Goal: Task Accomplishment & Management: Complete application form

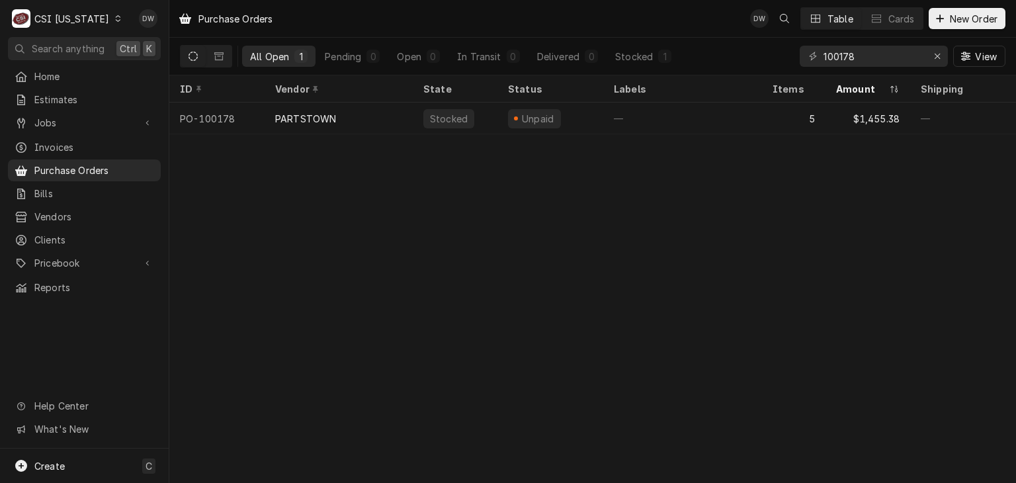
click at [115, 16] on icon "Dynamic Content Wrapper" at bounding box center [118, 18] width 6 height 7
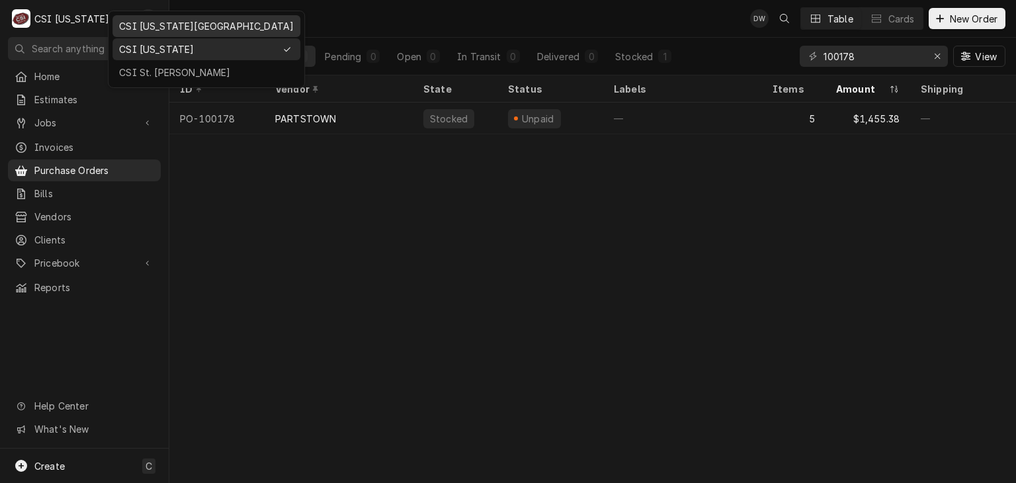
click at [147, 28] on div "CSI [US_STATE][GEOGRAPHIC_DATA]" at bounding box center [206, 26] width 175 height 14
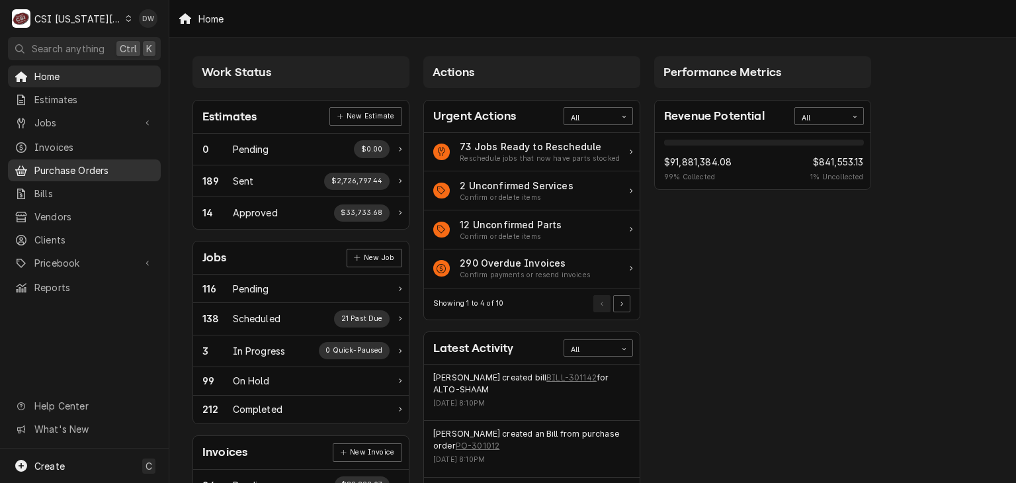
click at [58, 163] on span "Purchase Orders" at bounding box center [94, 170] width 120 height 14
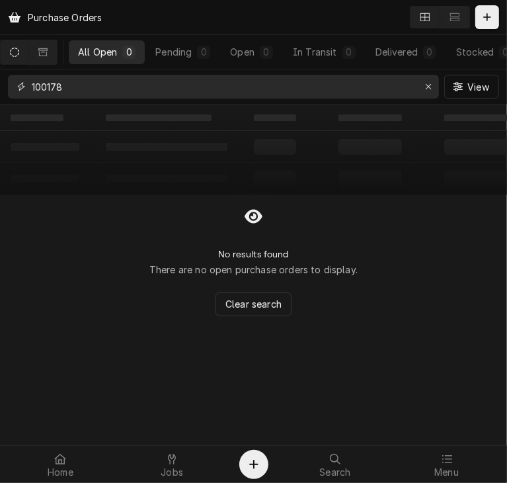
drag, startPoint x: 97, startPoint y: 92, endPoint x: 7, endPoint y: 84, distance: 90.3
click at [7, 84] on div "100178 View" at bounding box center [253, 86] width 507 height 34
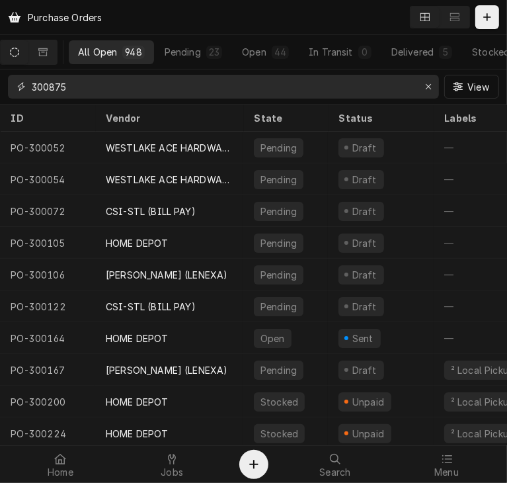
type input "300875"
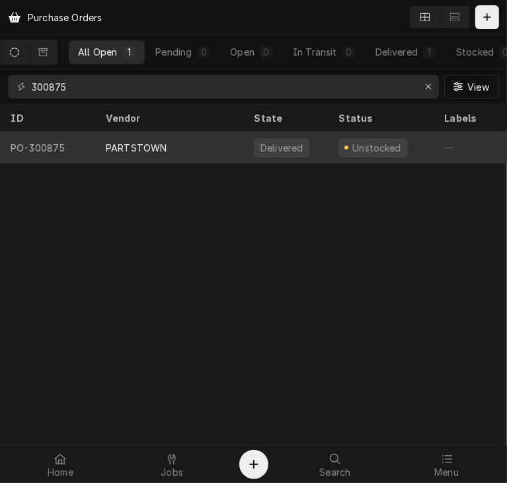
click at [127, 141] on div "PARTSTOWN" at bounding box center [136, 148] width 61 height 14
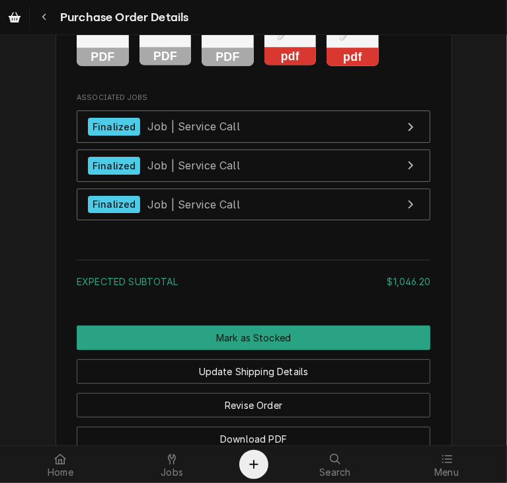
scroll to position [2623, 0]
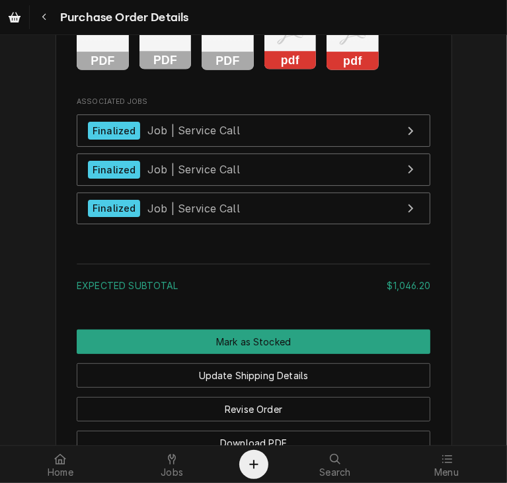
click at [84, 70] on rect "Attachments" at bounding box center [103, 61] width 52 height 19
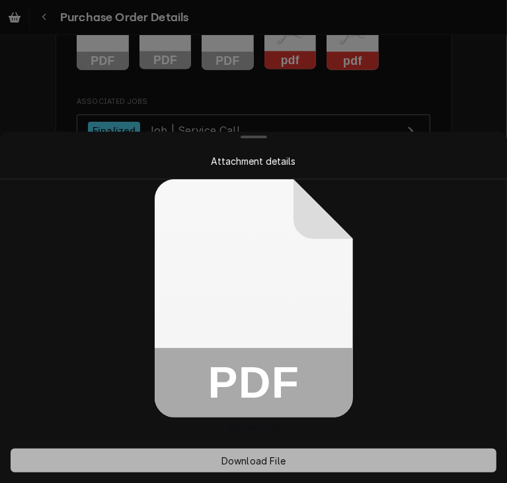
click at [248, 455] on span "Download File" at bounding box center [253, 461] width 69 height 14
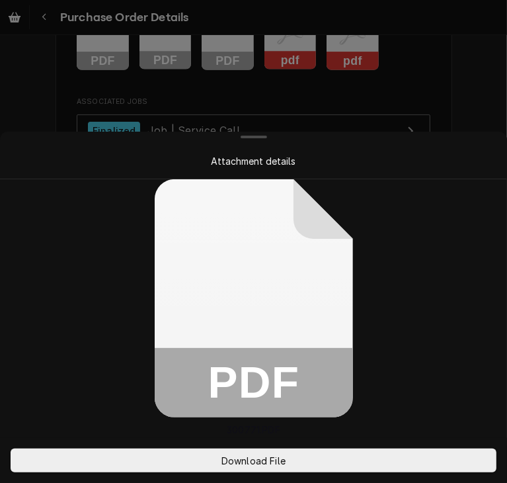
click at [418, 140] on div at bounding box center [254, 137] width 502 height 11
click at [424, 95] on div at bounding box center [253, 241] width 507 height 483
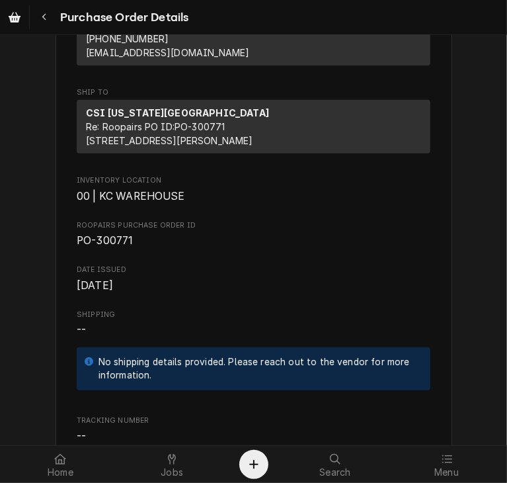
scroll to position [267, 0]
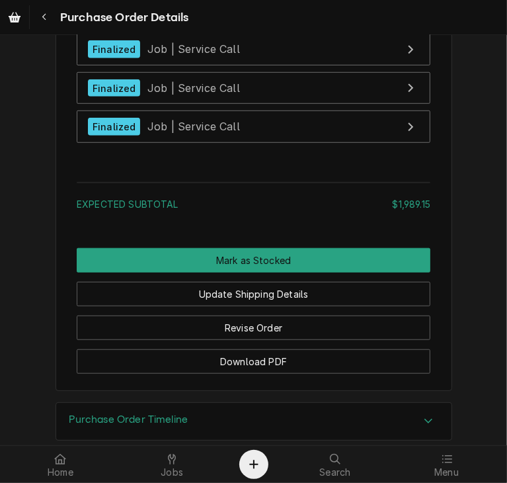
scroll to position [3016, 0]
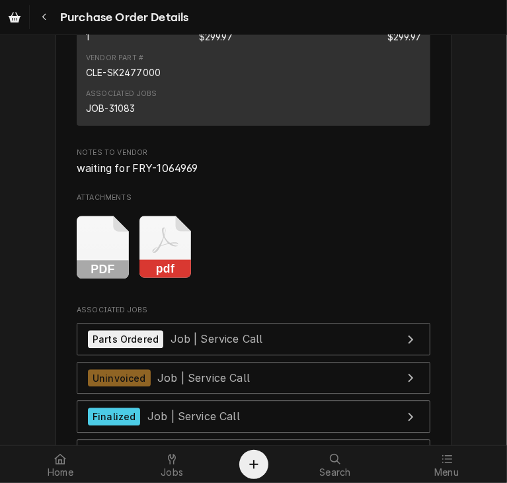
scroll to position [4328, 0]
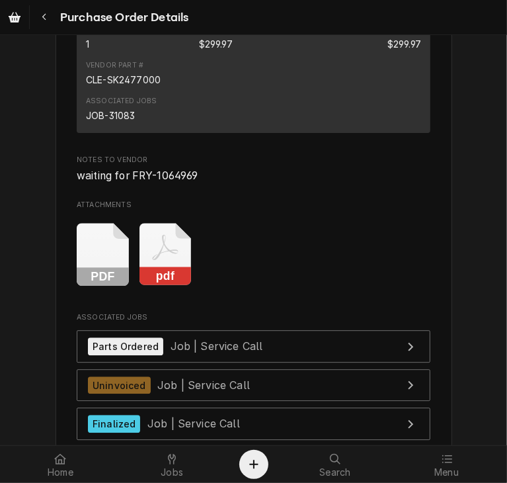
click at [89, 286] on rect "Attachments" at bounding box center [103, 276] width 52 height 19
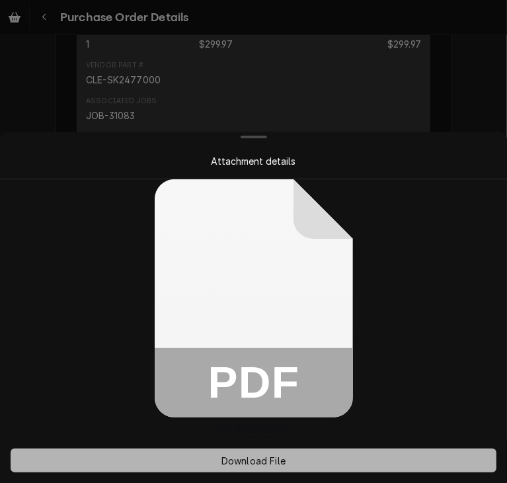
click at [241, 458] on span "Download File" at bounding box center [253, 461] width 69 height 14
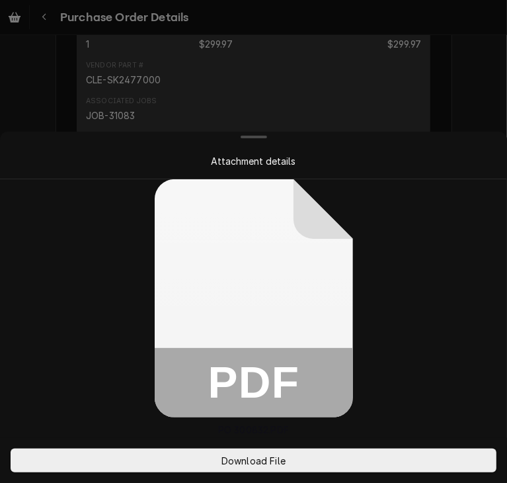
click at [470, 126] on div at bounding box center [253, 241] width 507 height 483
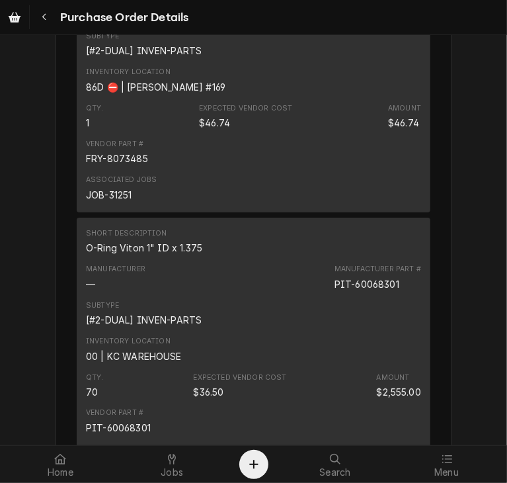
scroll to position [3463, 0]
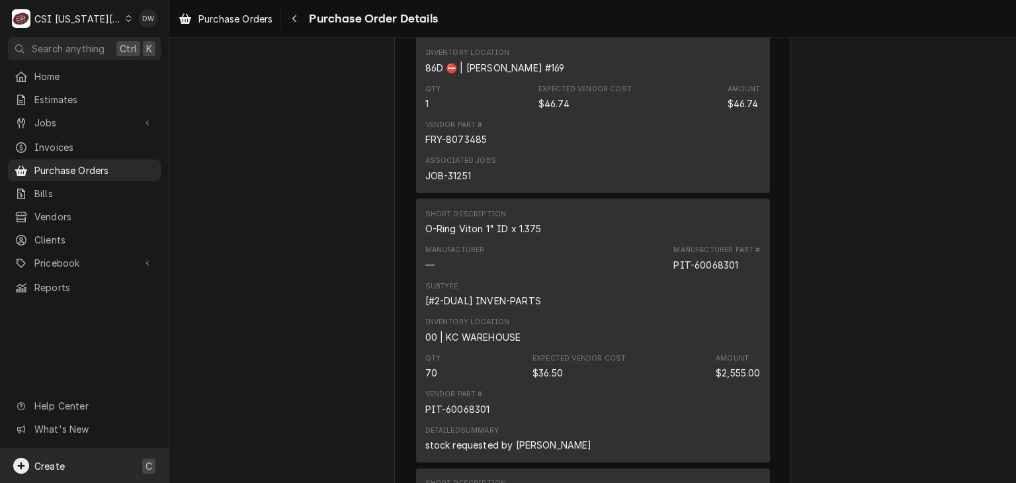
click at [44, 473] on div "Create" at bounding box center [39, 466] width 52 height 16
click at [44, 473] on html "C CSI [US_STATE][GEOGRAPHIC_DATA] DW Search anything Ctrl K Home Estimates Jobs…" at bounding box center [508, 241] width 1016 height 483
click at [54, 466] on span "Create" at bounding box center [49, 465] width 30 height 11
click at [218, 400] on div "Bill" at bounding box center [247, 397] width 89 height 14
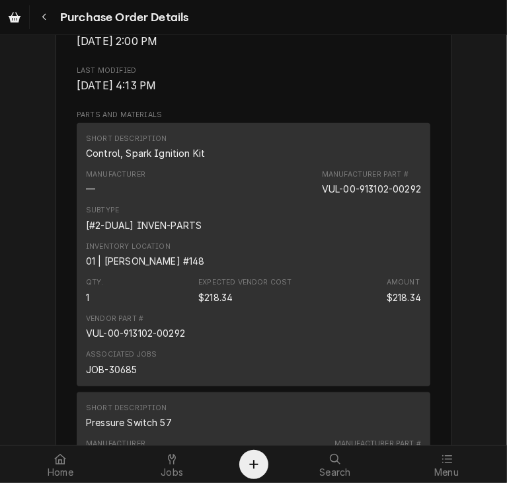
scroll to position [815, 0]
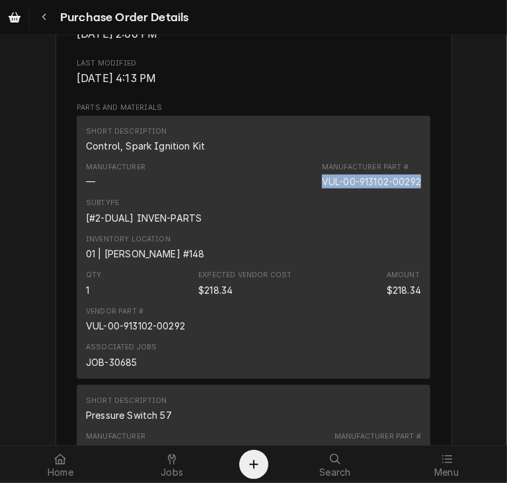
drag, startPoint x: 417, startPoint y: 224, endPoint x: 313, endPoint y: 222, distance: 104.5
click at [313, 222] on div "Short Description Control, Spark Ignition Kit Manufacturer — Manufacturer Part …" at bounding box center [254, 247] width 354 height 263
copy div "VUL-00-913102-00292"
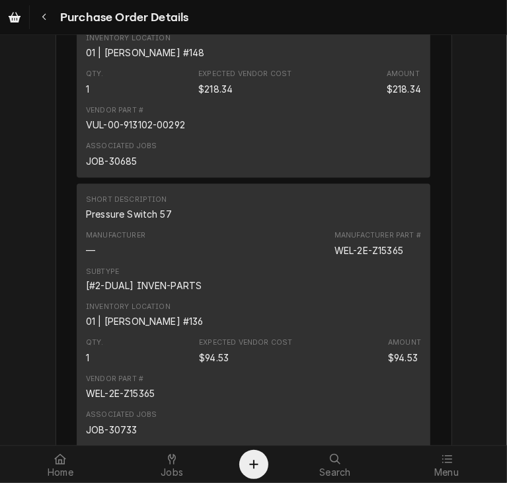
scroll to position [1219, 0]
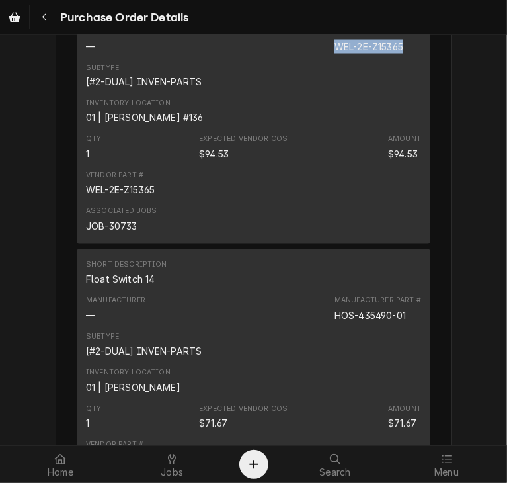
drag, startPoint x: 400, startPoint y: 88, endPoint x: 320, endPoint y: 87, distance: 80.0
click at [320, 58] on div "Manufacturer — Manufacturer Part # WEL-2E-Z15365" at bounding box center [253, 40] width 335 height 36
copy div "WEL-2E-Z15365"
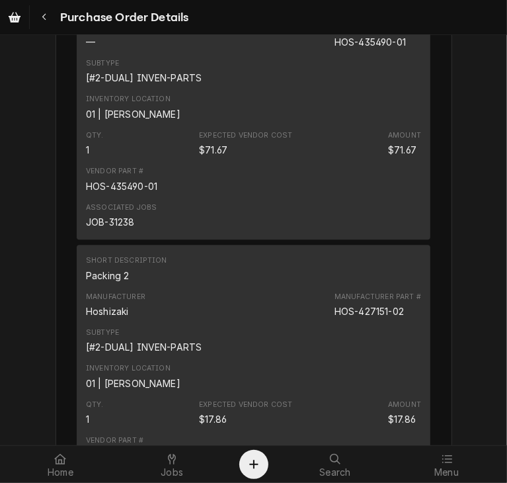
scroll to position [1471, 0]
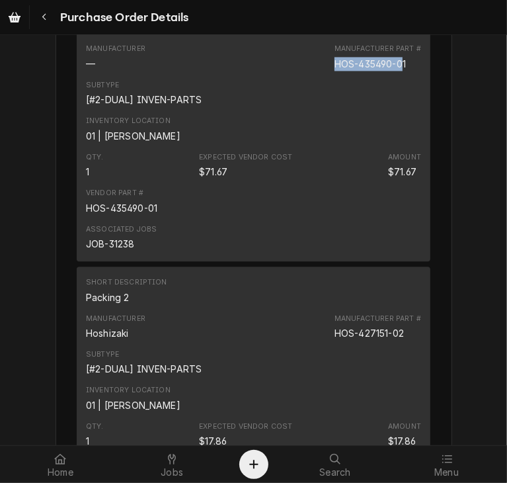
drag, startPoint x: 402, startPoint y: 104, endPoint x: 312, endPoint y: 103, distance: 90.0
click at [312, 75] on div "Manufacturer — Manufacturer Part # HOS-435490-01" at bounding box center [253, 57] width 335 height 36
click at [328, 75] on div "Manufacturer — Manufacturer Part # HOS-435490-01" at bounding box center [253, 57] width 335 height 36
drag, startPoint x: 328, startPoint y: 106, endPoint x: 407, endPoint y: 109, distance: 79.4
click at [407, 75] on div "Manufacturer — Manufacturer Part # HOS-435490-01" at bounding box center [253, 57] width 335 height 36
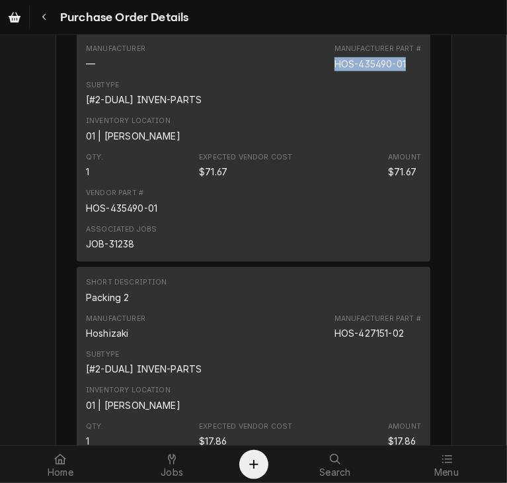
copy div "HOS-435490-01"
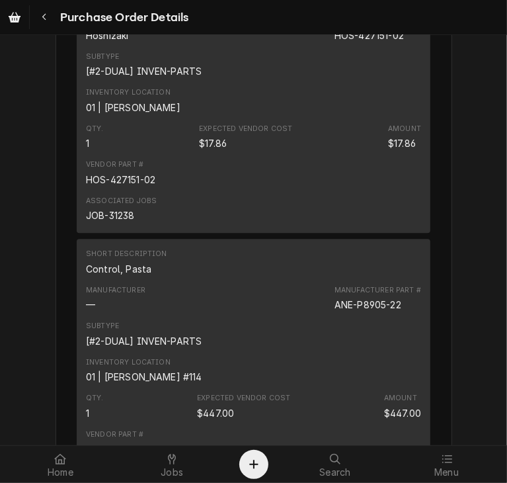
scroll to position [1745, 0]
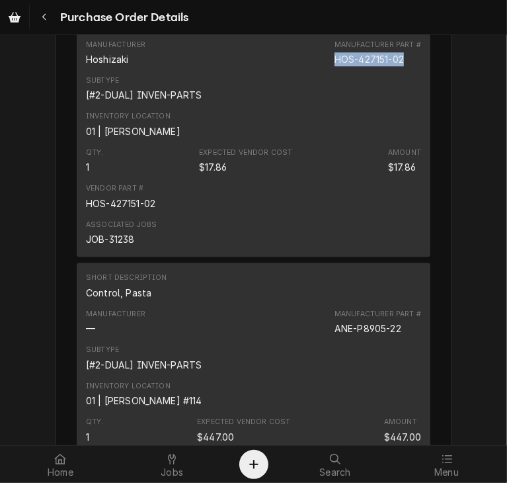
drag, startPoint x: 404, startPoint y: 104, endPoint x: 323, endPoint y: 97, distance: 81.7
click at [323, 71] on div "Manufacturer Hoshizaki Manufacturer Part # HOS-427151-02" at bounding box center [253, 53] width 335 height 36
copy div "HOS-427151-02"
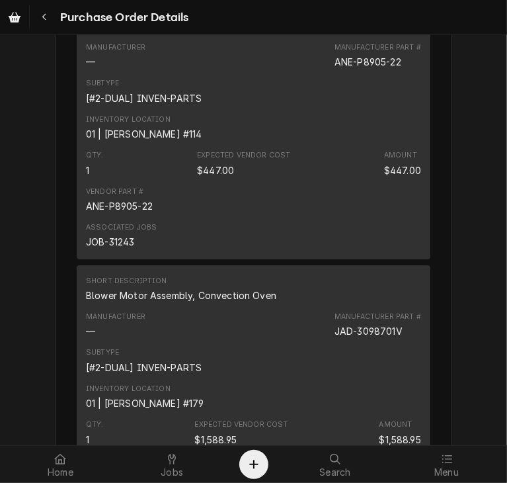
scroll to position [1997, 0]
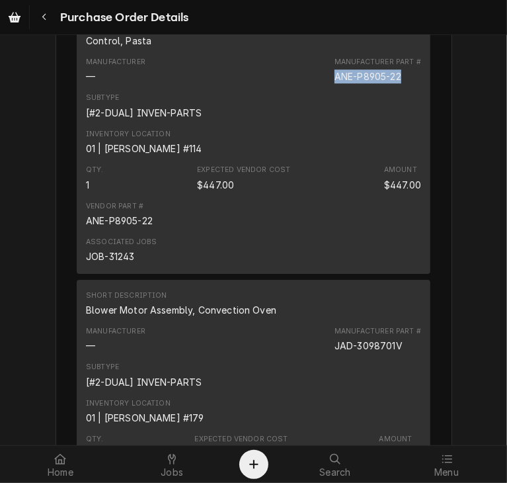
drag, startPoint x: 397, startPoint y: 121, endPoint x: 323, endPoint y: 126, distance: 74.9
click at [323, 88] on div "Manufacturer — Manufacturer Part # ANE-P8905-22" at bounding box center [253, 70] width 335 height 36
copy div "ANE-P8905-22"
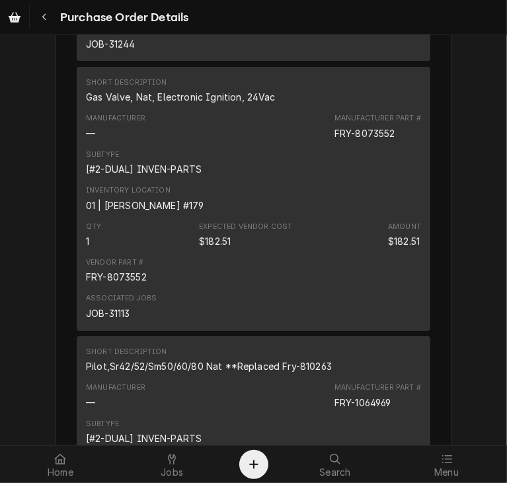
scroll to position [2487, 0]
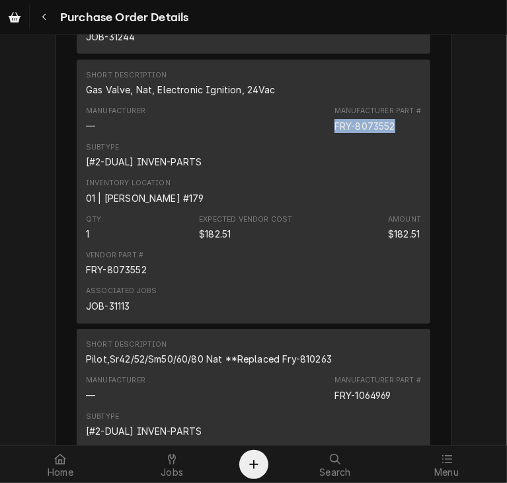
drag, startPoint x: 395, startPoint y: 169, endPoint x: 312, endPoint y: 175, distance: 82.9
click at [312, 137] on div "Manufacturer — Manufacturer Part # FRY-8073552" at bounding box center [253, 119] width 335 height 36
copy div "FRY-8073552"
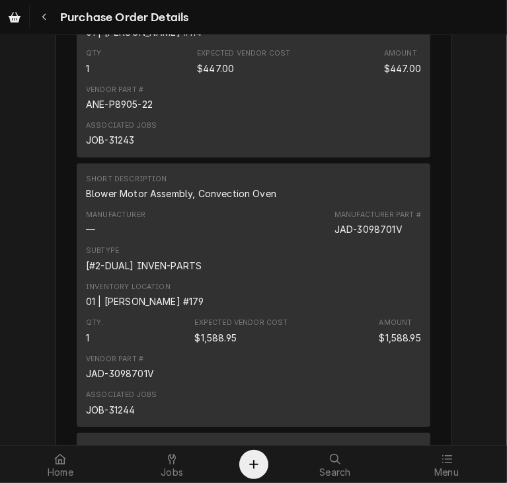
scroll to position [2143, 0]
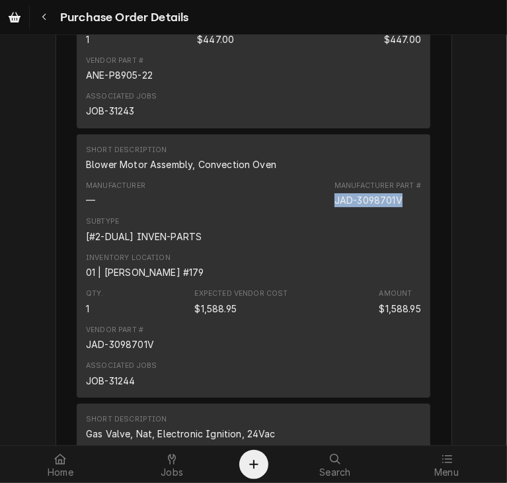
drag, startPoint x: 398, startPoint y: 244, endPoint x: 320, endPoint y: 241, distance: 78.1
click at [320, 212] on div "Manufacturer — Manufacturer Part # JAD-3098701V" at bounding box center [253, 194] width 335 height 36
copy div "JAD-3098701V"
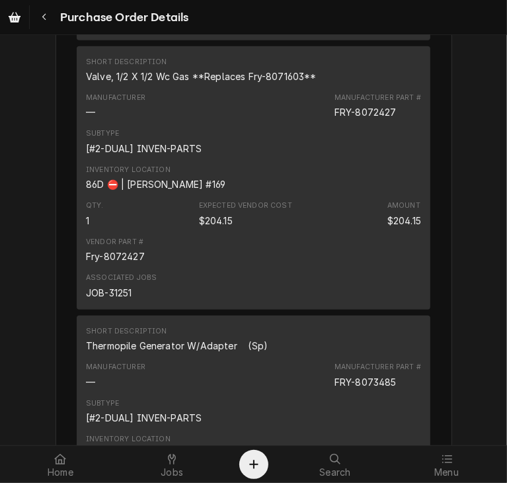
scroll to position [3067, 0]
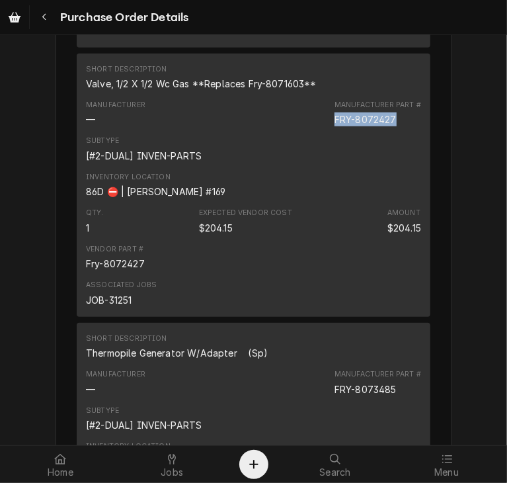
drag, startPoint x: 396, startPoint y: 164, endPoint x: 314, endPoint y: 159, distance: 82.1
click at [314, 131] on div "Manufacturer — Manufacturer Part # FRY-8072427" at bounding box center [253, 113] width 335 height 36
copy div "FRY-8072427"
click at [314, 131] on div "Manufacturer — Manufacturer Part # FRY-8072427" at bounding box center [253, 113] width 335 height 36
drag, startPoint x: 394, startPoint y: 165, endPoint x: 323, endPoint y: 159, distance: 71.6
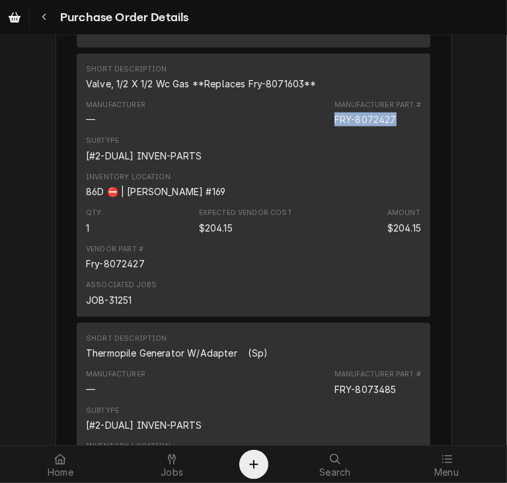
click at [323, 131] on div "Manufacturer — Manufacturer Part # FRY-8072427" at bounding box center [253, 113] width 335 height 36
copy div "FRY-8072427"
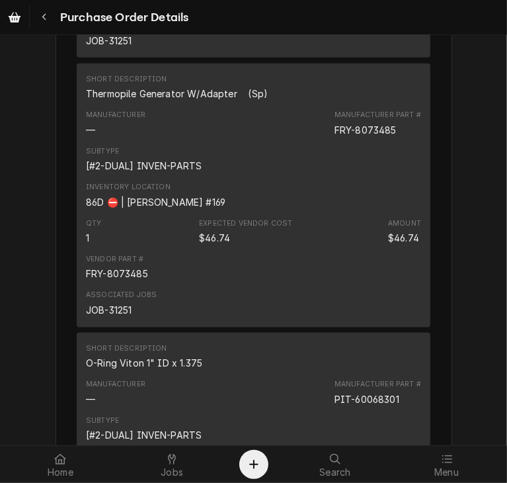
scroll to position [3334, 0]
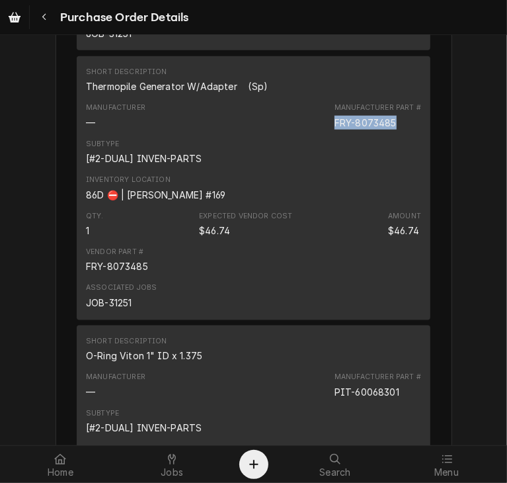
drag, startPoint x: 392, startPoint y: 164, endPoint x: 329, endPoint y: 167, distance: 63.5
click at [329, 134] on div "Manufacturer — Manufacturer Part # FRY-8073485" at bounding box center [253, 116] width 335 height 36
copy div "FRY-8073485"
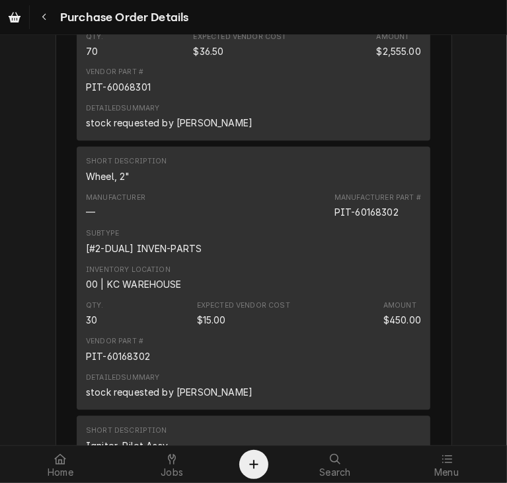
scroll to position [3796, 0]
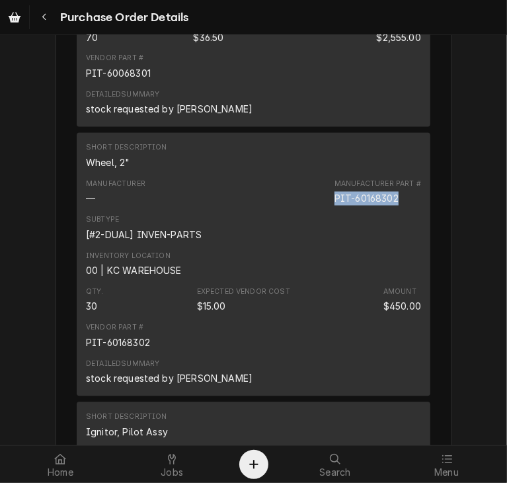
drag, startPoint x: 399, startPoint y: 242, endPoint x: 325, endPoint y: 247, distance: 73.6
click at [325, 210] on div "Manufacturer — Manufacturer Part # PIT-60168302" at bounding box center [253, 193] width 335 height 36
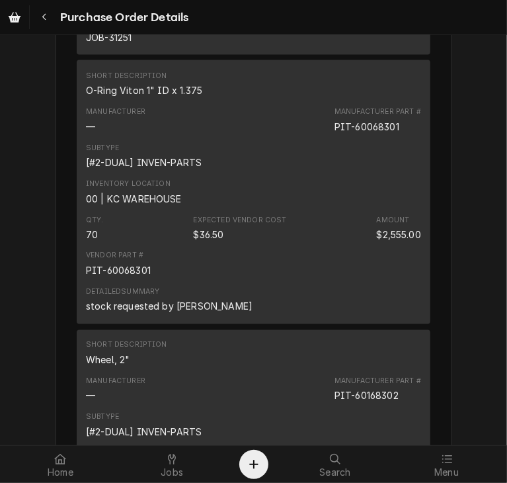
scroll to position [3606, 0]
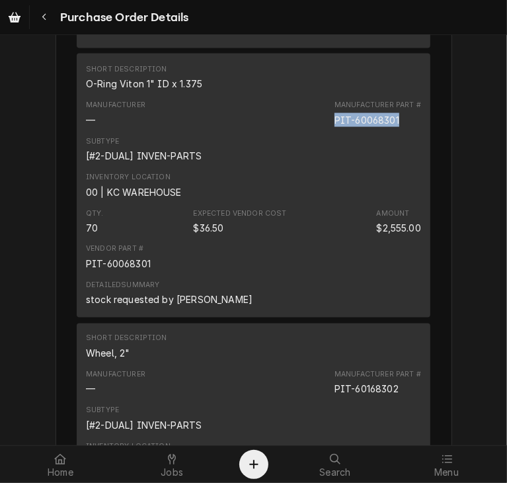
drag, startPoint x: 397, startPoint y: 164, endPoint x: 325, endPoint y: 161, distance: 71.5
click at [325, 131] on div "Manufacturer — Manufacturer Part # PIT-60068301" at bounding box center [253, 113] width 335 height 36
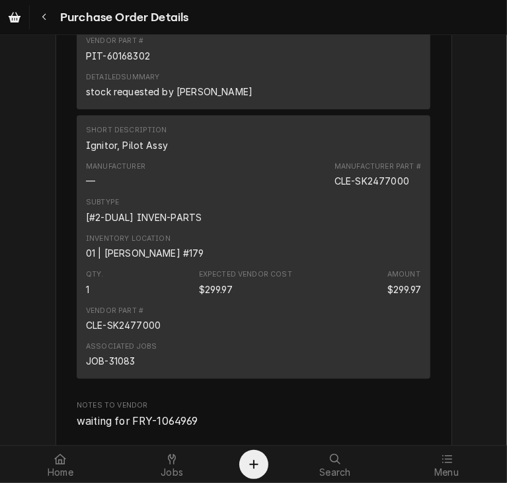
scroll to position [4178, 0]
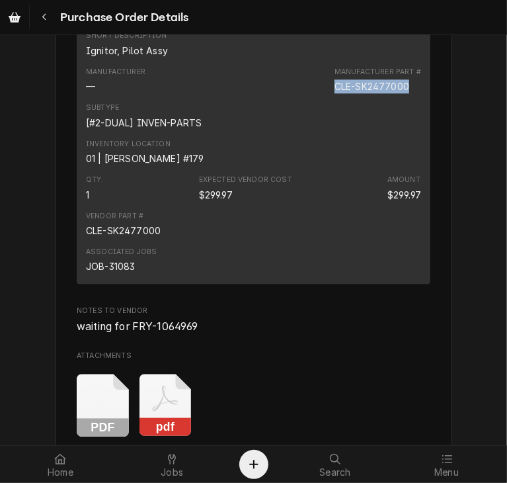
drag, startPoint x: 411, startPoint y: 129, endPoint x: 309, endPoint y: 128, distance: 102.5
click at [309, 98] on div "Manufacturer — Manufacturer Part # CLE-SK2477000" at bounding box center [253, 80] width 335 height 36
click at [46, 13] on icon "Navigate back" at bounding box center [45, 17] width 6 height 9
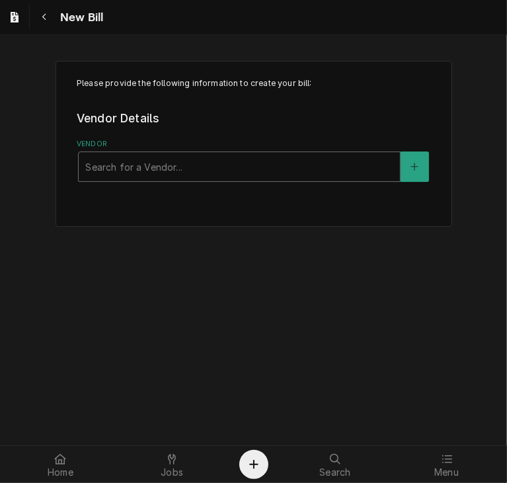
click at [147, 162] on div "Vendor" at bounding box center [239, 167] width 308 height 24
drag, startPoint x: 147, startPoint y: 162, endPoint x: 144, endPoint y: 153, distance: 9.0
click at [144, 153] on div "Search for a Vendor... p" at bounding box center [239, 166] width 321 height 29
type input "p"
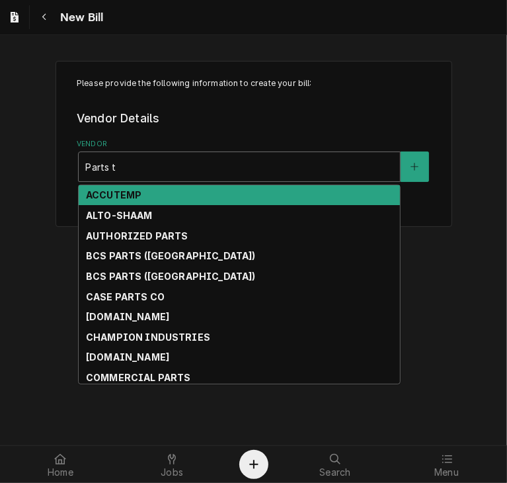
type input "Parts to"
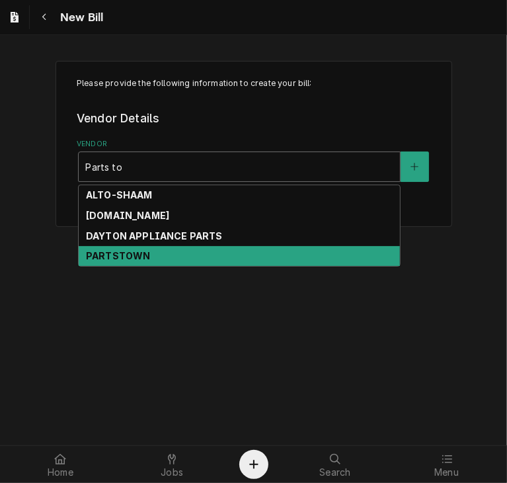
click at [136, 257] on strong "PARTSTOWN" at bounding box center [118, 255] width 64 height 11
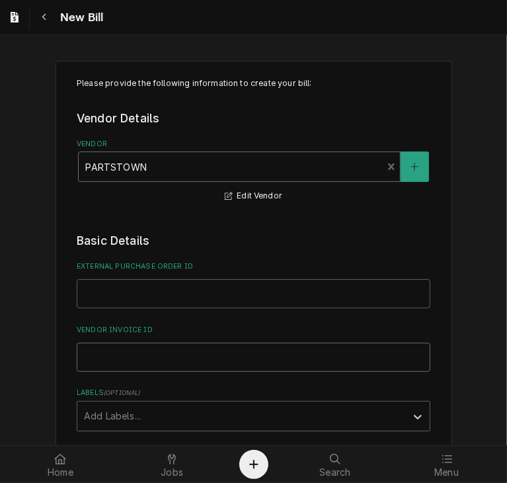
click at [107, 358] on input "Vendor Invoice ID" at bounding box center [254, 357] width 354 height 29
click at [85, 358] on input "Vendor Invoice ID" at bounding box center [254, 357] width 354 height 29
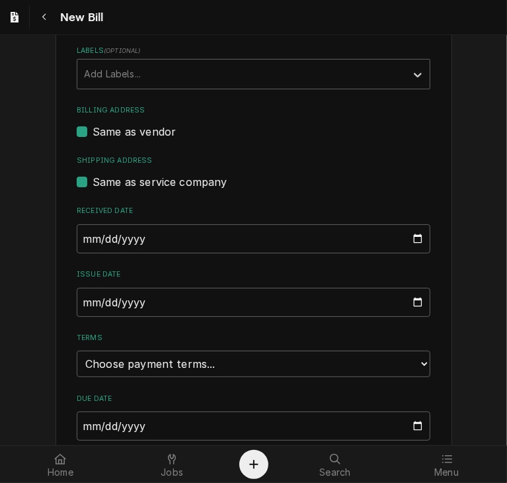
scroll to position [349, 0]
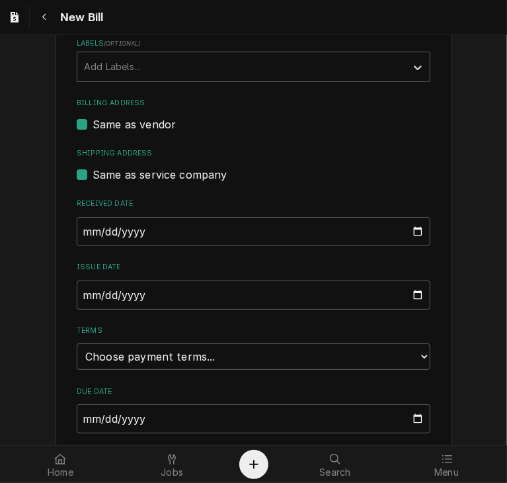
type input "2106277760"
click at [79, 297] on input "2025-08-21" at bounding box center [254, 294] width 354 height 29
type input "2025-07-11"
click at [415, 357] on select "Choose payment terms... Same Day Net 7 Net 14 Net 21 Net 30 Net 45 Net 60 Net 90" at bounding box center [254, 356] width 354 height 26
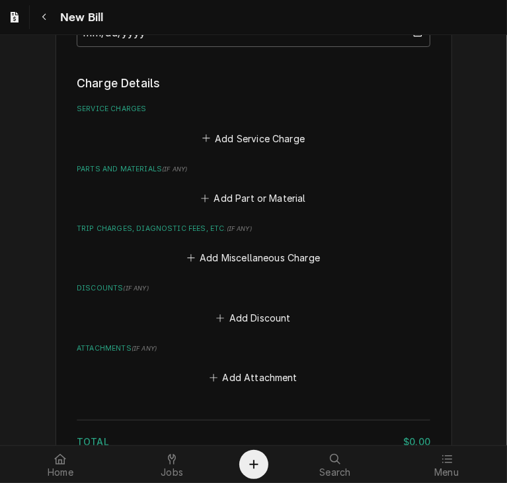
scroll to position [734, 0]
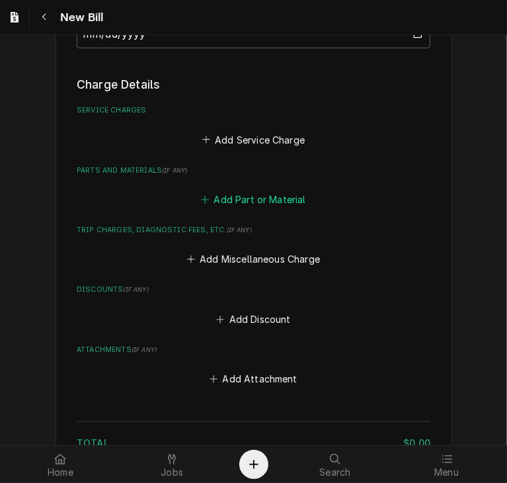
click at [289, 199] on button "Add Part or Material" at bounding box center [253, 199] width 109 height 19
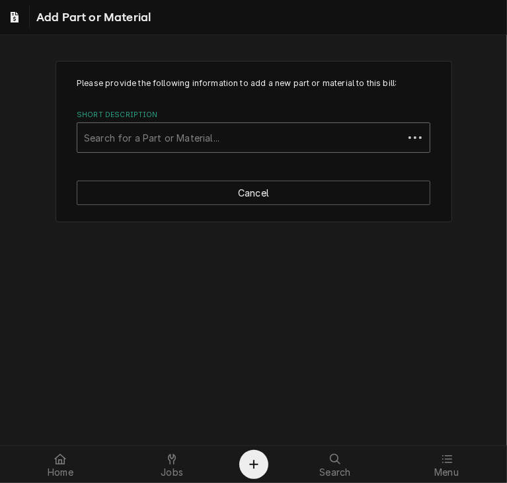
click at [163, 145] on div "Short Description" at bounding box center [240, 138] width 313 height 24
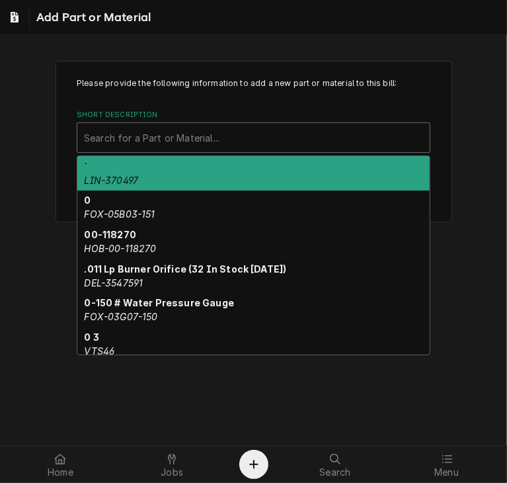
paste input "VUL-00-913102-00292"
type input "VUL-00-913102-00292"
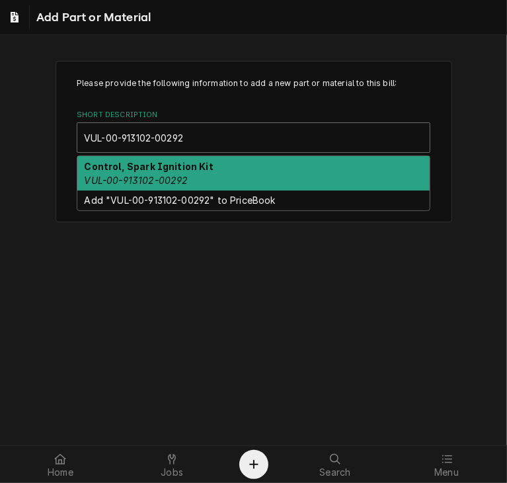
click at [226, 167] on div "Control, Spark Ignition Kit VUL-00-913102-00292" at bounding box center [253, 173] width 352 height 34
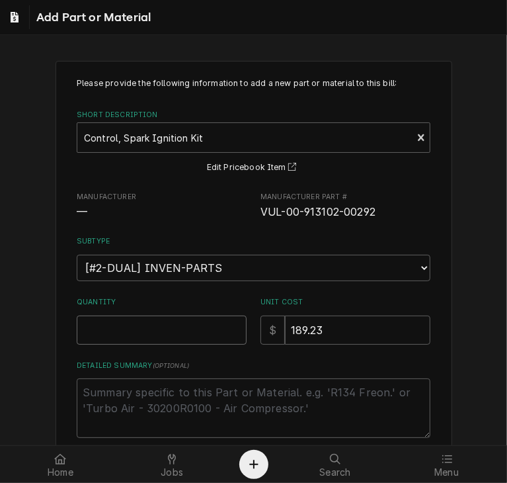
drag, startPoint x: 140, startPoint y: 327, endPoint x: 131, endPoint y: 323, distance: 9.8
click at [131, 323] on input "Quantity" at bounding box center [162, 329] width 170 height 29
type textarea "x"
type input "1"
drag, startPoint x: 328, startPoint y: 329, endPoint x: 219, endPoint y: 308, distance: 111.0
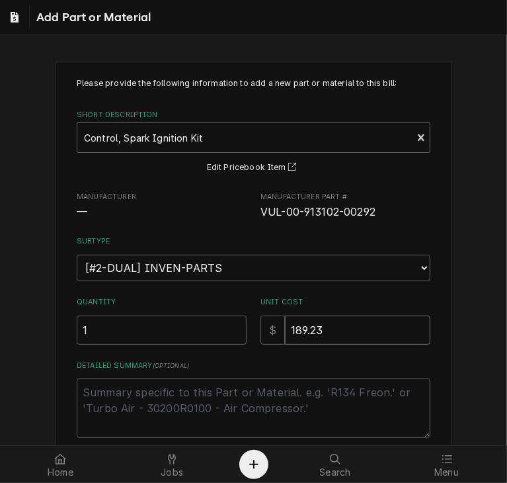
click at [219, 308] on div "Quantity 1 Unit Cost $ 189.23" at bounding box center [254, 320] width 354 height 47
type textarea "x"
type input "2"
type textarea "x"
type input "21"
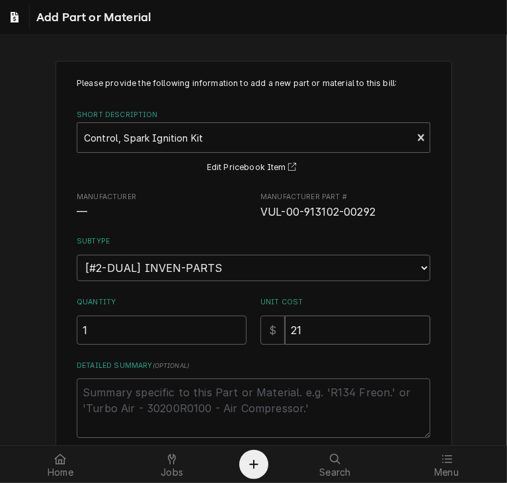
type textarea "x"
type input "218"
type textarea "x"
type input "218.3"
type textarea "x"
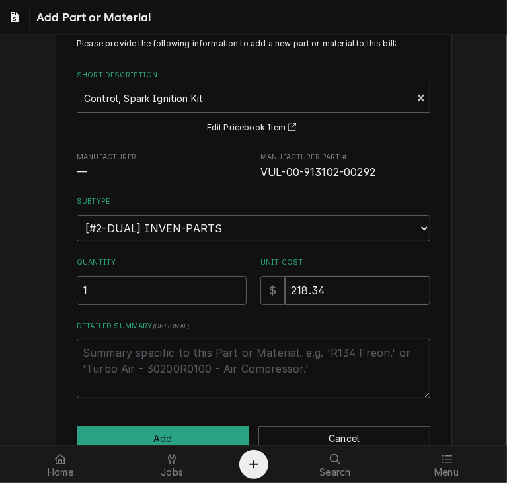
scroll to position [71, 0]
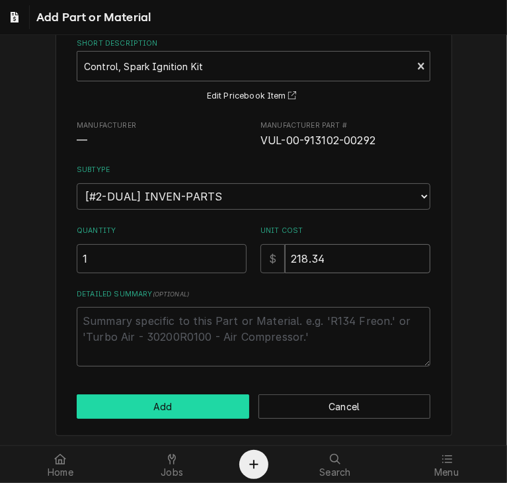
type input "218.34"
click at [165, 416] on button "Add" at bounding box center [163, 406] width 173 height 24
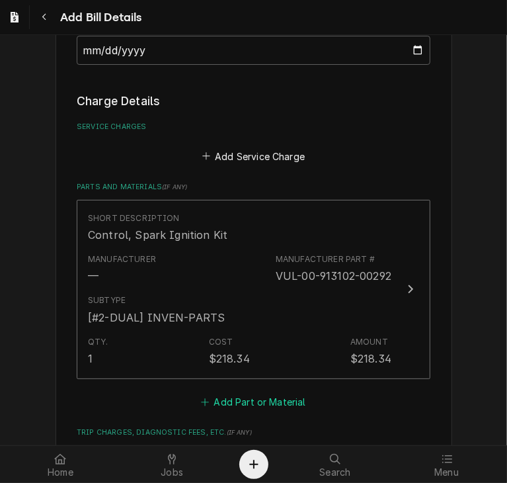
click at [267, 402] on button "Add Part or Material" at bounding box center [253, 401] width 109 height 19
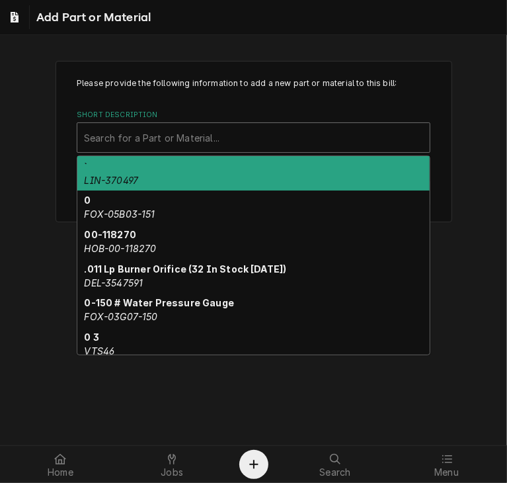
click at [116, 138] on div "Short Description" at bounding box center [253, 138] width 339 height 24
paste input "WEL-2E-Z15365"
type input "WEL-2E-Z15365"
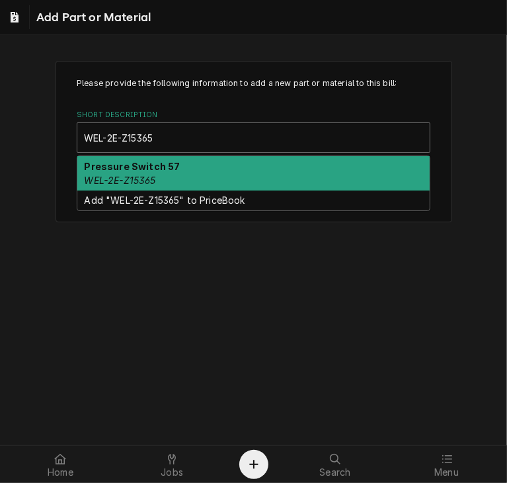
click at [108, 175] on em "WEL-2E-Z15365" at bounding box center [120, 180] width 71 height 11
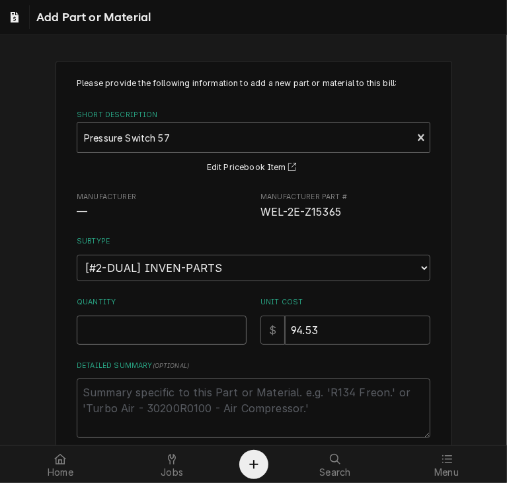
click at [155, 334] on input "Quantity" at bounding box center [162, 329] width 170 height 29
type textarea "x"
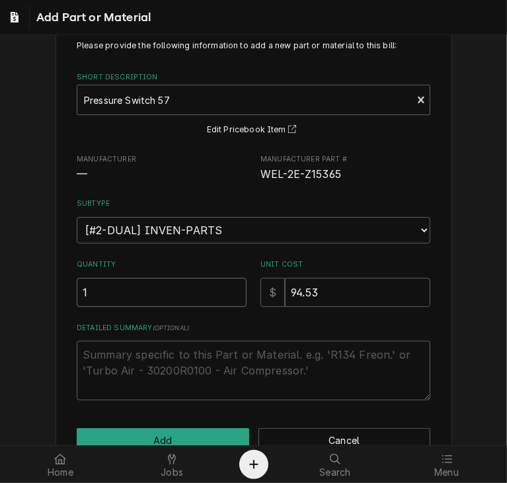
scroll to position [71, 0]
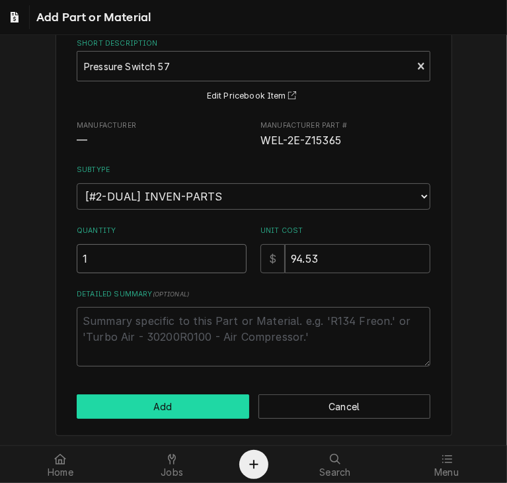
type input "1"
click at [206, 407] on button "Add" at bounding box center [163, 406] width 173 height 24
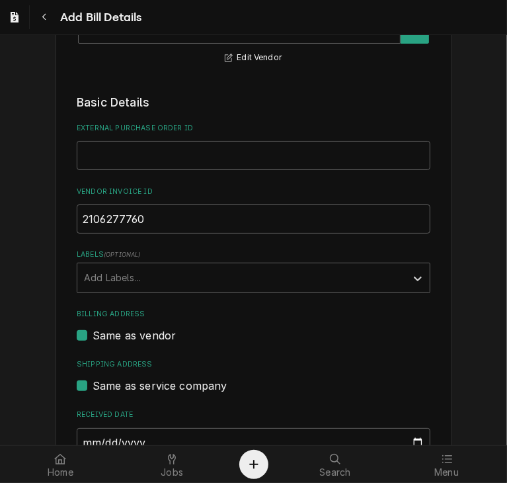
scroll to position [132, 0]
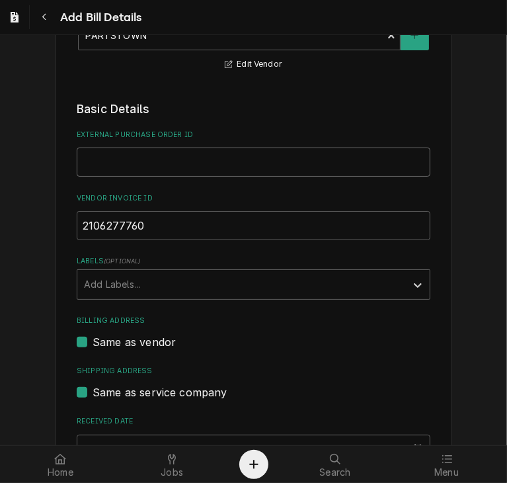
click at [128, 162] on input "External Purchase Order ID" at bounding box center [254, 161] width 354 height 29
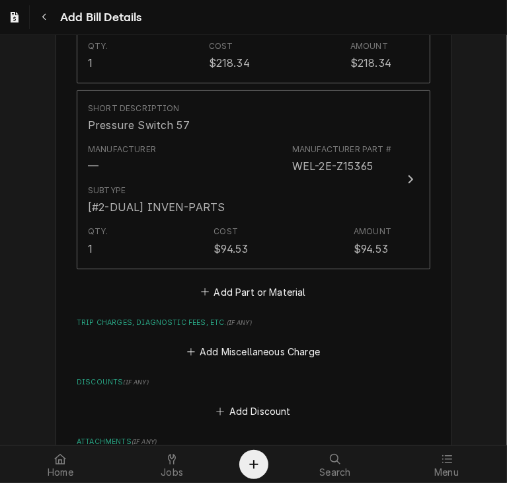
scroll to position [1017, 0]
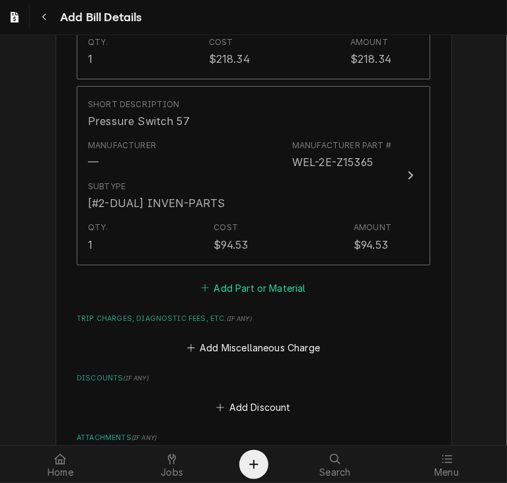
type input "PO 300832"
click at [247, 286] on button "Add Part or Material" at bounding box center [253, 287] width 109 height 19
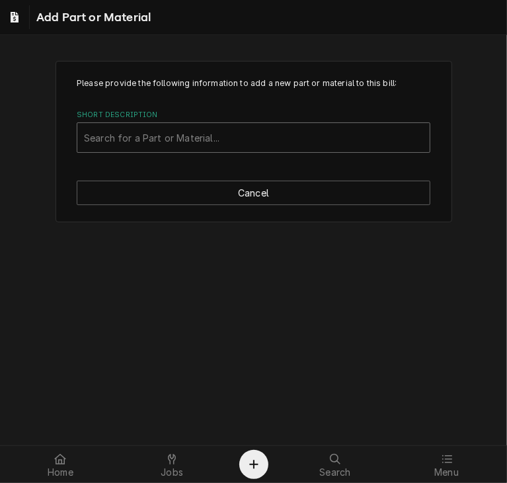
click at [100, 134] on div "Short Description" at bounding box center [253, 138] width 339 height 24
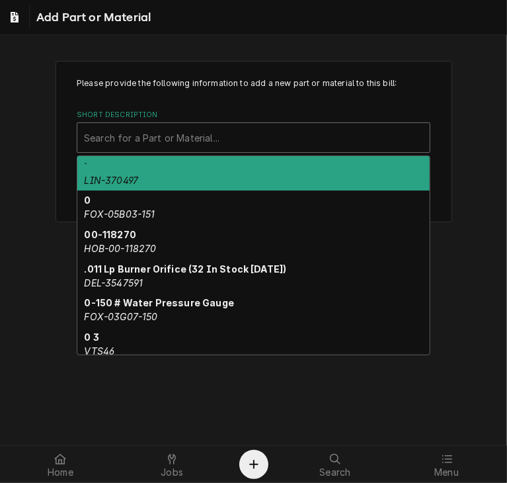
paste input "HOS-435490-01"
type input "HOS-435490-01"
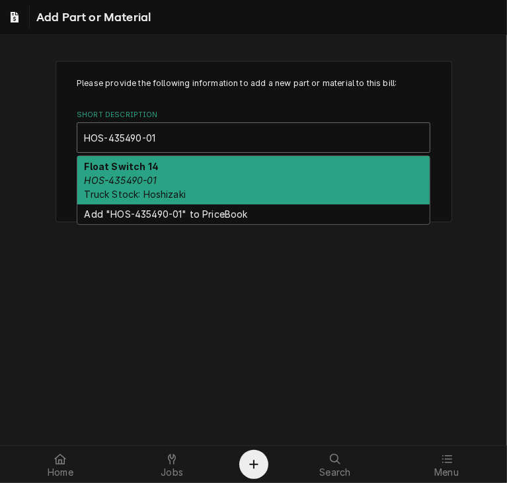
click at [142, 189] on span "Truck Stock: Hoshizaki" at bounding box center [136, 193] width 102 height 11
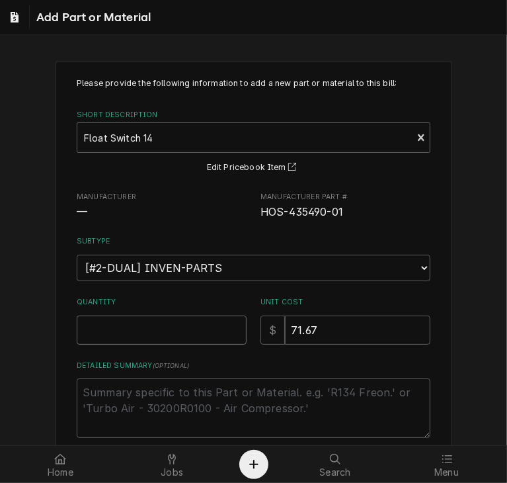
click at [174, 333] on input "Quantity" at bounding box center [162, 329] width 170 height 29
type textarea "x"
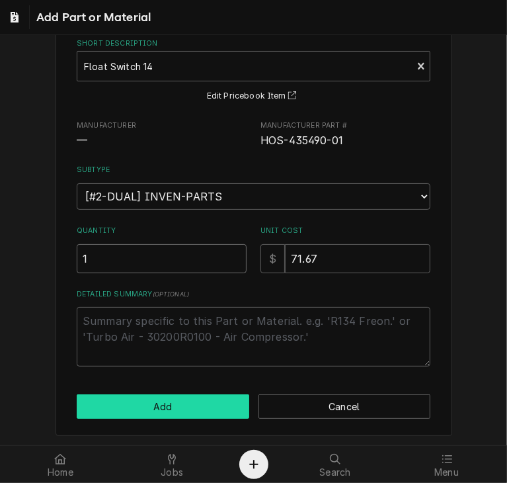
type input "1"
click at [148, 403] on button "Add" at bounding box center [163, 406] width 173 height 24
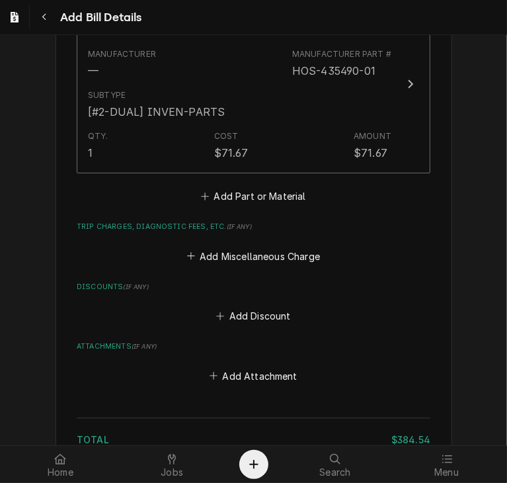
scroll to position [1307, 0]
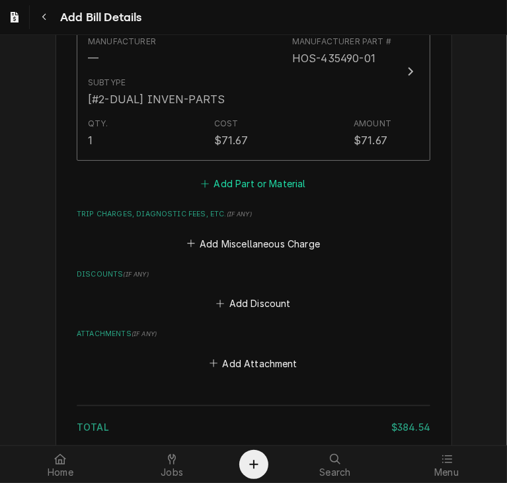
click at [253, 186] on button "Add Part or Material" at bounding box center [253, 184] width 109 height 19
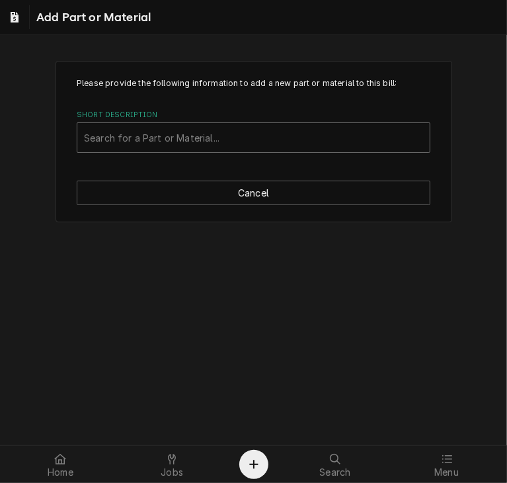
click at [127, 136] on div "Short Description" at bounding box center [253, 138] width 339 height 24
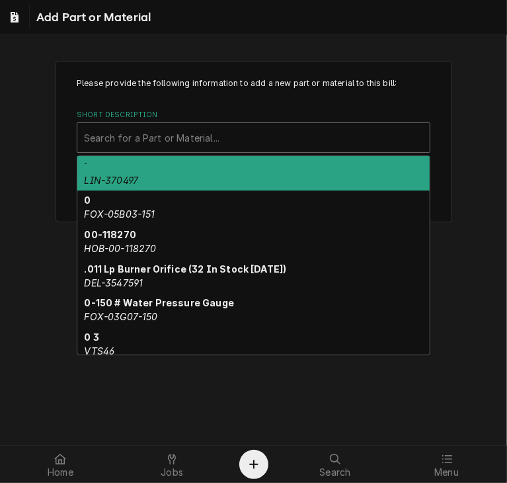
paste input "HOS-427151-02"
type input "HOS-427151-02"
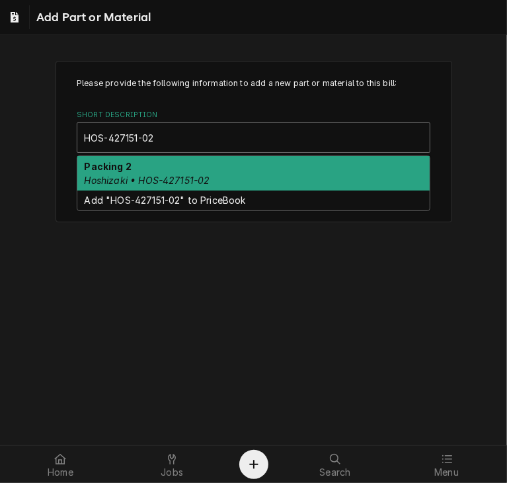
click at [132, 181] on em "Hoshizaki • HOS-427151-02" at bounding box center [148, 180] width 126 height 11
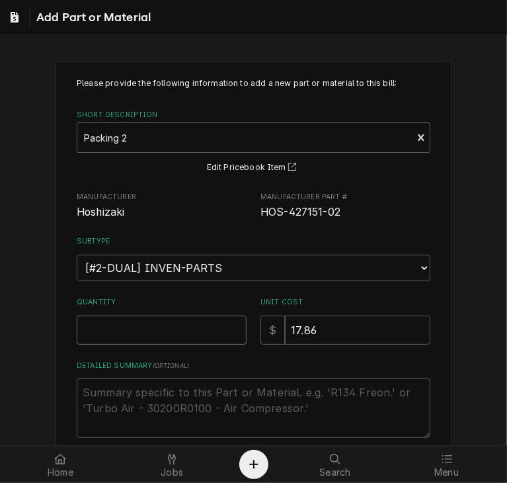
click at [151, 335] on input "Quantity" at bounding box center [162, 329] width 170 height 29
type textarea "x"
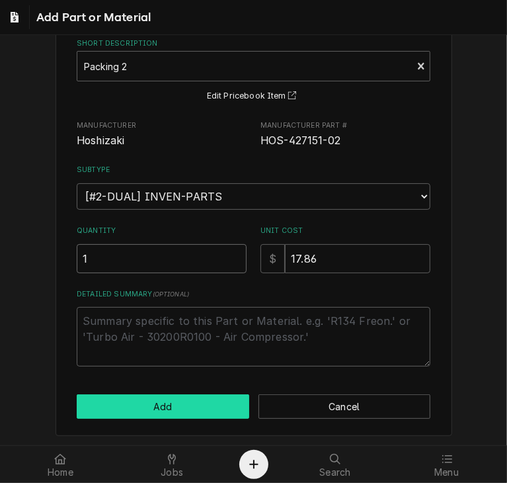
type input "1"
click at [177, 411] on button "Add" at bounding box center [163, 406] width 173 height 24
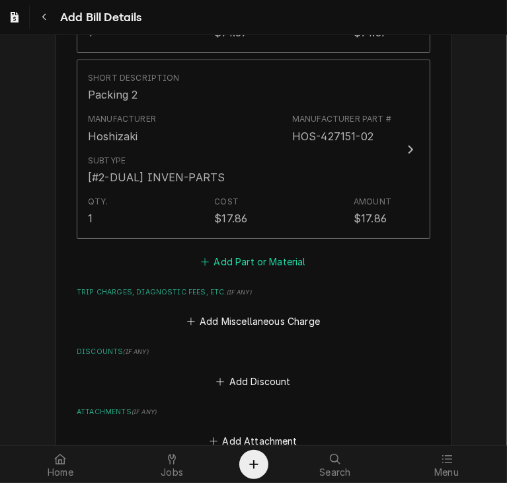
click at [251, 263] on button "Add Part or Material" at bounding box center [253, 262] width 109 height 19
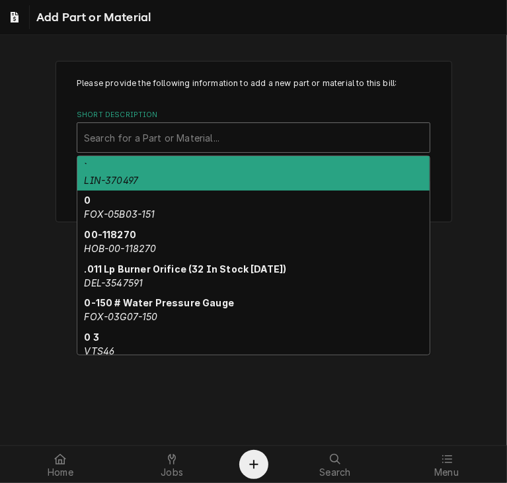
click at [164, 136] on div "Short Description" at bounding box center [253, 138] width 339 height 24
paste input "ANE-P8905-22"
type input "ANE-P8905-22"
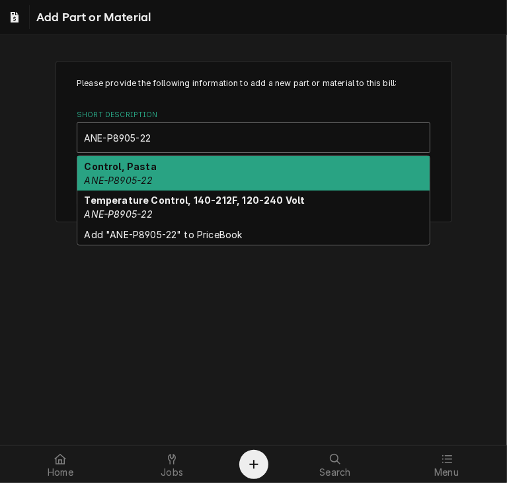
click at [161, 179] on div "Control, Pasta ANE-P8905-22" at bounding box center [253, 173] width 352 height 34
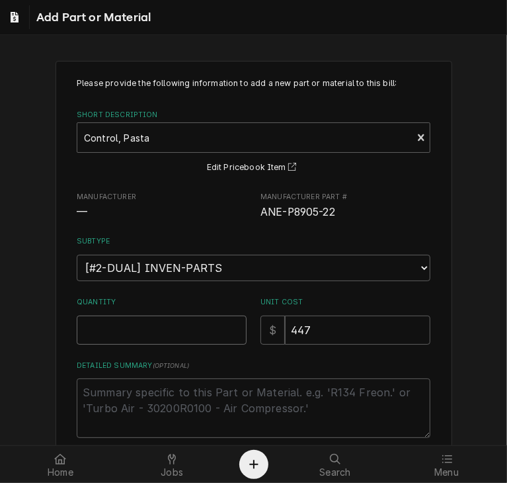
click at [145, 329] on input "Quantity" at bounding box center [162, 329] width 170 height 29
type textarea "x"
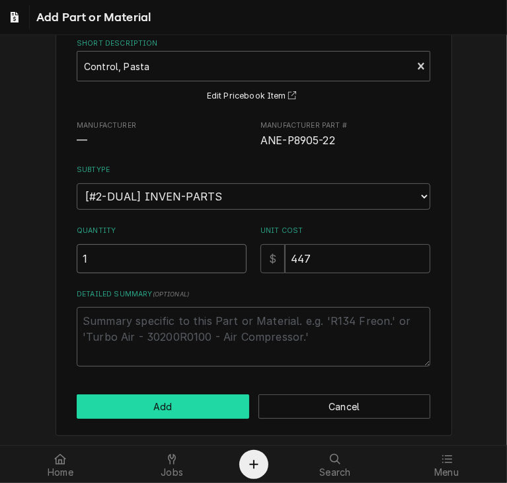
type input "1"
click at [191, 405] on button "Add" at bounding box center [163, 406] width 173 height 24
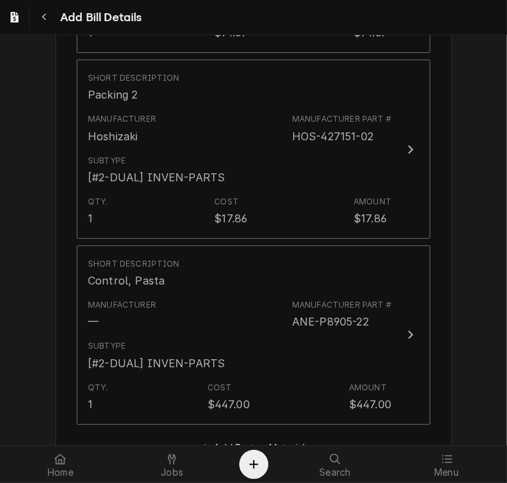
scroll to position [1522, 0]
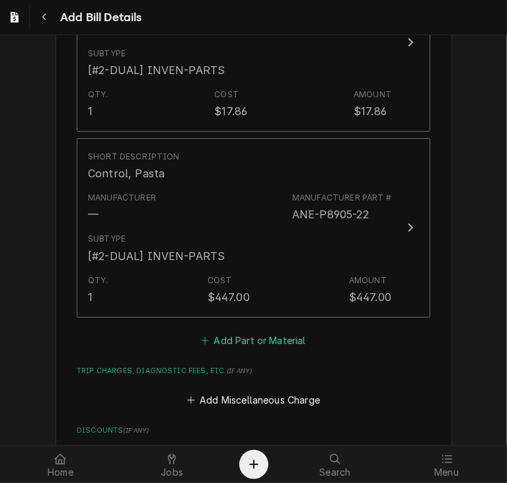
click at [220, 340] on button "Add Part or Material" at bounding box center [253, 340] width 109 height 19
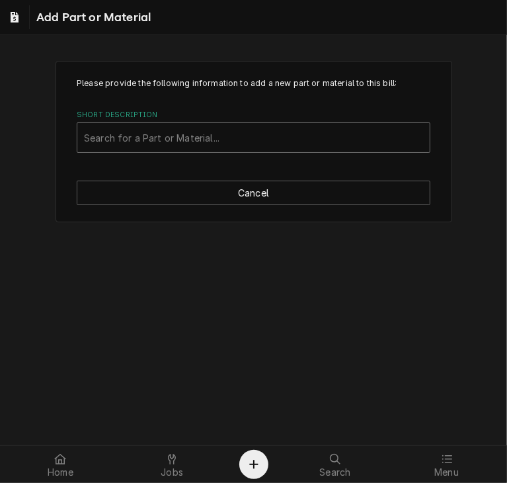
click at [165, 138] on div "Short Description" at bounding box center [253, 138] width 339 height 24
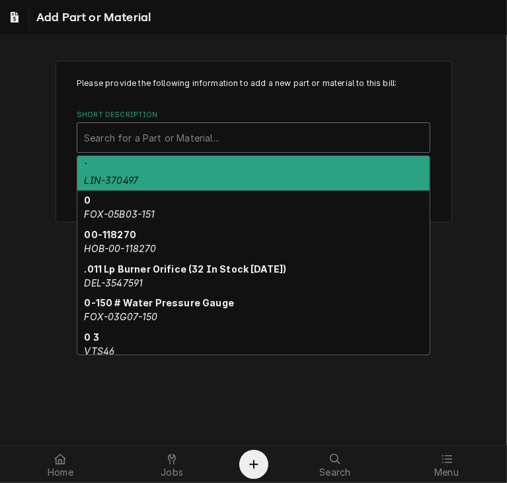
paste input "FRY-8073552"
type input "FRY-8073552"
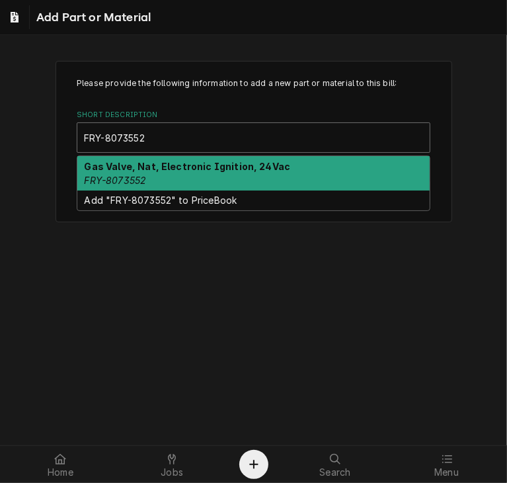
click at [161, 177] on div "Gas Valve, Nat, Electronic Ignition, 24Vac FRY-8073552" at bounding box center [253, 173] width 352 height 34
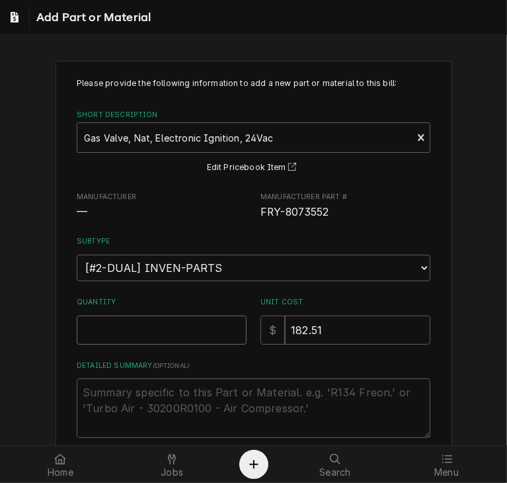
click at [116, 323] on input "Quantity" at bounding box center [162, 329] width 170 height 29
type textarea "x"
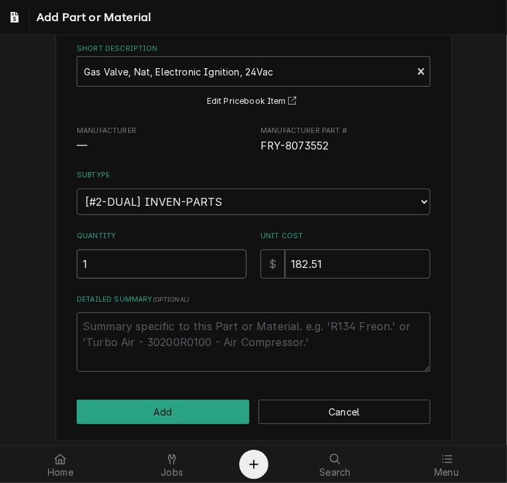
scroll to position [71, 0]
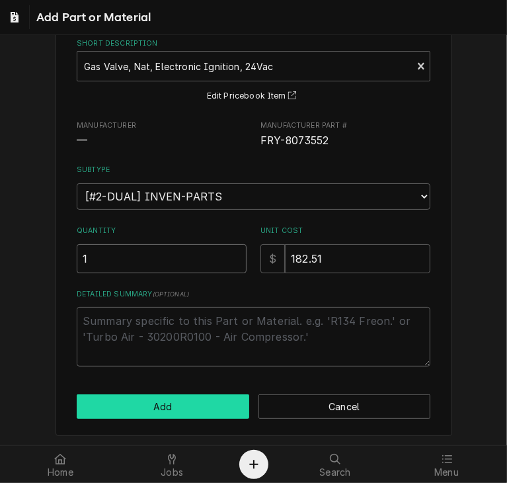
type input "1"
click at [116, 407] on button "Add" at bounding box center [163, 406] width 173 height 24
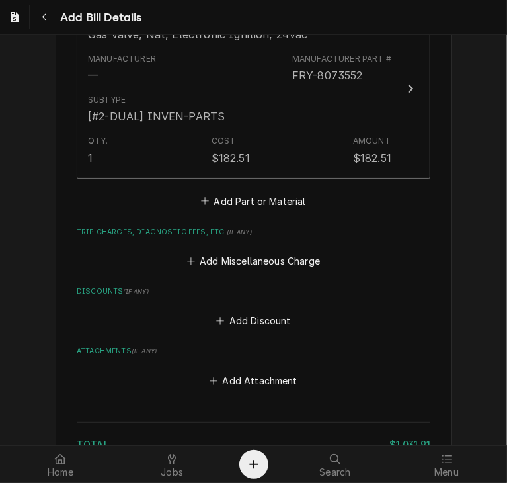
scroll to position [1836, 0]
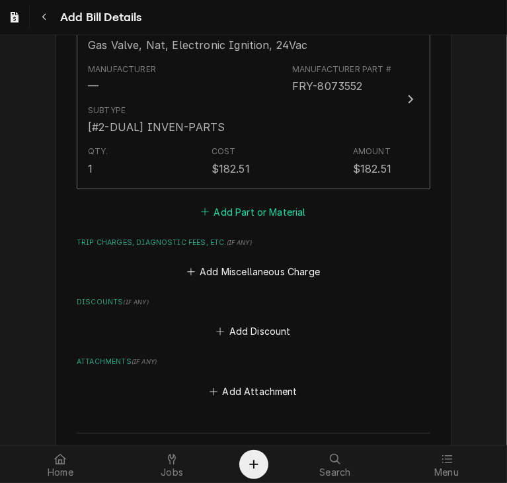
click at [257, 214] on button "Add Part or Material" at bounding box center [253, 211] width 109 height 19
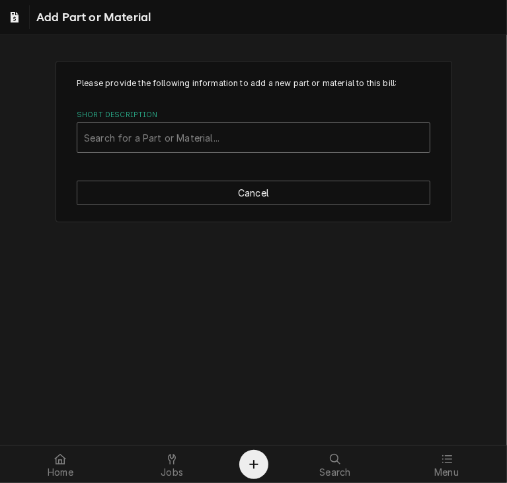
click at [157, 143] on div "Short Description" at bounding box center [253, 138] width 339 height 24
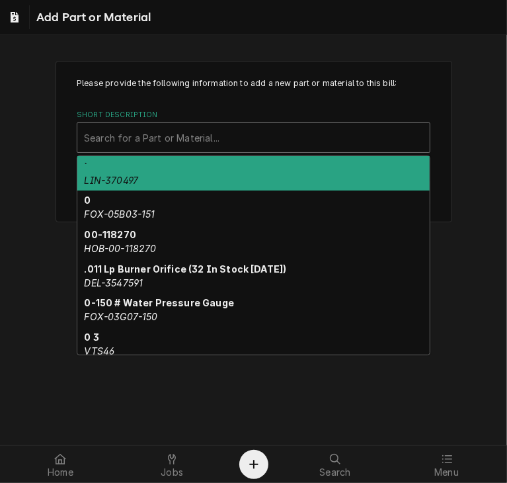
paste input "JAD-3098701V"
type input "JAD-3098701V"
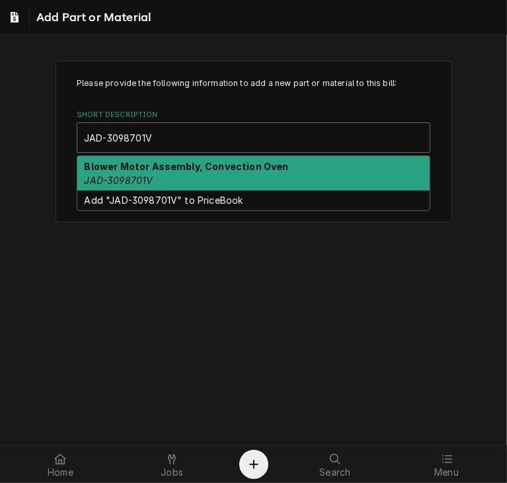
click at [158, 188] on div "Blower Motor Assembly, Convection Oven JAD-3098701V" at bounding box center [253, 173] width 352 height 34
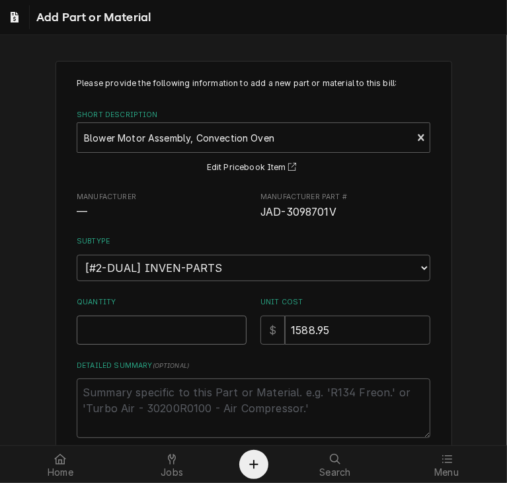
click at [157, 323] on input "Quantity" at bounding box center [162, 329] width 170 height 29
type textarea "x"
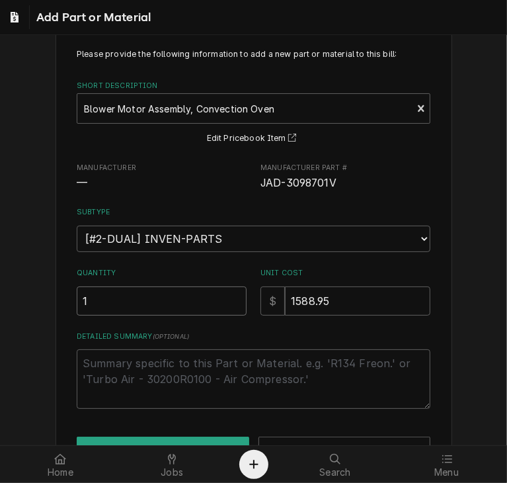
scroll to position [71, 0]
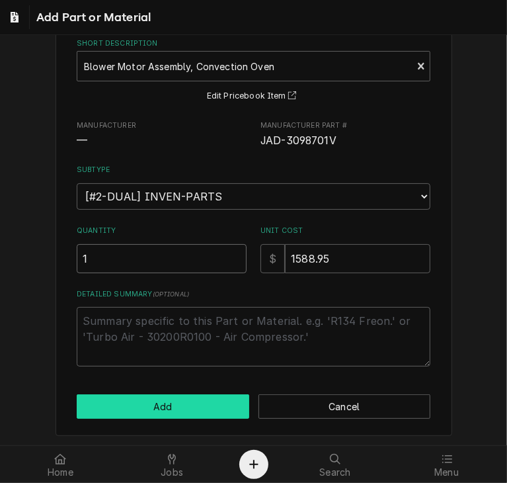
type input "1"
click at [171, 411] on button "Add" at bounding box center [163, 406] width 173 height 24
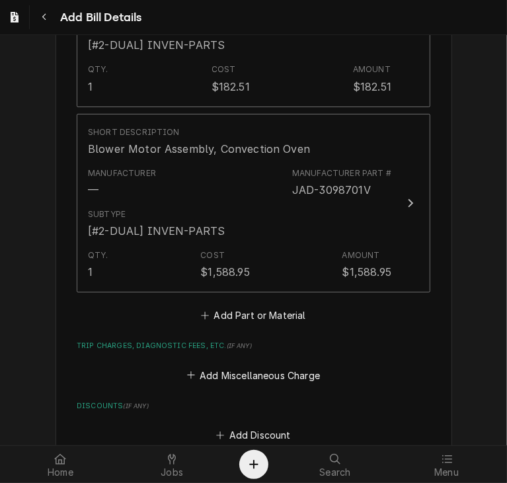
scroll to position [1915, 0]
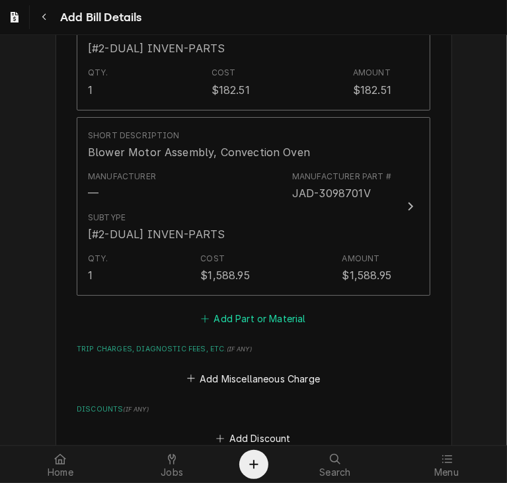
click at [238, 321] on button "Add Part or Material" at bounding box center [253, 319] width 109 height 19
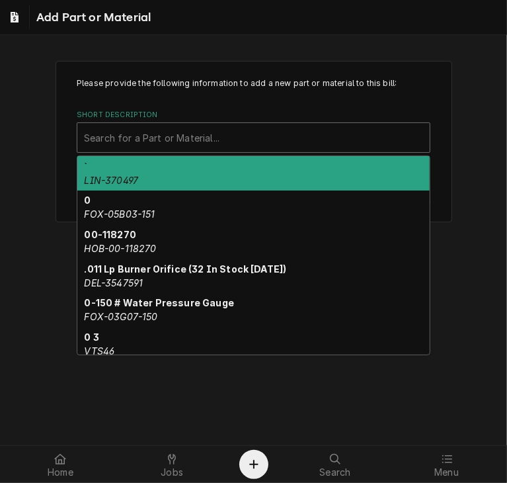
click at [124, 140] on div "Short Description" at bounding box center [253, 138] width 339 height 24
paste input "FRY-8072427"
type input "FRY-8072427"
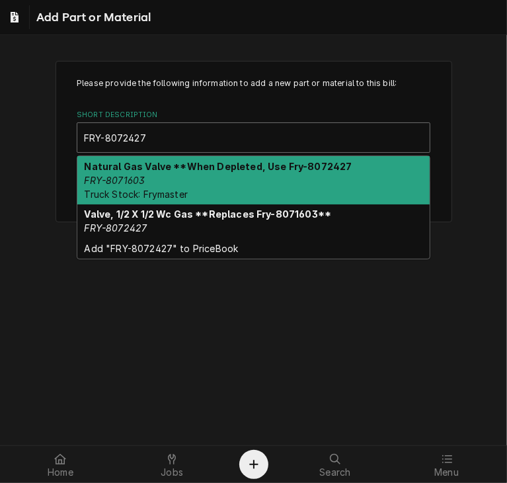
click at [148, 171] on div "Natural Gas Valve **When Depleted, Use Fry-8072427 FRY-8071603 Truck Stock: Fry…" at bounding box center [253, 180] width 352 height 48
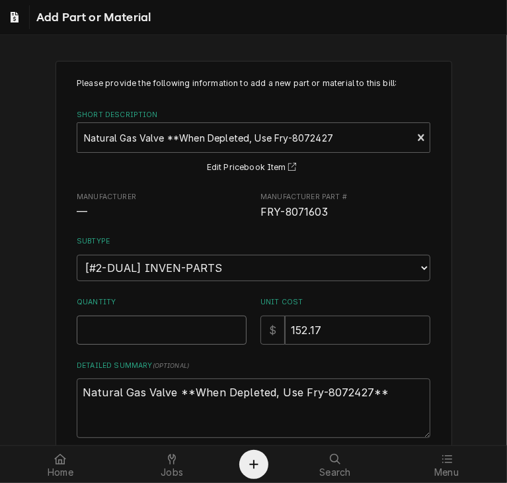
click at [184, 338] on input "Quantity" at bounding box center [162, 329] width 170 height 29
drag, startPoint x: 324, startPoint y: 331, endPoint x: 249, endPoint y: 328, distance: 75.4
click at [249, 328] on div "Quantity Unit Cost $ 152.17" at bounding box center [254, 320] width 354 height 47
type textarea "x"
type input "2"
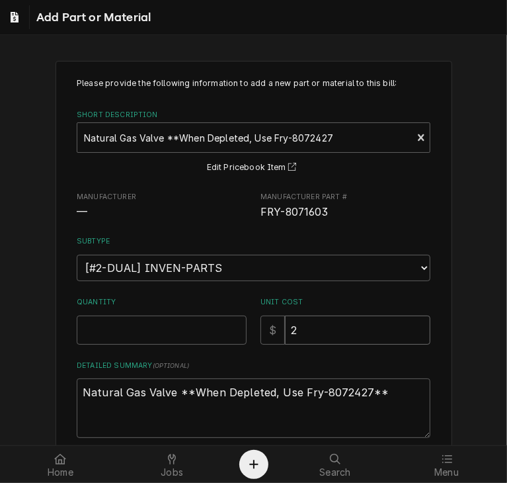
type textarea "x"
type input "20"
type textarea "x"
type input "204"
type textarea "x"
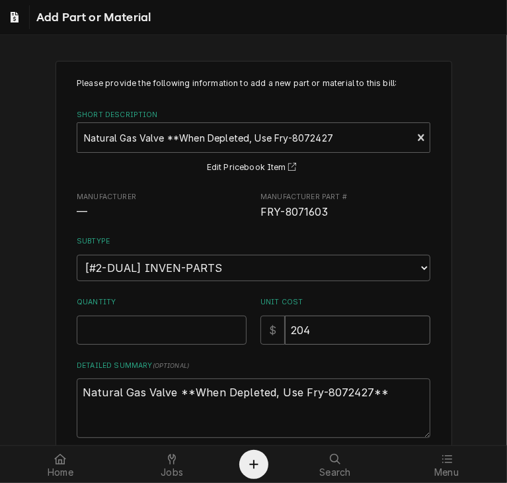
type input "204.1"
type textarea "x"
type input "204.15"
click at [142, 335] on input "Quantity" at bounding box center [162, 329] width 170 height 29
type textarea "x"
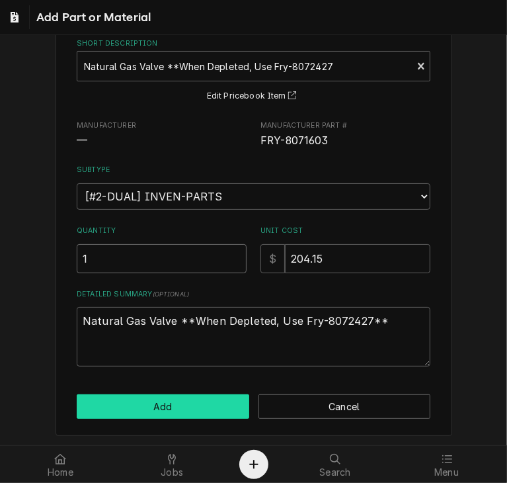
type input "1"
click at [212, 405] on button "Add" at bounding box center [163, 406] width 173 height 24
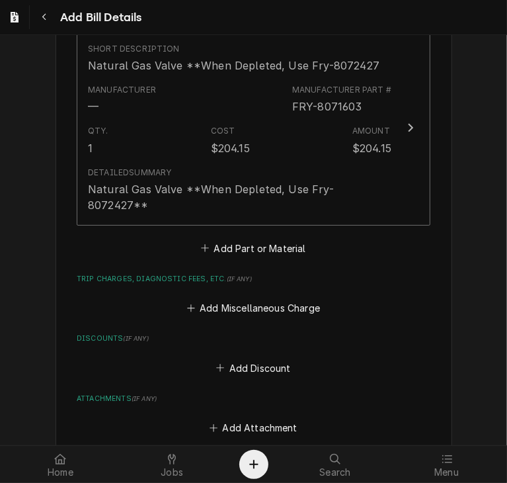
scroll to position [2186, 0]
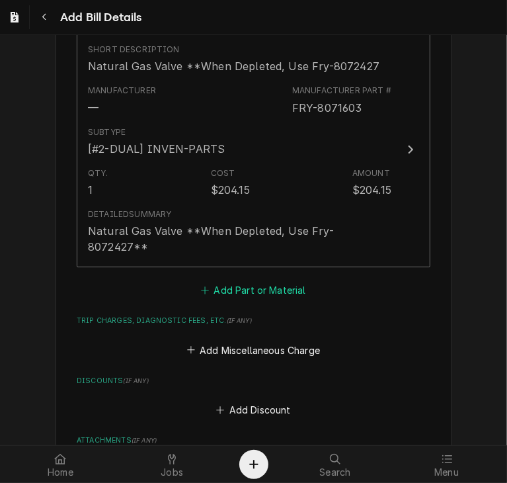
click at [243, 281] on button "Add Part or Material" at bounding box center [253, 290] width 109 height 19
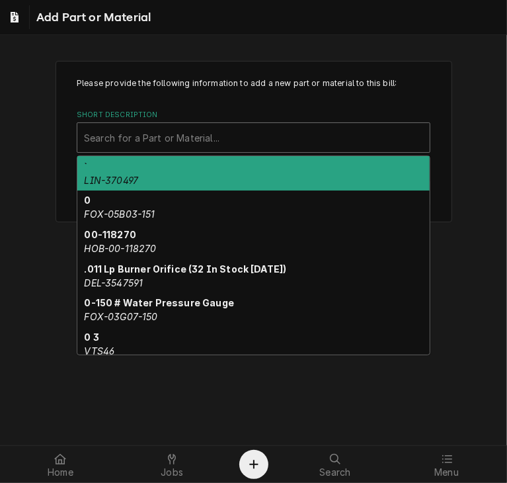
click at [153, 138] on div "Short Description" at bounding box center [253, 138] width 339 height 24
paste input "FRY-8073485"
type input "FRY-8073485"
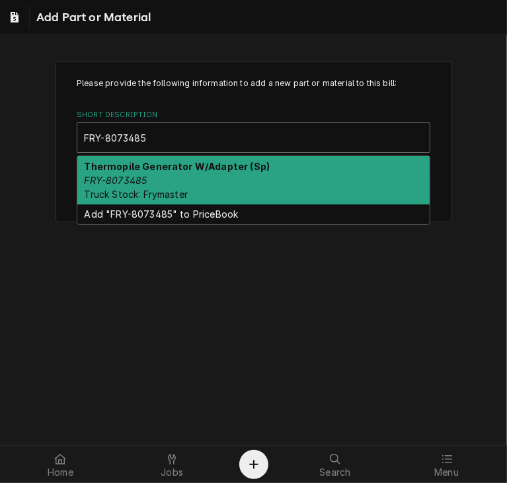
click at [144, 173] on div "Thermopile Generator W/Adapter (Sp) FRY-8073485 Truck Stock: Frymaster" at bounding box center [253, 180] width 352 height 48
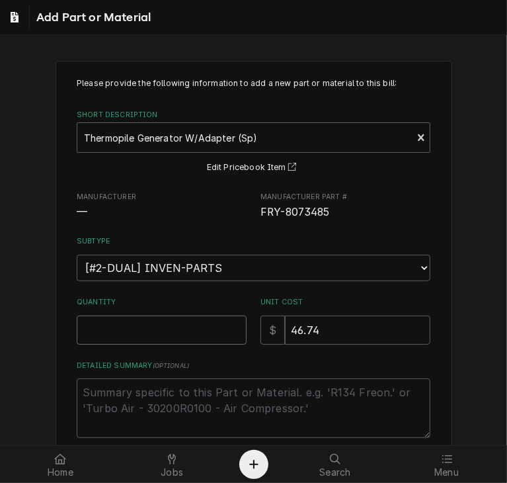
click at [135, 341] on input "Quantity" at bounding box center [162, 329] width 170 height 29
type textarea "x"
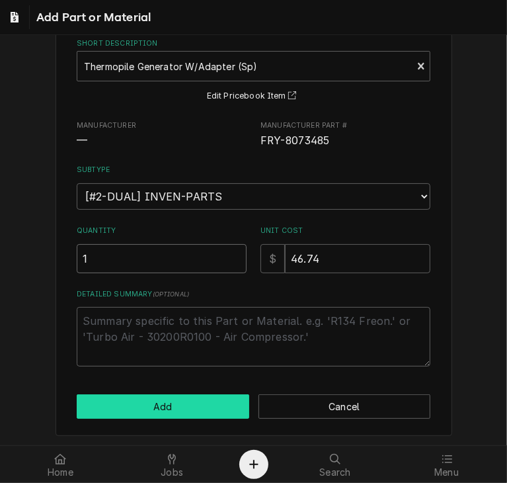
type input "1"
click at [194, 413] on button "Add" at bounding box center [163, 406] width 173 height 24
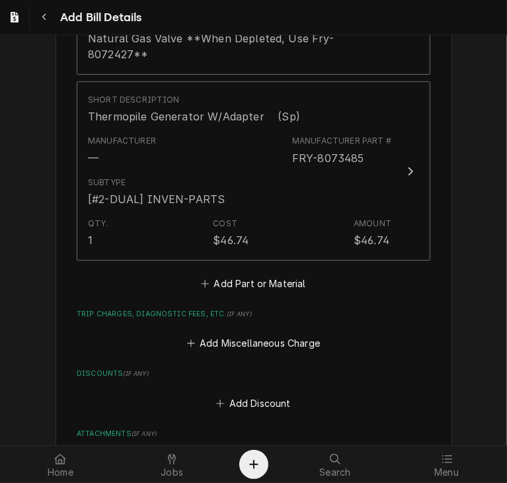
scroll to position [2448, 0]
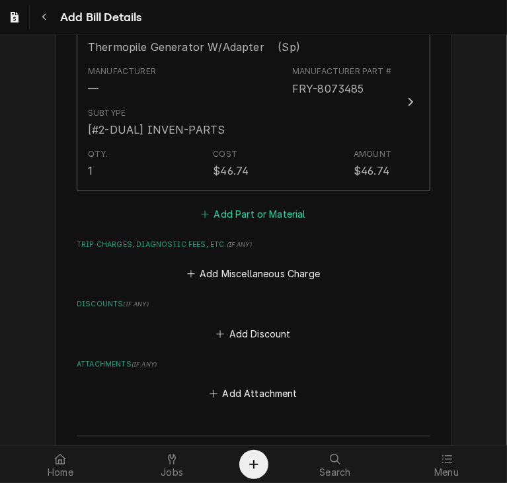
click at [282, 204] on button "Add Part or Material" at bounding box center [253, 213] width 109 height 19
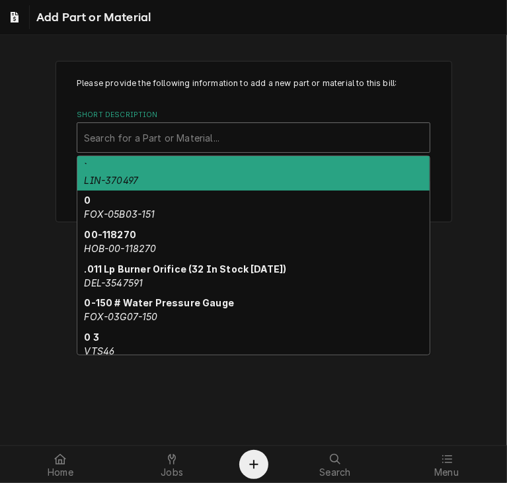
click at [183, 135] on div "Short Description" at bounding box center [253, 138] width 339 height 24
paste input "PIT-60168302"
type input "PIT-60168302"
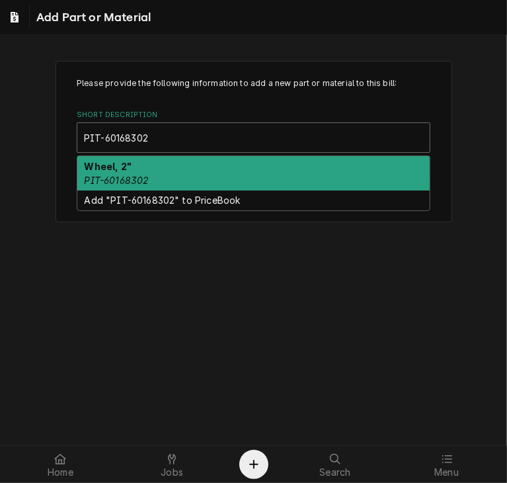
click at [163, 175] on div "Wheel, 2" PIT-60168302" at bounding box center [253, 173] width 352 height 34
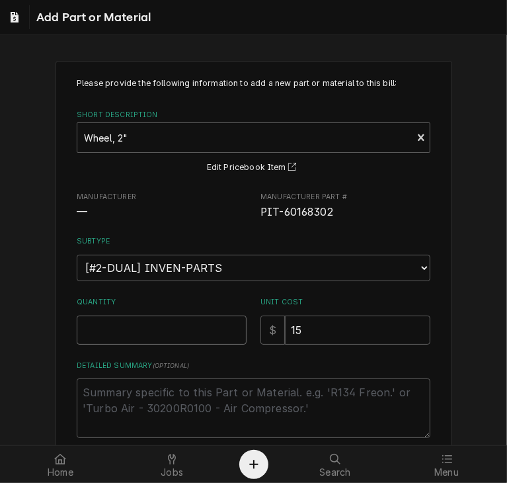
click at [114, 331] on input "Quantity" at bounding box center [162, 329] width 170 height 29
type textarea "x"
type input "3"
type textarea "x"
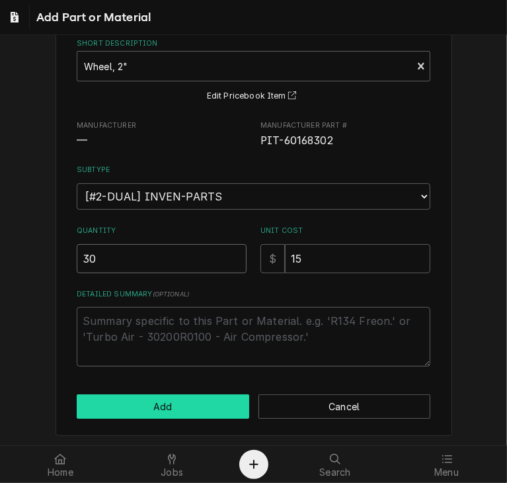
type input "30"
click at [216, 403] on button "Add" at bounding box center [163, 406] width 173 height 24
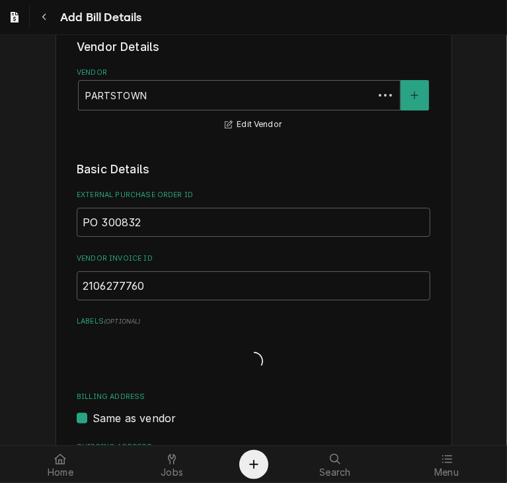
scroll to position [2755, 0]
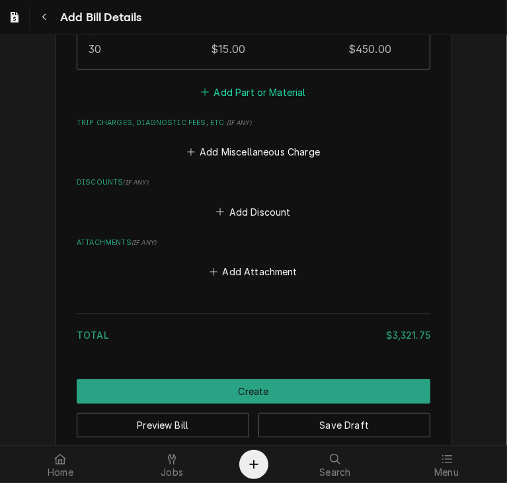
click at [239, 83] on button "Add Part or Material" at bounding box center [253, 92] width 109 height 19
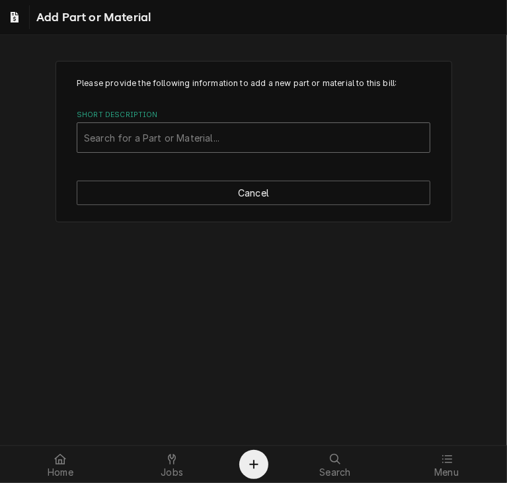
click at [188, 136] on div "Short Description" at bounding box center [253, 138] width 339 height 24
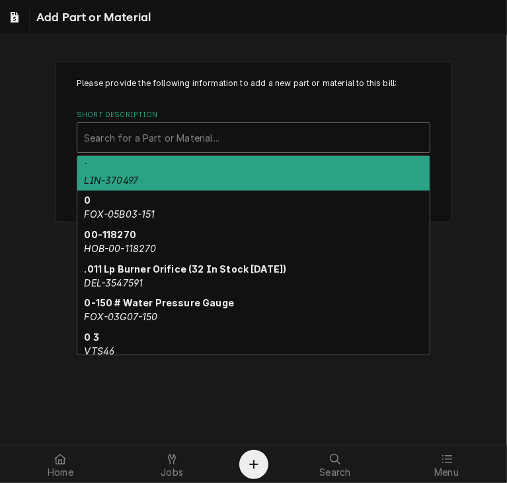
paste input "PIT-60068301"
type input "PIT-60068301"
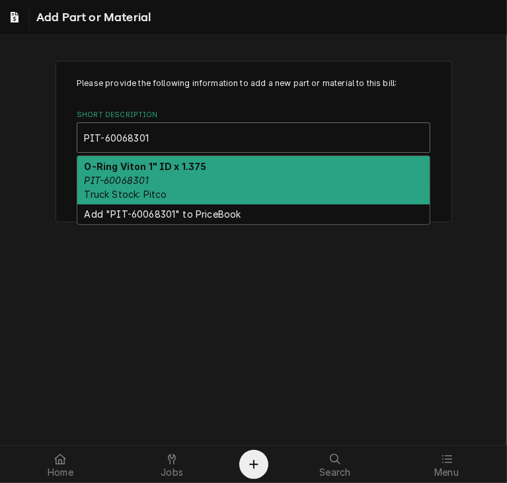
click at [184, 172] on div "O-Ring Viton 1" ID x 1.375 PIT-60068301 Truck Stock: Pitco" at bounding box center [253, 180] width 352 height 48
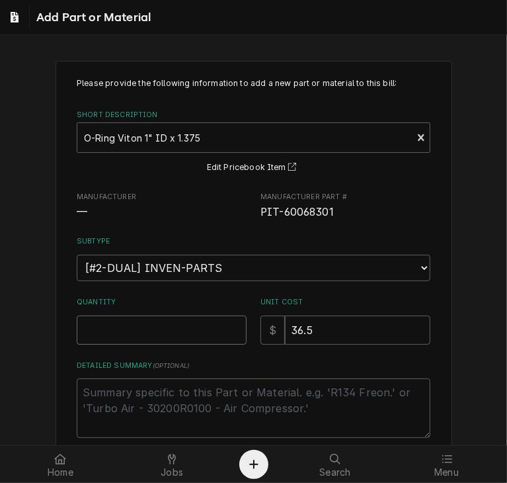
click at [144, 326] on input "Quantity" at bounding box center [162, 329] width 170 height 29
type textarea "x"
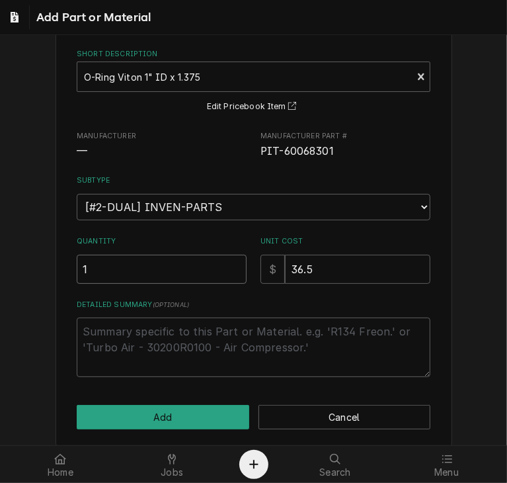
scroll to position [71, 0]
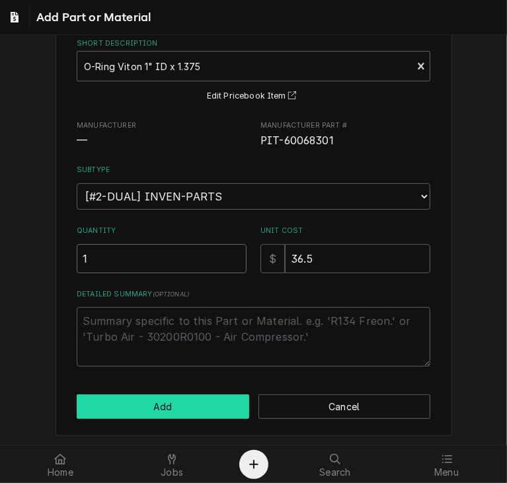
type input "1"
click at [183, 405] on button "Add" at bounding box center [163, 406] width 173 height 24
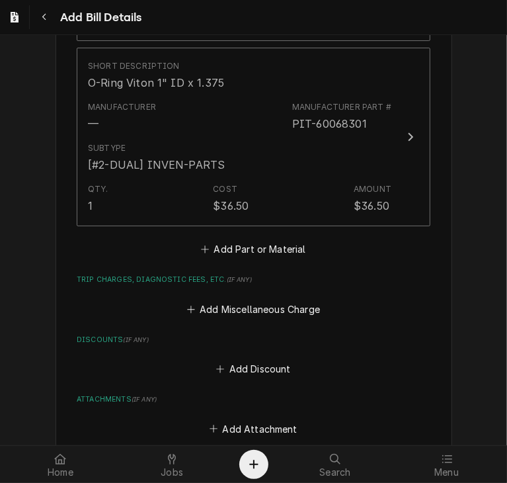
scroll to position [2779, 0]
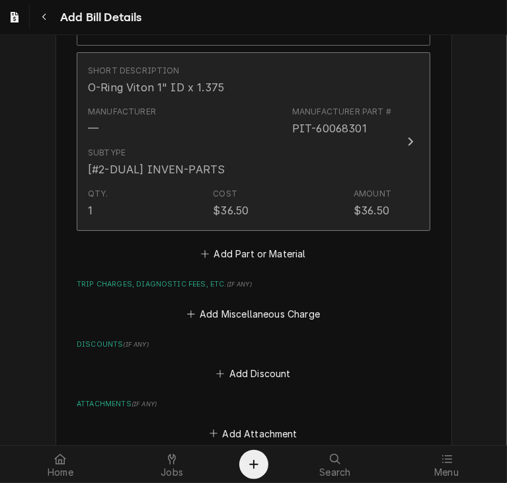
click at [407, 136] on icon "Update Line Item" at bounding box center [410, 141] width 7 height 11
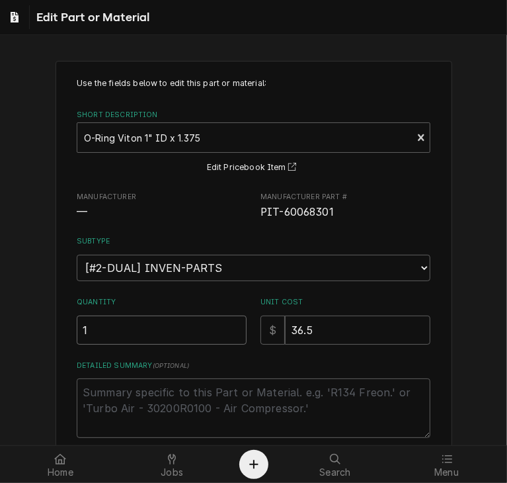
drag, startPoint x: 93, startPoint y: 330, endPoint x: 26, endPoint y: 326, distance: 66.9
click at [26, 326] on div "Use the fields below to edit this part or material: Short Description O-Ring Vi…" at bounding box center [253, 300] width 507 height 503
type textarea "x"
type input "7"
type textarea "x"
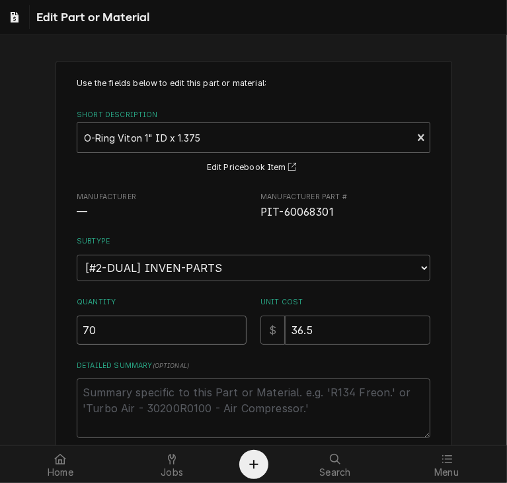
scroll to position [105, 0]
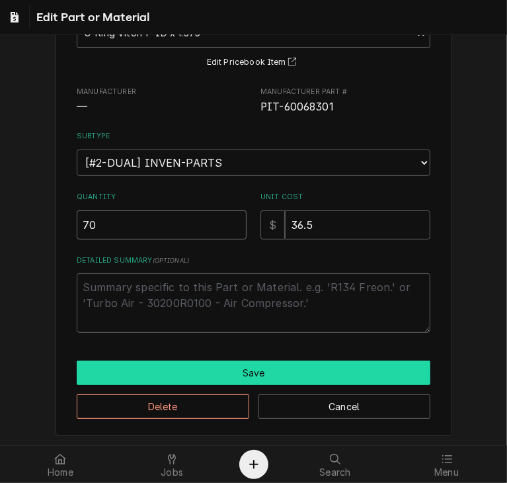
type input "70"
click at [259, 367] on button "Save" at bounding box center [254, 372] width 354 height 24
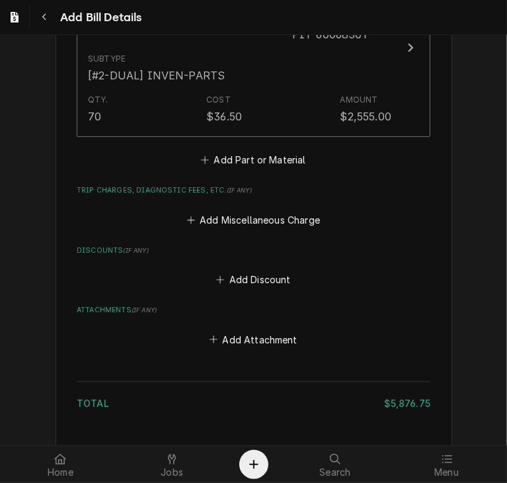
scroll to position [2941, 0]
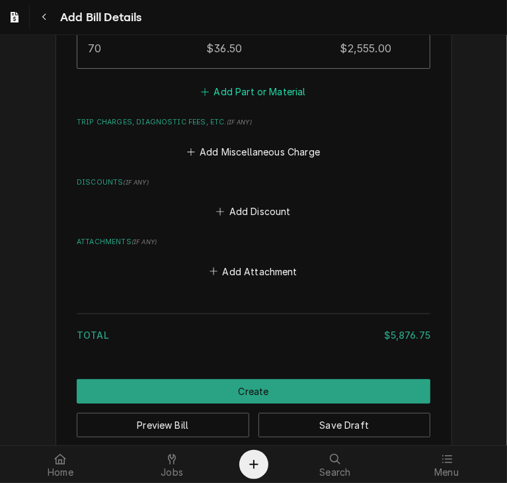
click at [245, 83] on button "Add Part or Material" at bounding box center [253, 92] width 109 height 19
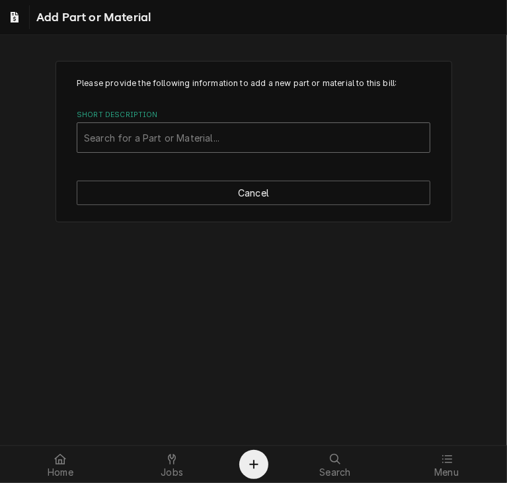
click at [224, 138] on div "Short Description" at bounding box center [253, 138] width 339 height 24
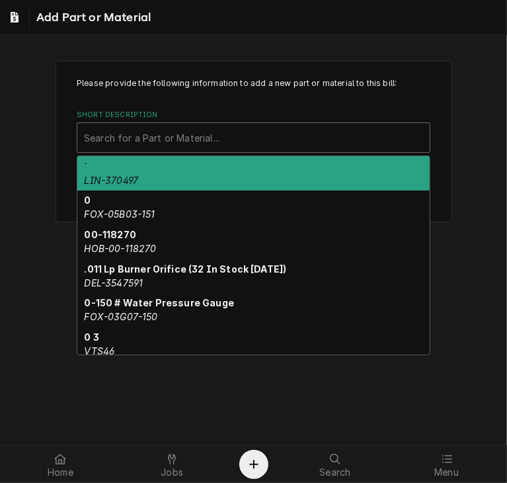
paste input "CLE-SK2477000"
type input "CLE-SK2477000"
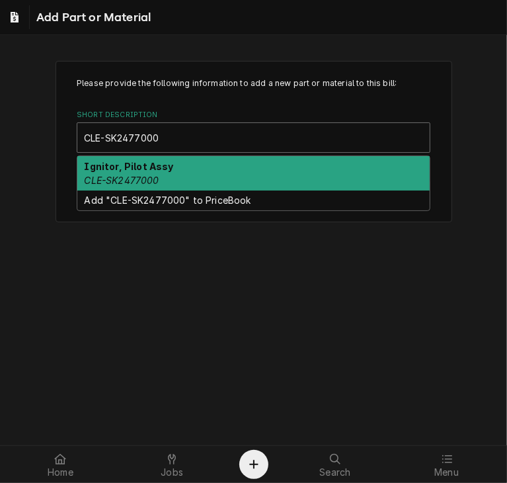
click at [190, 184] on div "Ignitor, Pilot Assy CLE-SK2477000" at bounding box center [253, 173] width 352 height 34
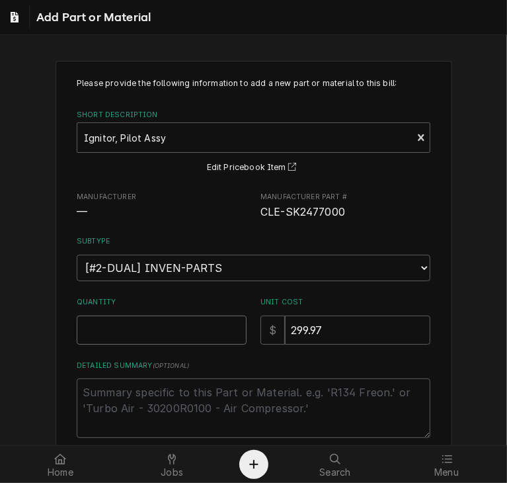
click at [173, 335] on input "Quantity" at bounding box center [162, 329] width 170 height 29
type textarea "x"
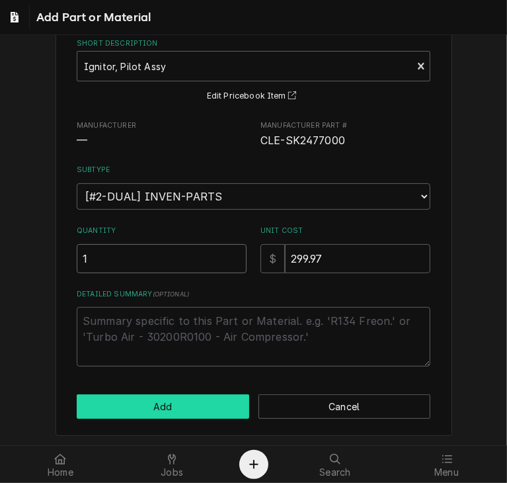
type input "1"
click at [183, 400] on button "Add" at bounding box center [163, 406] width 173 height 24
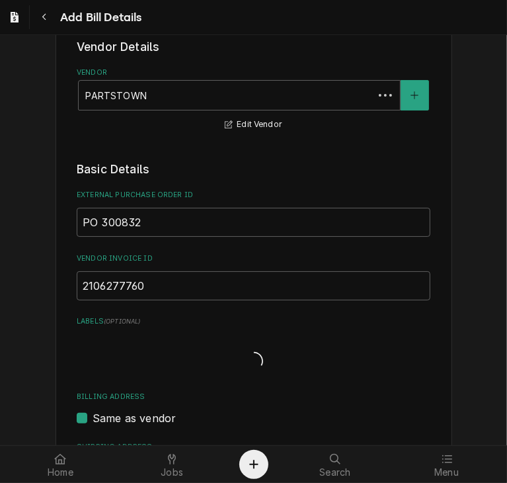
scroll to position [3126, 0]
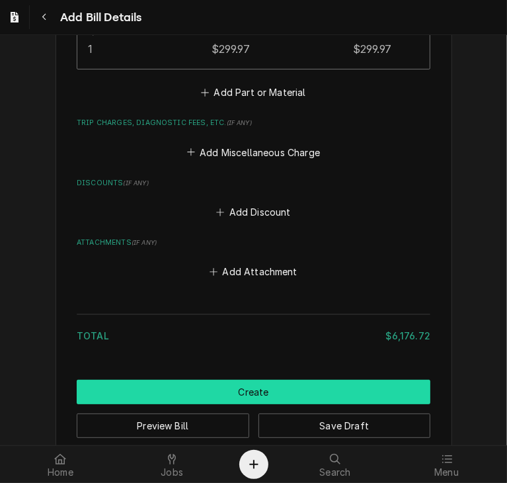
click at [267, 380] on button "Create" at bounding box center [254, 392] width 354 height 24
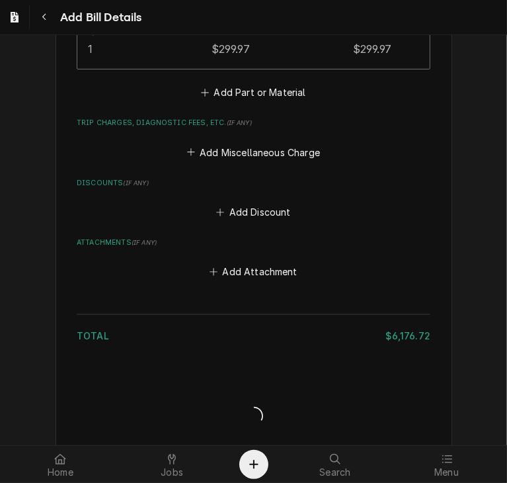
scroll to position [3119, 0]
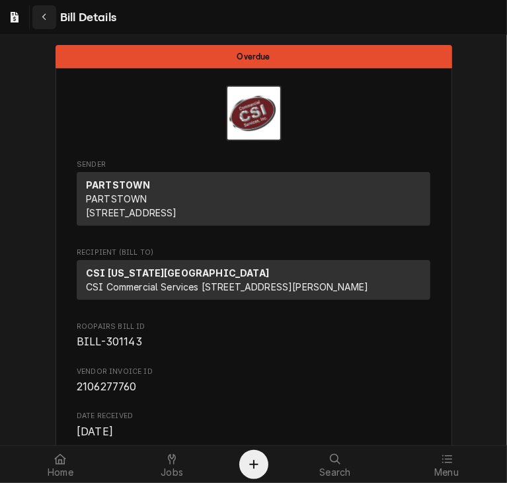
click at [45, 15] on icon "Navigate back" at bounding box center [45, 17] width 6 height 9
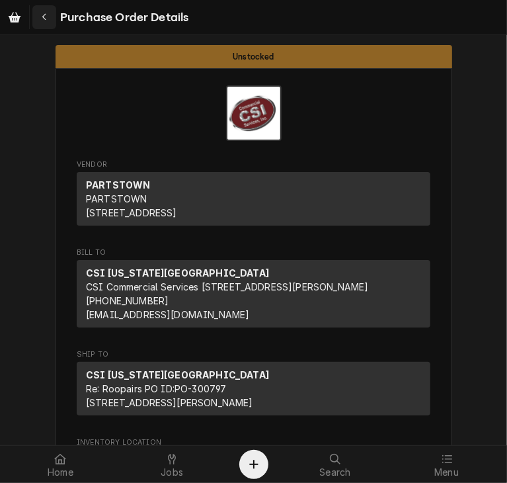
click at [42, 23] on div "Navigate back" at bounding box center [44, 17] width 13 height 13
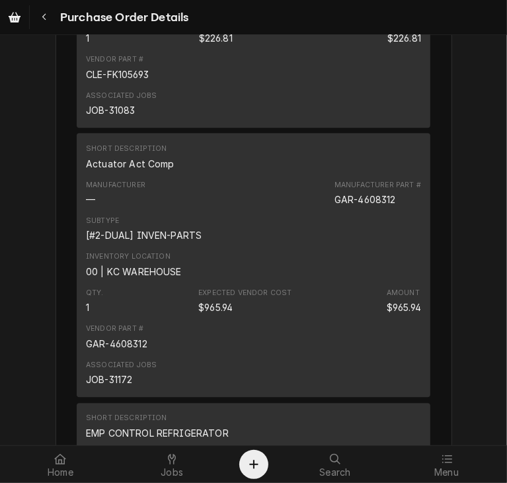
scroll to position [1434, 0]
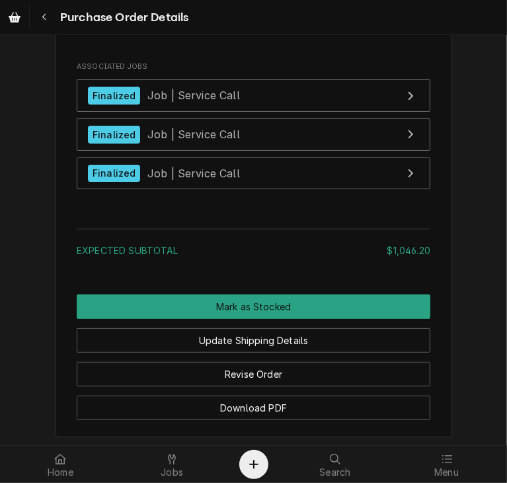
scroll to position [2727, 0]
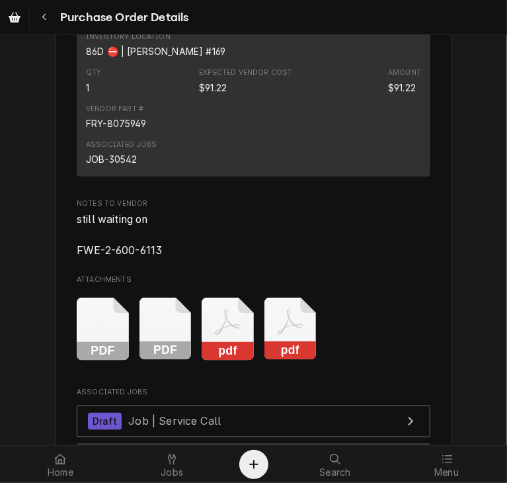
scroll to position [3330, 0]
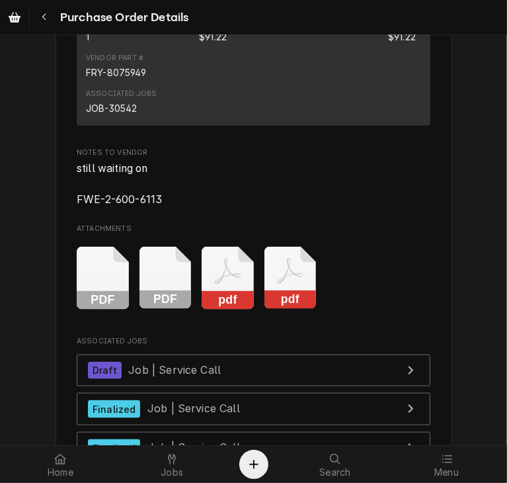
click at [98, 310] on rect "Attachments" at bounding box center [103, 300] width 52 height 19
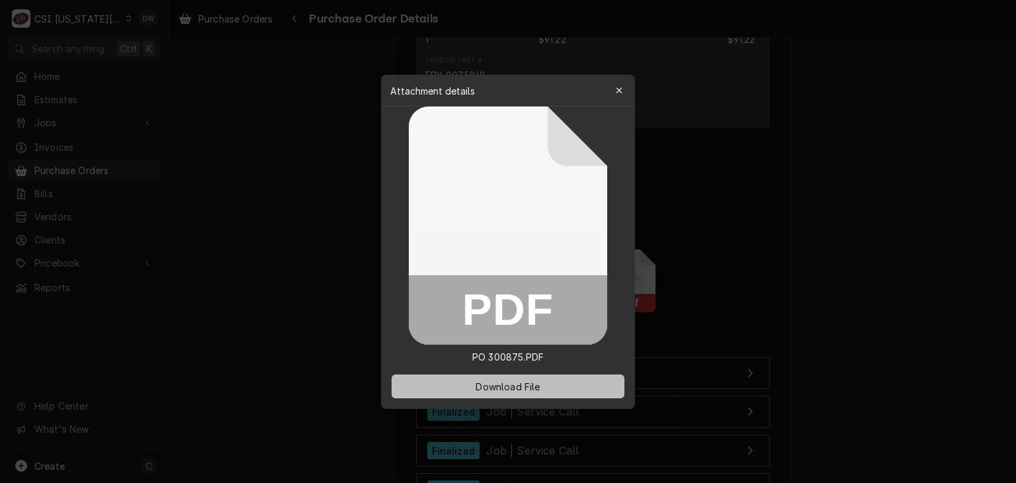
click at [507, 386] on span "Download File" at bounding box center [507, 386] width 69 height 14
click at [507, 197] on div at bounding box center [508, 241] width 1016 height 483
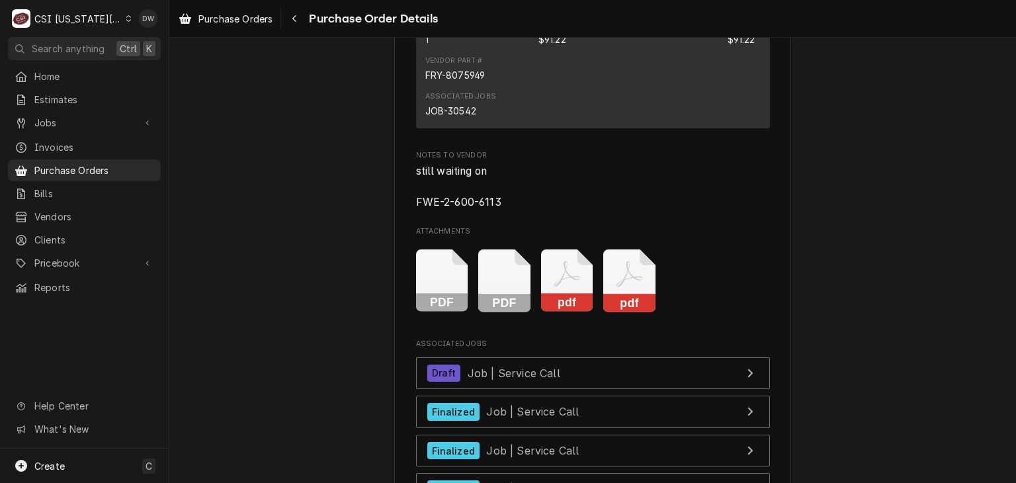
click at [487, 312] on rect "Attachments" at bounding box center [504, 303] width 52 height 19
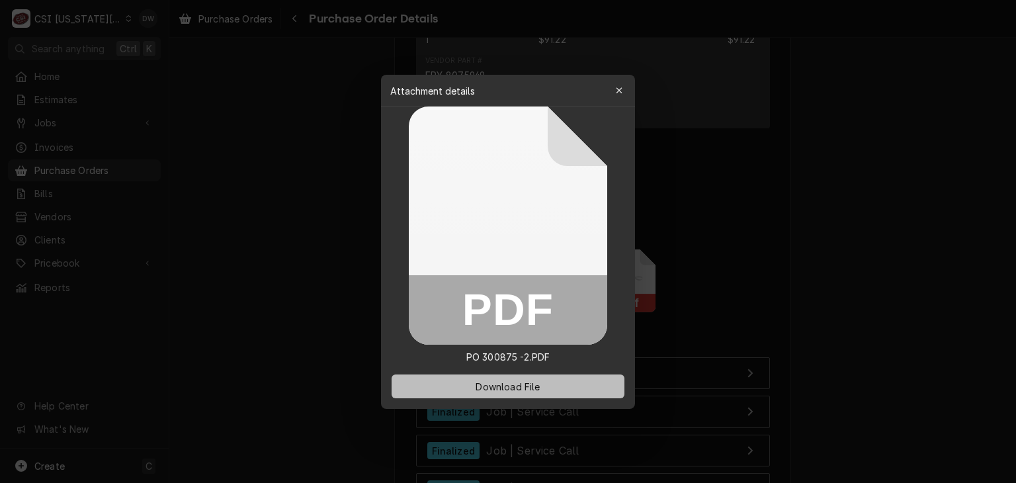
click at [495, 382] on span "Download File" at bounding box center [507, 386] width 69 height 14
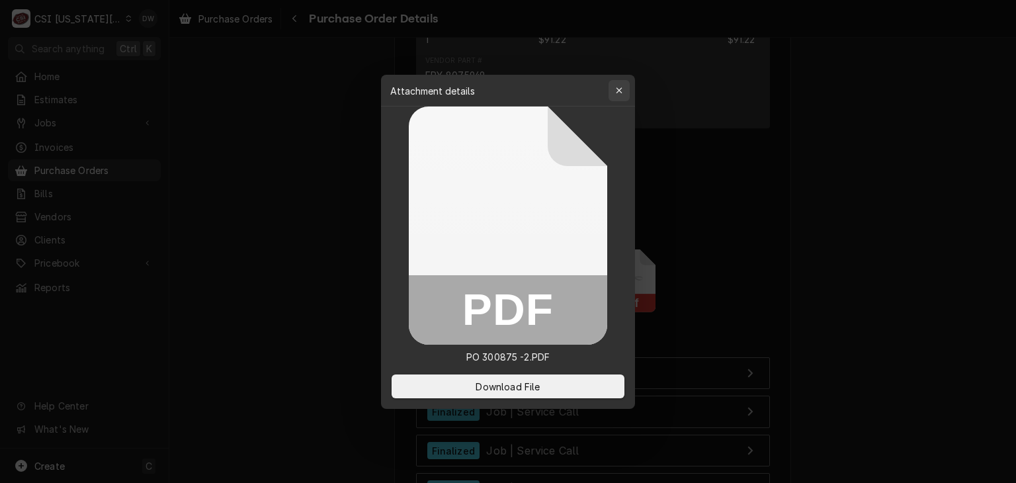
click at [507, 93] on icon "button" at bounding box center [619, 90] width 7 height 9
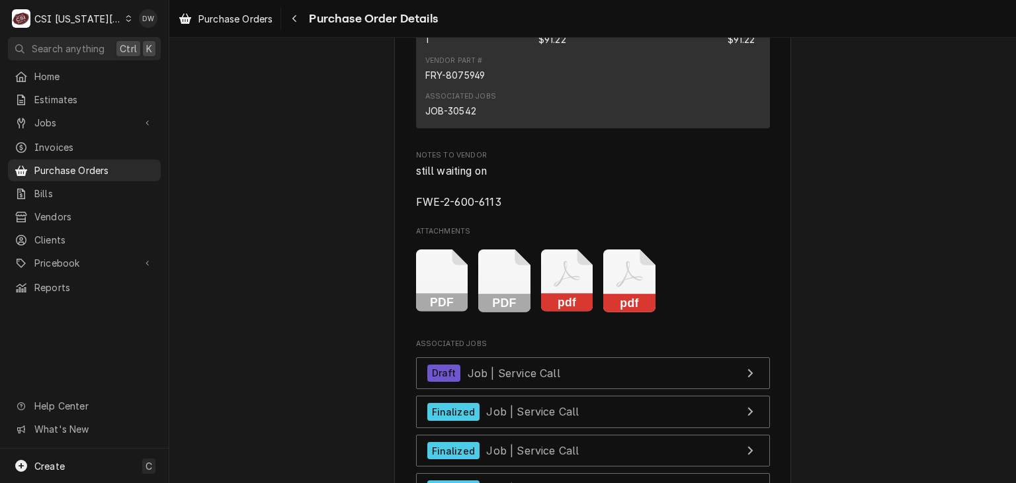
click at [507, 312] on rect "Attachments" at bounding box center [567, 303] width 52 height 19
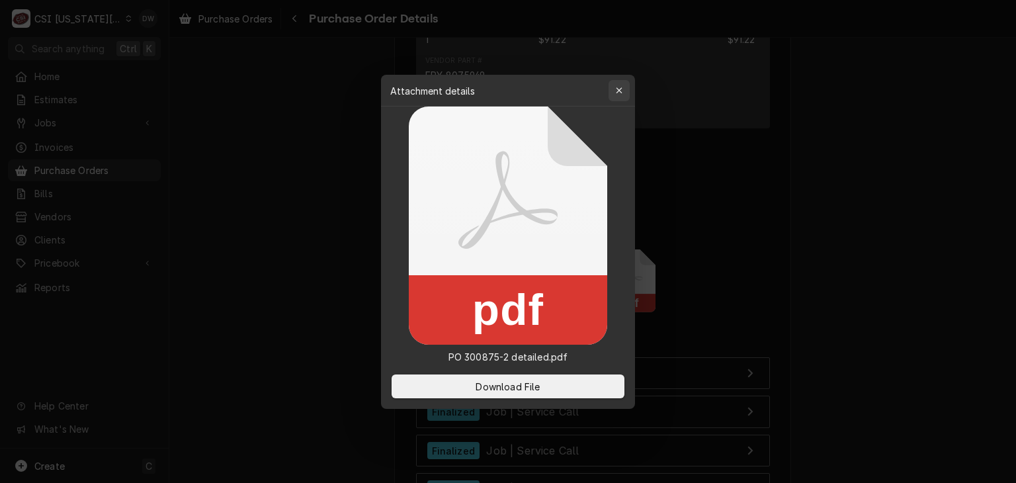
click at [507, 86] on icon "button" at bounding box center [619, 90] width 7 height 9
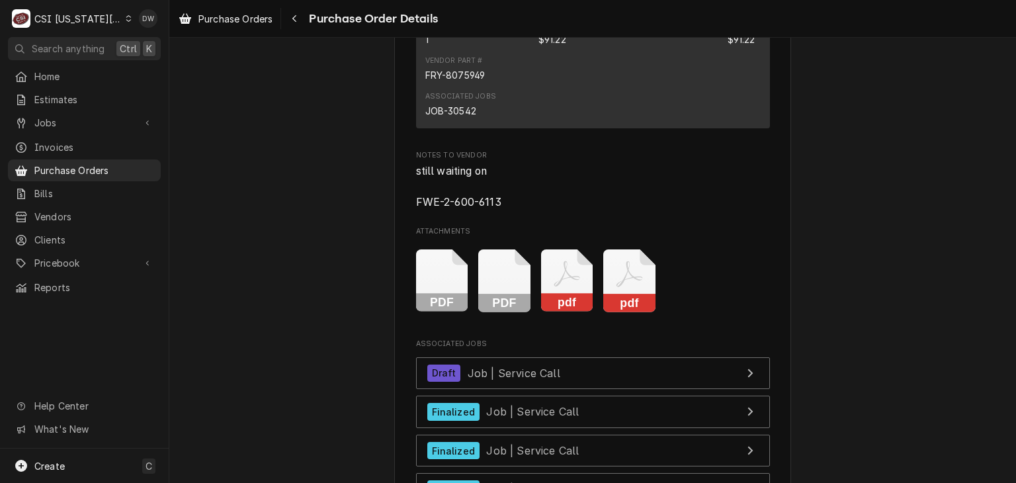
click at [507, 312] on rect "Attachments" at bounding box center [629, 303] width 52 height 19
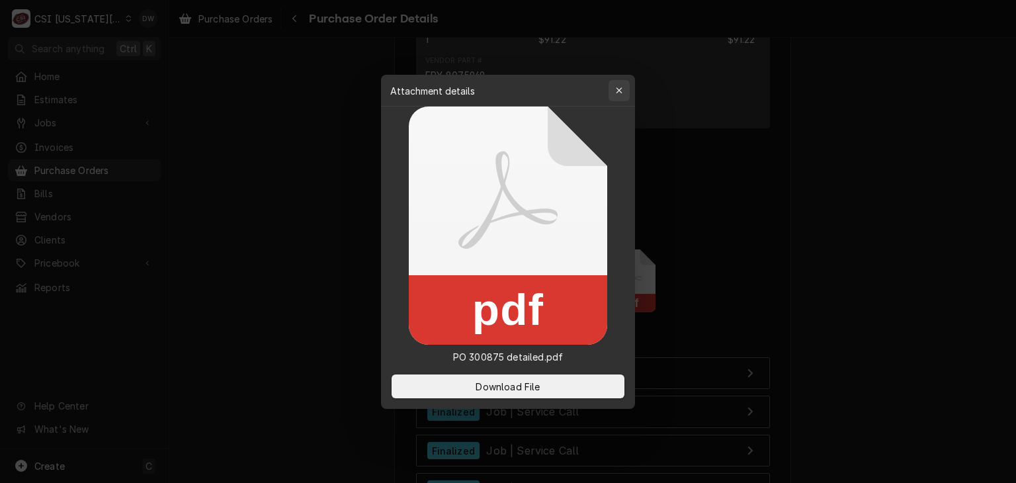
click at [507, 88] on icon "button" at bounding box center [619, 90] width 6 height 6
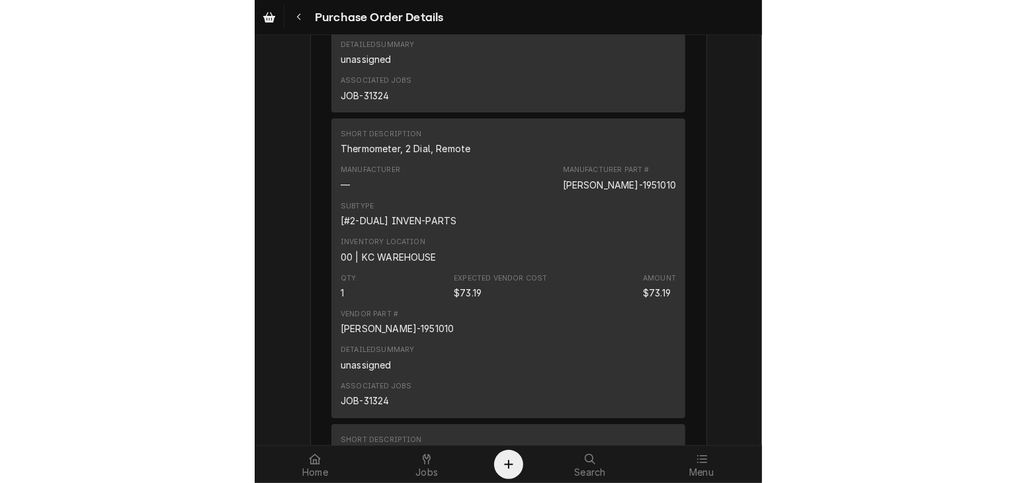
scroll to position [2301, 0]
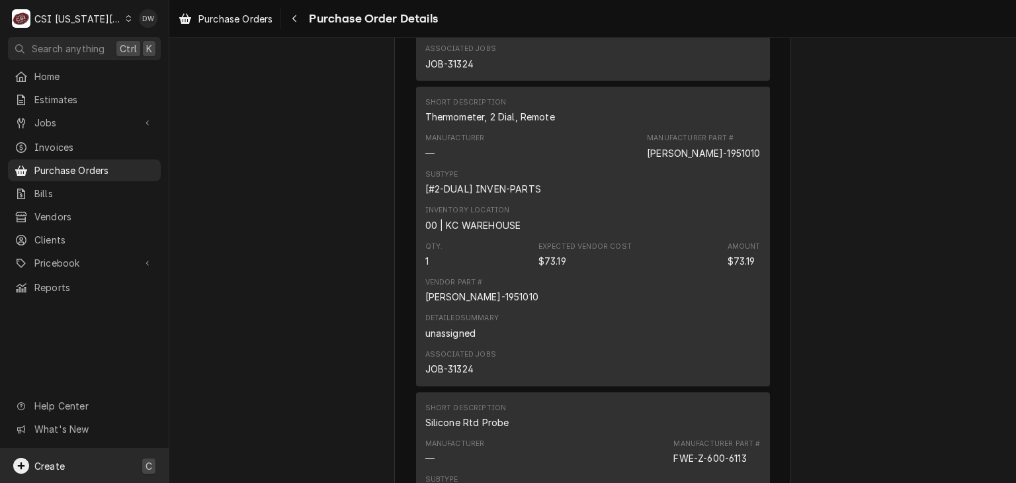
click at [52, 467] on span "Create" at bounding box center [49, 465] width 30 height 11
click at [204, 386] on link "Bill" at bounding box center [237, 397] width 119 height 22
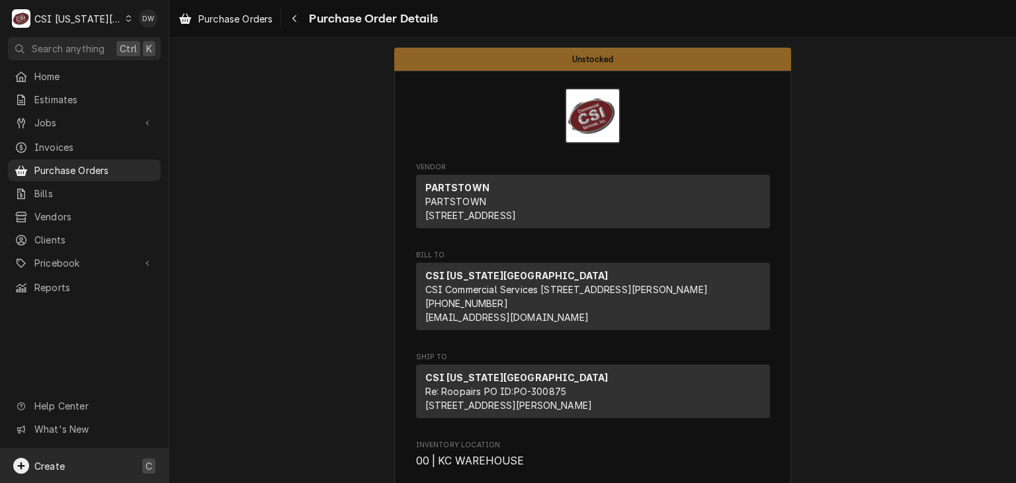
click at [58, 469] on span "Create" at bounding box center [49, 465] width 30 height 11
click at [215, 390] on div "Bill" at bounding box center [247, 397] width 89 height 14
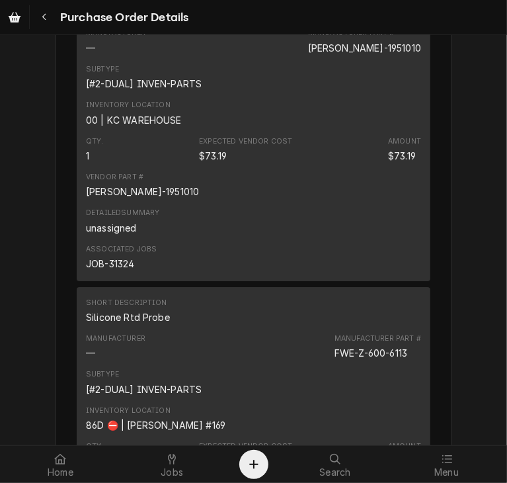
scroll to position [2375, 0]
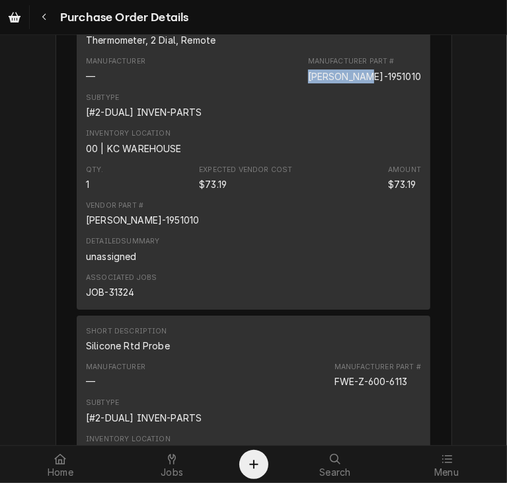
drag, startPoint x: 388, startPoint y: 120, endPoint x: 321, endPoint y: 122, distance: 66.8
click at [321, 87] on div "Manufacturer — Manufacturer Part # LEE-1951010" at bounding box center [253, 70] width 335 height 36
copy div "[PERSON_NAME]-1951010"
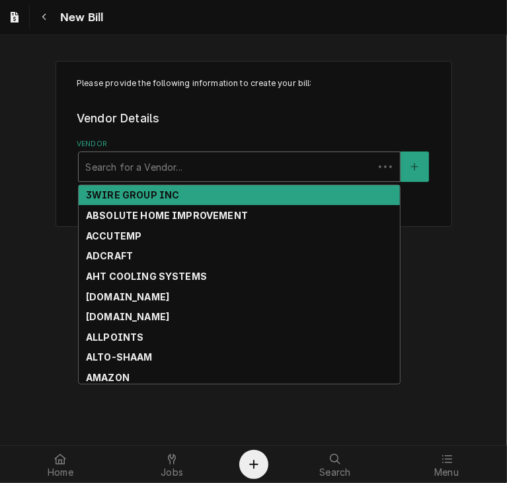
click at [118, 169] on div "Vendor" at bounding box center [226, 167] width 282 height 24
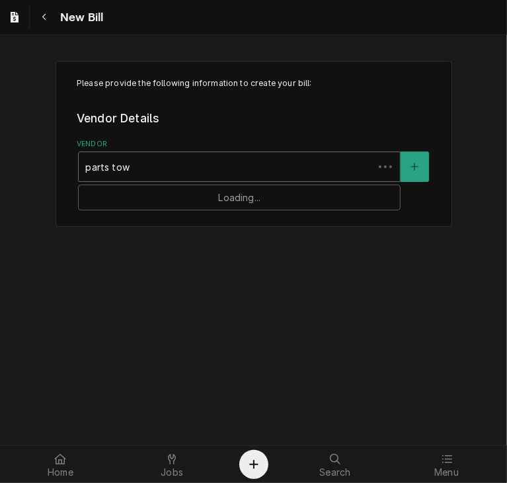
type input "parts town"
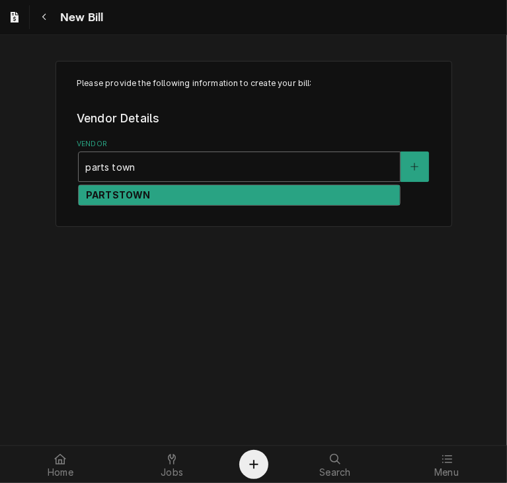
click at [125, 199] on strong "PARTSTOWN" at bounding box center [118, 194] width 64 height 11
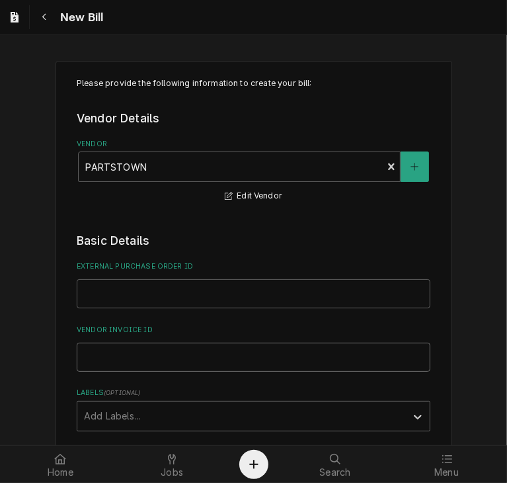
click at [80, 358] on input "Vendor Invoice ID" at bounding box center [254, 357] width 354 height 29
click at [90, 290] on input "External Purchase Order ID" at bounding box center [254, 293] width 354 height 29
click at [90, 292] on input "External Purchase Order ID" at bounding box center [254, 293] width 354 height 29
type input "PO 300875"
drag, startPoint x: 112, startPoint y: 360, endPoint x: 106, endPoint y: 355, distance: 8.5
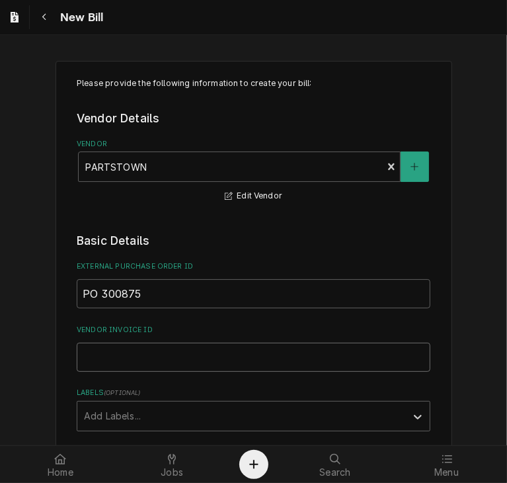
click at [106, 355] on input "Vendor Invoice ID" at bounding box center [254, 357] width 354 height 29
click at [99, 356] on input "Vendor Invoice ID" at bounding box center [254, 357] width 354 height 29
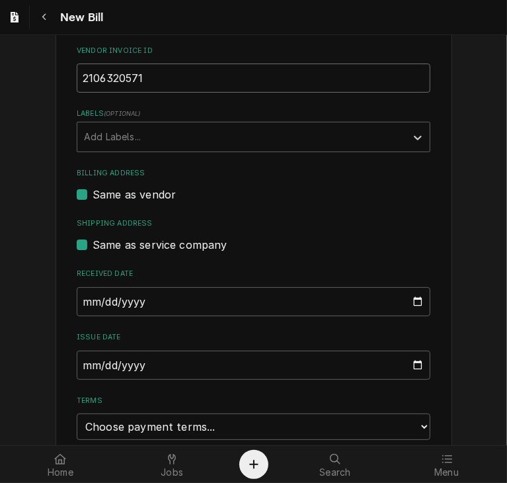
scroll to position [299, 0]
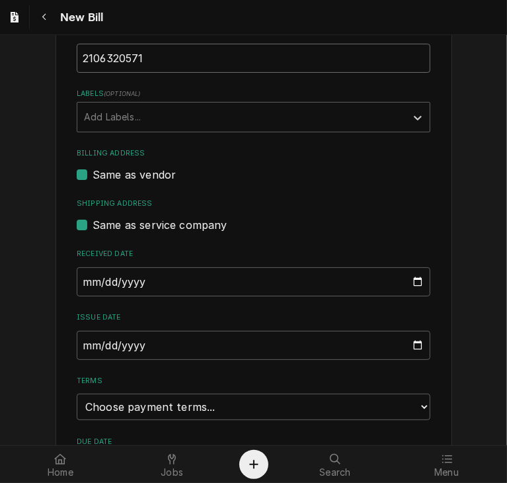
type input "2106320571"
click at [81, 342] on input "2025-08-21" at bounding box center [254, 345] width 354 height 29
type input "2025-07-16"
click at [417, 403] on select "Choose payment terms... Same Day Net 7 Net 14 Net 21 Net 30 Net 45 Net 60 Net 90" at bounding box center [254, 406] width 354 height 26
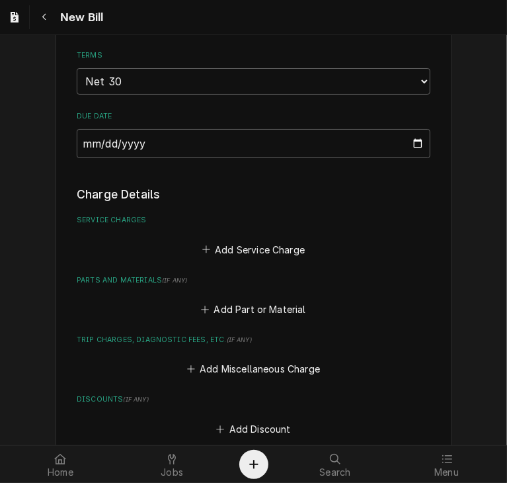
scroll to position [632, 0]
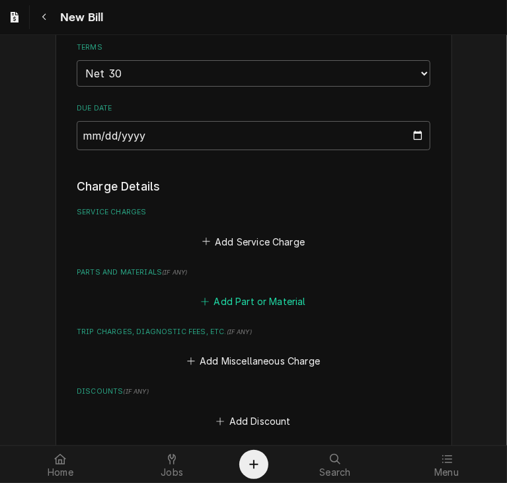
click at [261, 298] on button "Add Part or Material" at bounding box center [253, 301] width 109 height 19
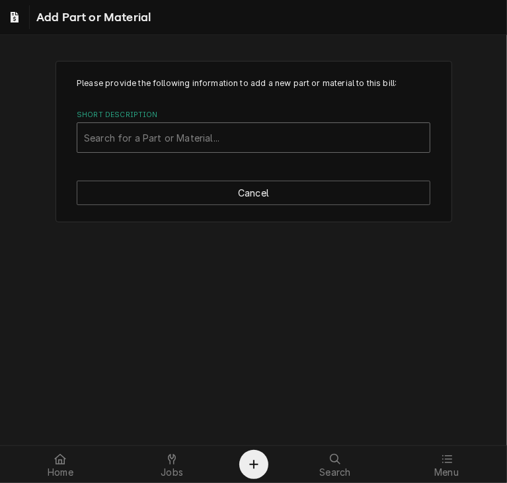
click at [145, 140] on div "Short Description" at bounding box center [253, 138] width 339 height 24
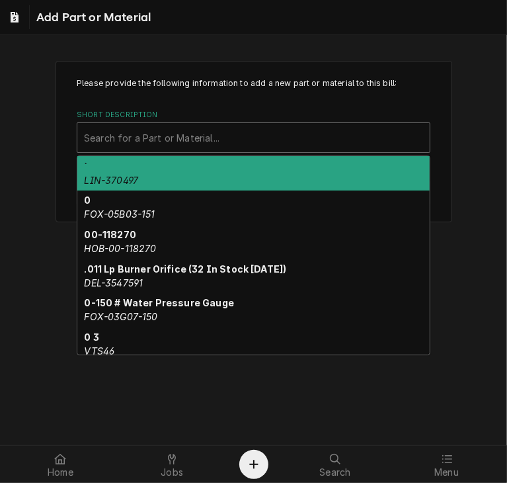
paste input "LEE-1951010"
type input "LEE-1951010"
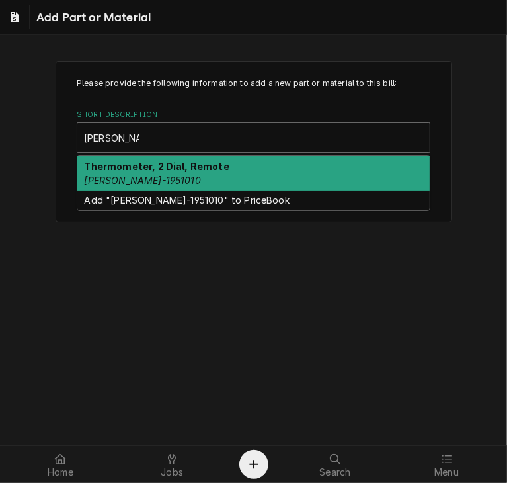
click at [140, 173] on div "Thermometer, 2 Dial, Remote LEE-1951010" at bounding box center [253, 173] width 352 height 34
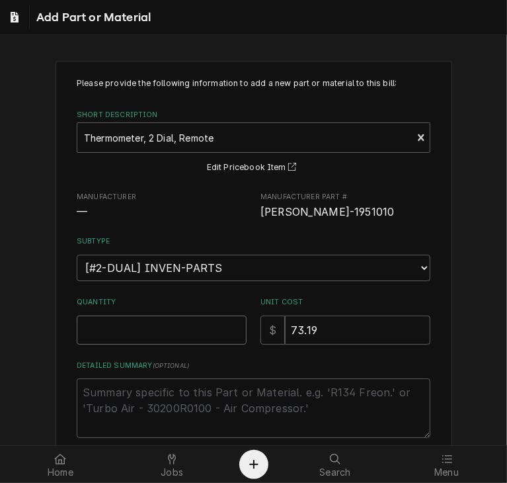
click at [93, 331] on input "Quantity" at bounding box center [162, 329] width 170 height 29
type textarea "x"
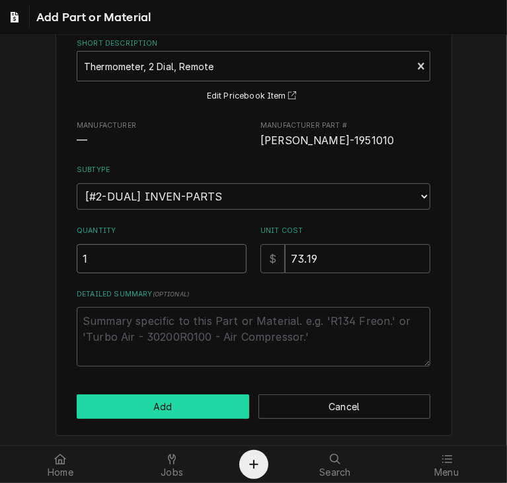
type input "1"
click at [209, 411] on button "Add" at bounding box center [163, 406] width 173 height 24
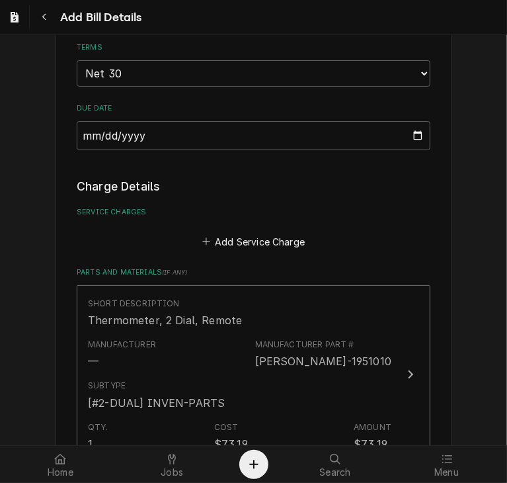
scroll to position [616, 0]
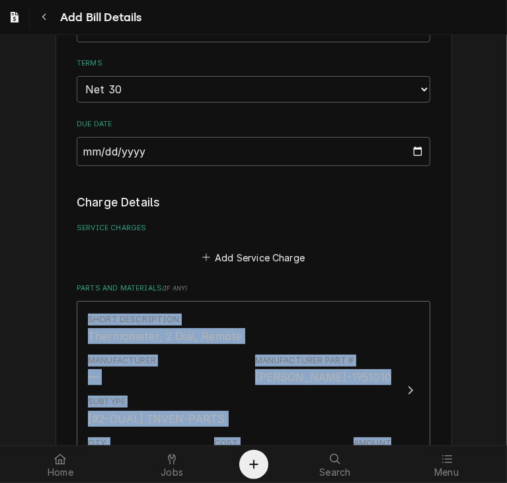
drag, startPoint x: 489, startPoint y: 275, endPoint x: 507, endPoint y: 408, distance: 134.0
click at [507, 408] on div "Please provide the following information to create your bill: Vendor Details Ve…" at bounding box center [253, 240] width 507 height 410
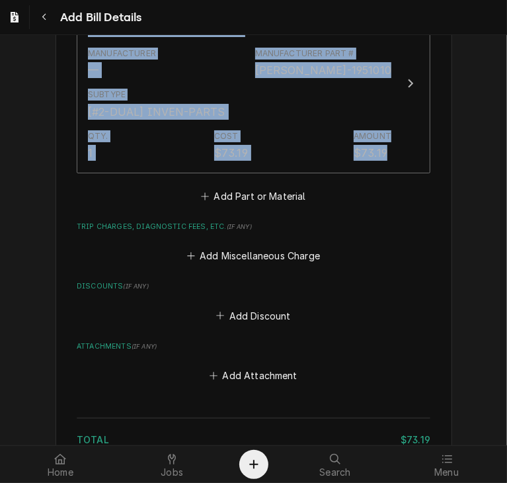
scroll to position [929, 0]
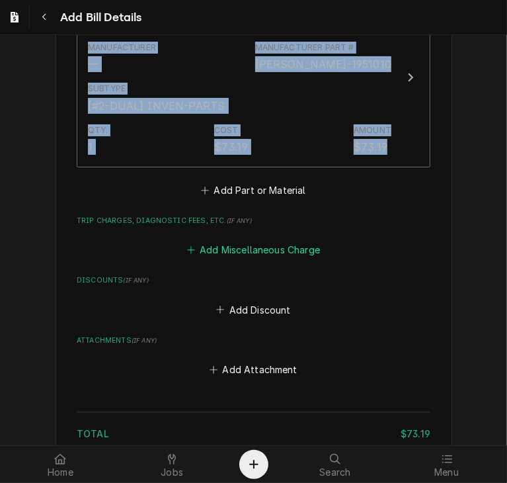
click at [247, 249] on button "Add Miscellaneous Charge" at bounding box center [254, 250] width 138 height 19
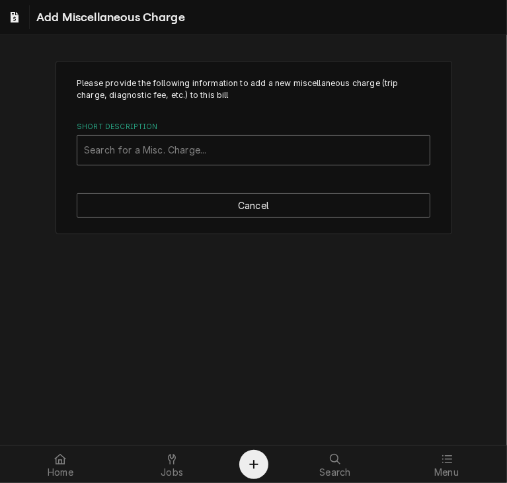
click at [120, 151] on div "Short Description" at bounding box center [253, 150] width 339 height 24
type input "ship"
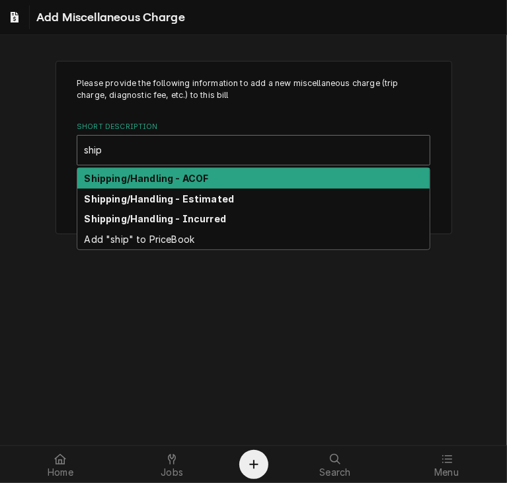
click at [122, 181] on strong "Shipping/Handling - ACOF" at bounding box center [147, 178] width 124 height 11
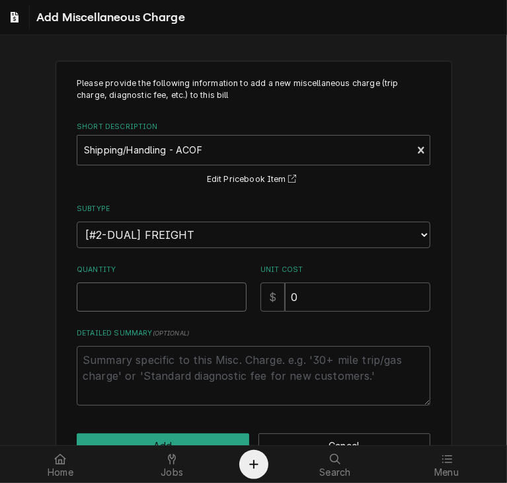
drag, startPoint x: 95, startPoint y: 301, endPoint x: 79, endPoint y: 298, distance: 16.1
click at [79, 298] on input "Quantity" at bounding box center [162, 296] width 170 height 29
type textarea "x"
type input "1"
drag, startPoint x: 306, startPoint y: 297, endPoint x: 231, endPoint y: 299, distance: 74.1
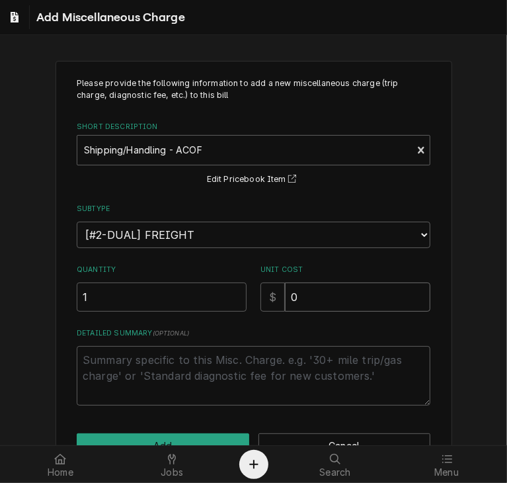
click at [231, 299] on div "Quantity 1 Unit Cost $ 0" at bounding box center [254, 288] width 354 height 47
type textarea "x"
type input "2"
type textarea "x"
type input "22"
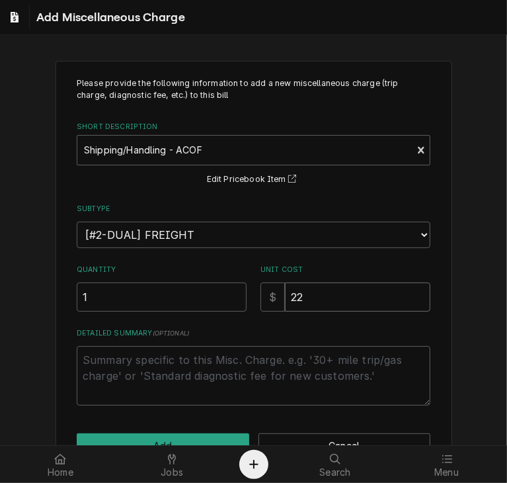
type textarea "x"
type input "22.7"
type textarea "x"
type input "22.79"
click at [182, 444] on body "Add Miscellaneous Charge Please provide the following information to add a new …" at bounding box center [253, 241] width 507 height 483
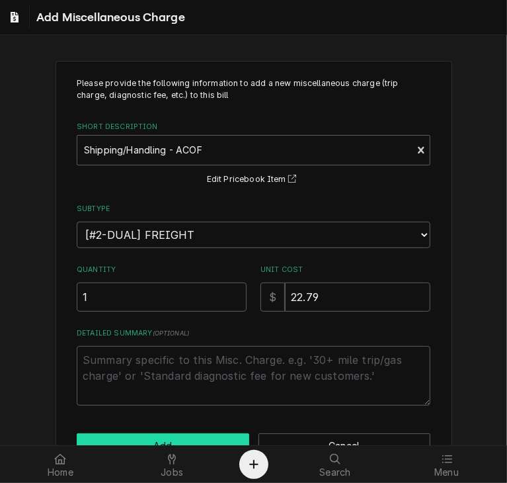
click at [184, 434] on button "Add" at bounding box center [163, 445] width 173 height 24
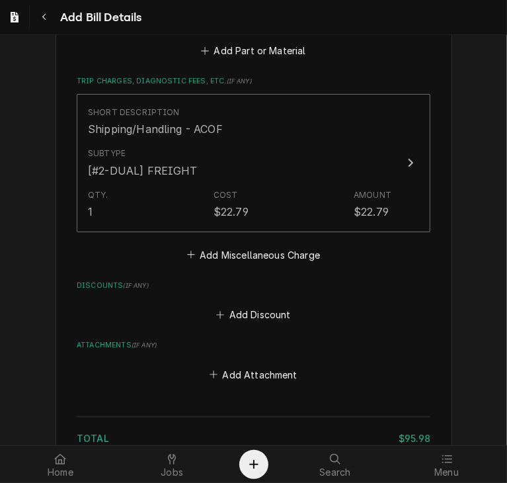
scroll to position [1190, 0]
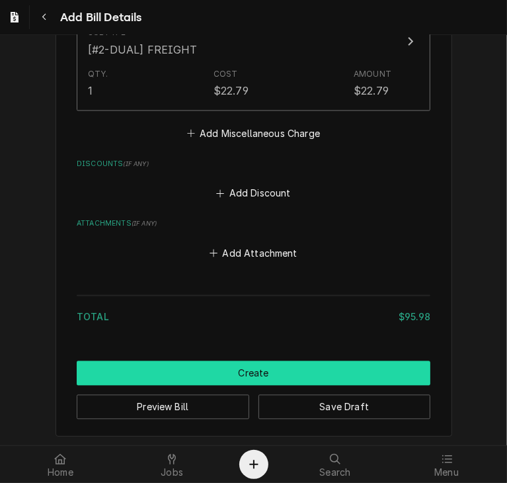
click at [280, 370] on button "Create" at bounding box center [254, 373] width 354 height 24
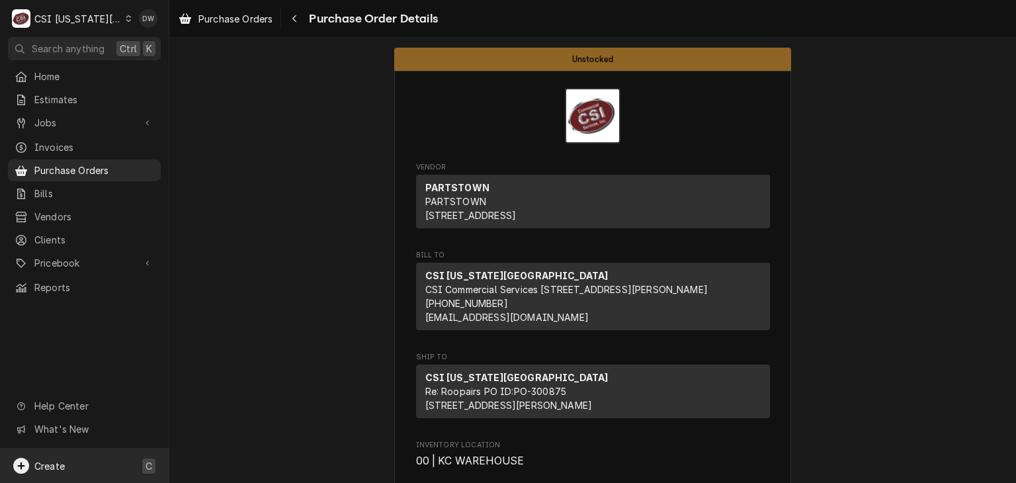
click at [57, 471] on div "Create" at bounding box center [49, 466] width 30 height 14
click at [214, 396] on div "Bill" at bounding box center [247, 397] width 89 height 14
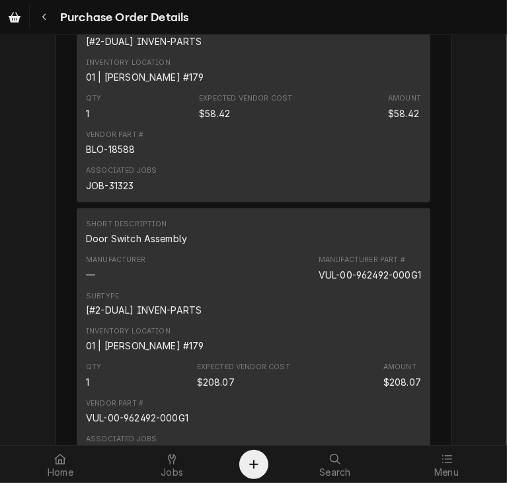
scroll to position [979, 0]
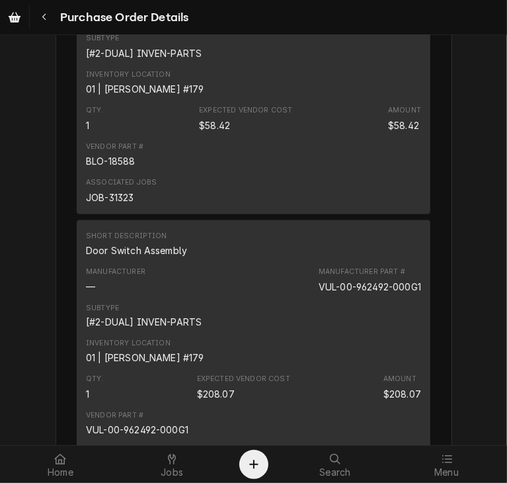
drag, startPoint x: 380, startPoint y: 58, endPoint x: 315, endPoint y: 60, distance: 64.9
click at [315, 28] on div "Manufacturer — Manufacturer Part # BLO-18588" at bounding box center [253, 11] width 335 height 36
copy div "BLO-18588"
drag, startPoint x: 309, startPoint y: 327, endPoint x: 421, endPoint y: 329, distance: 112.4
click at [421, 329] on div "Short Description Door Switch Assembly Manufacturer — Manufacturer Part # VUL-0…" at bounding box center [254, 351] width 354 height 263
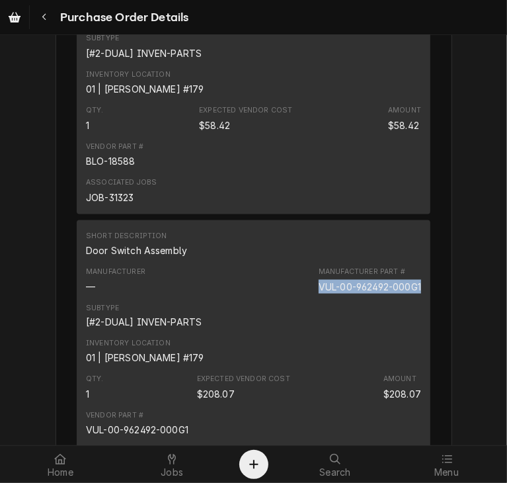
copy div "VUL-00-962492-000G1"
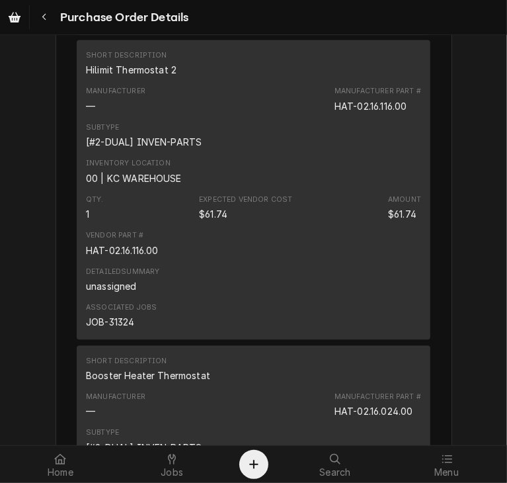
scroll to position [1423, 0]
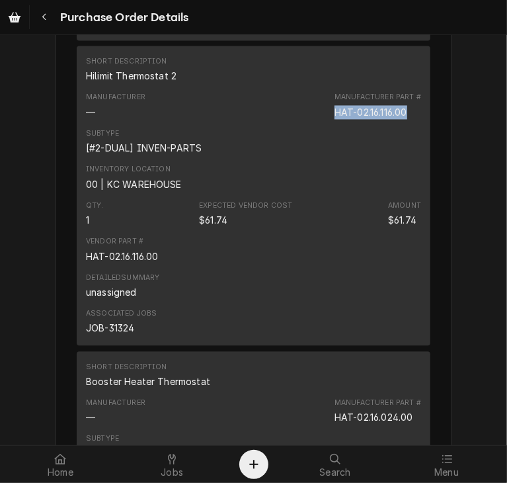
drag, startPoint x: 411, startPoint y: 151, endPoint x: 327, endPoint y: 157, distance: 84.2
click at [327, 123] on div "Manufacturer — Manufacturer Part # HAT-02.16.116.00" at bounding box center [253, 105] width 335 height 36
copy div "HAT-02.16.116.00"
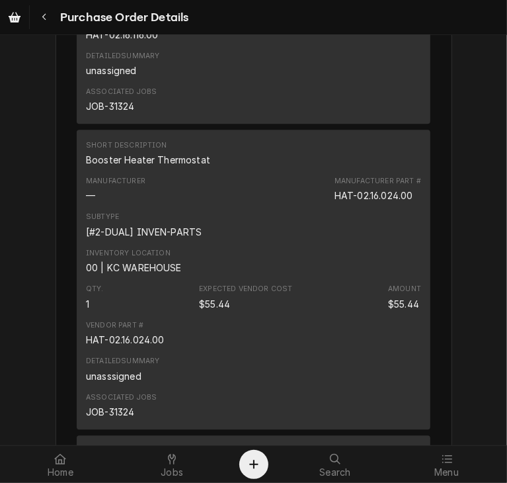
scroll to position [1764, 0]
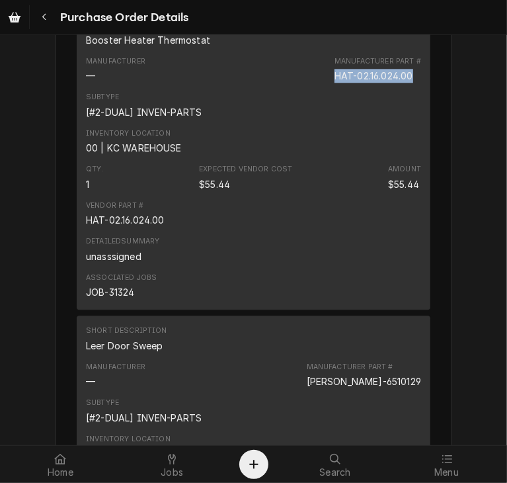
drag, startPoint x: 411, startPoint y: 117, endPoint x: 322, endPoint y: 124, distance: 89.6
click at [322, 87] on div "Manufacturer — Manufacturer Part # HAT-02.16.024.00" at bounding box center [253, 70] width 335 height 36
copy div "HAT-02.16.024.00"
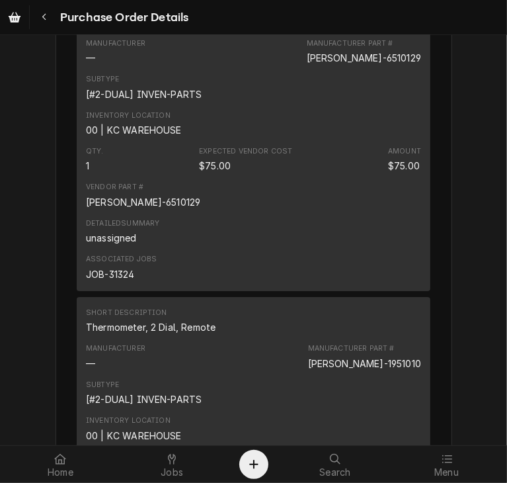
scroll to position [2094, 0]
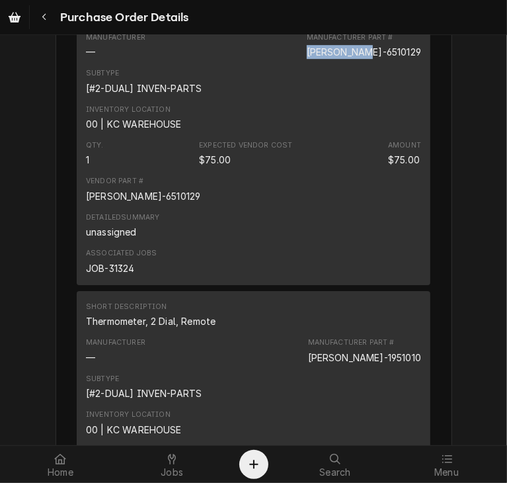
drag, startPoint x: 392, startPoint y: 96, endPoint x: 321, endPoint y: 99, distance: 71.5
click at [321, 63] on div "Manufacturer — Manufacturer Part # LEE-6510129" at bounding box center [253, 46] width 335 height 36
copy div "[PERSON_NAME]-6510129"
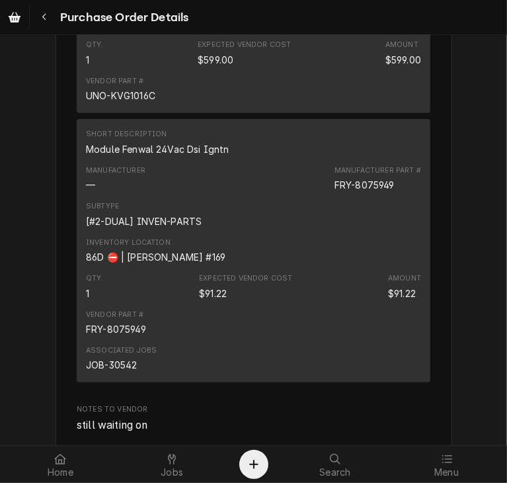
scroll to position [3079, 0]
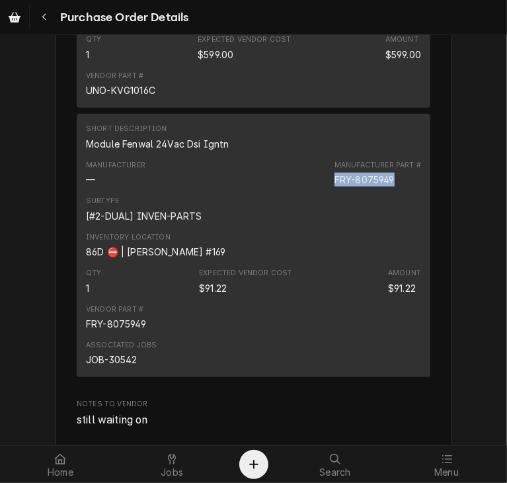
drag, startPoint x: 394, startPoint y: 223, endPoint x: 316, endPoint y: 221, distance: 78.1
click at [316, 191] on div "Manufacturer — Manufacturer Part # FRY-8075949" at bounding box center [253, 173] width 335 height 36
copy div "FRY-8075949"
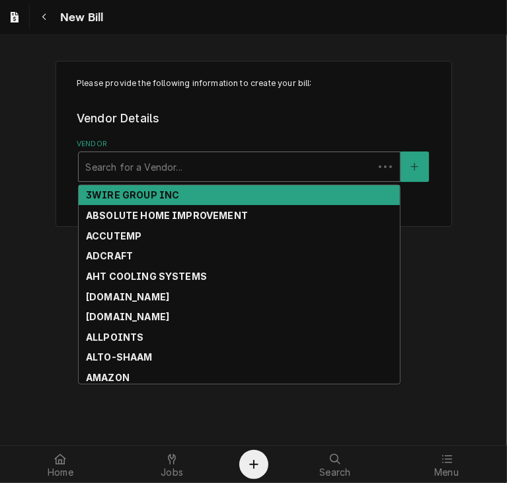
click at [126, 173] on div "Vendor" at bounding box center [226, 167] width 282 height 24
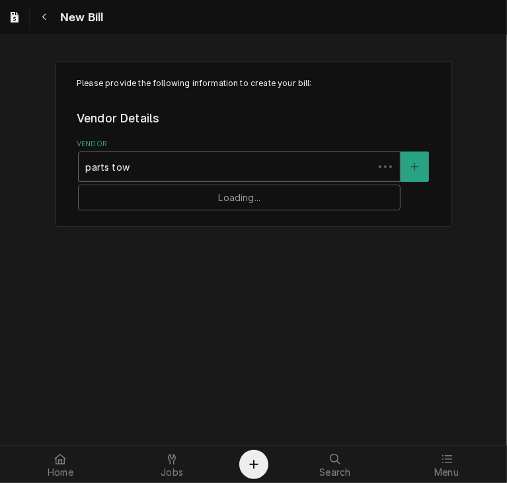
type input "parts town"
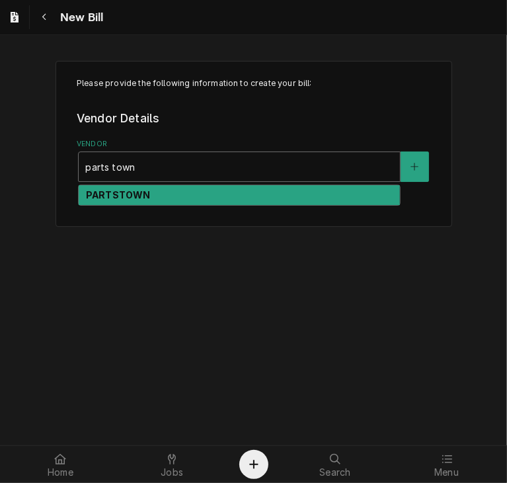
click at [121, 194] on strong "PARTSTOWN" at bounding box center [118, 194] width 64 height 11
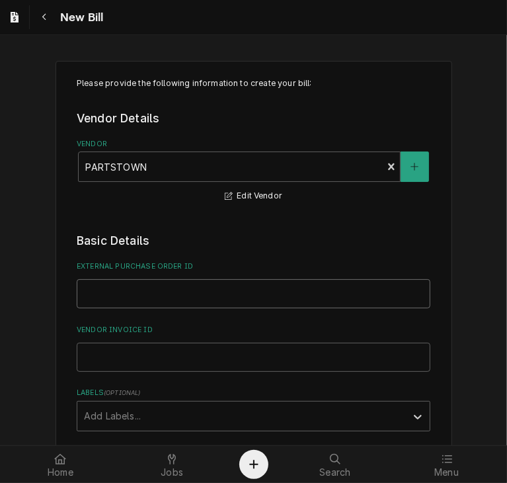
click at [101, 297] on input "External Purchase Order ID" at bounding box center [254, 293] width 354 height 29
type input "PO 300875"
click at [98, 347] on input "Vendor Invoice ID" at bounding box center [254, 357] width 354 height 29
click at [95, 362] on input "Vendor Invoice ID" at bounding box center [254, 357] width 354 height 29
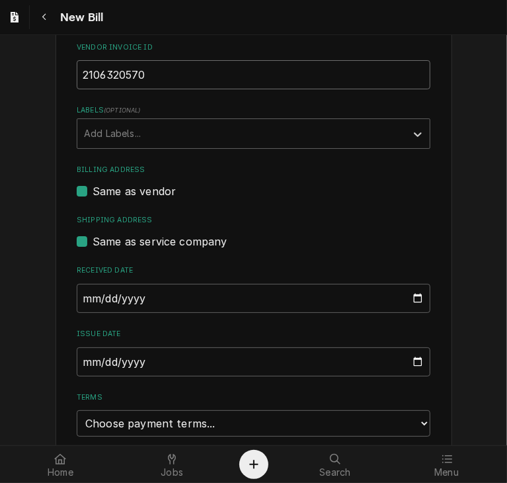
scroll to position [283, 0]
type input "2106320570"
click at [81, 359] on input "[DATE]" at bounding box center [254, 361] width 354 height 29
type input "[DATE]"
click at [420, 419] on select "Choose payment terms... Same Day Net 7 Net 14 Net 21 Net 30 Net 45 Net 60 Net 90" at bounding box center [254, 422] width 354 height 26
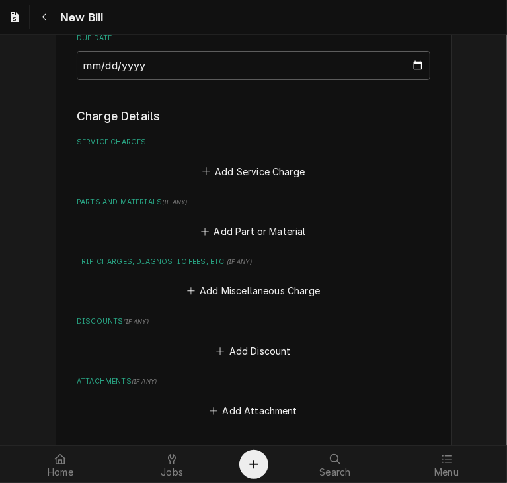
scroll to position [725, 0]
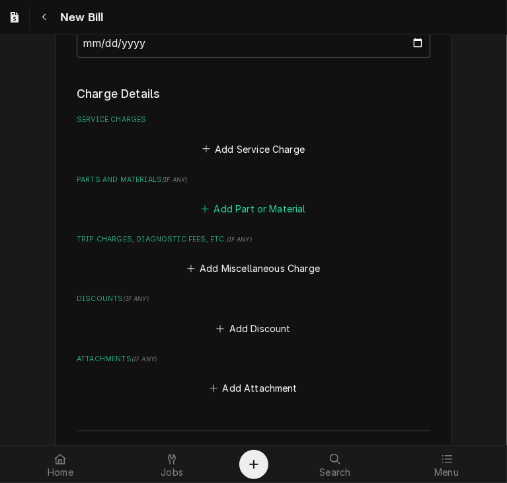
click at [245, 202] on button "Add Part or Material" at bounding box center [253, 209] width 109 height 19
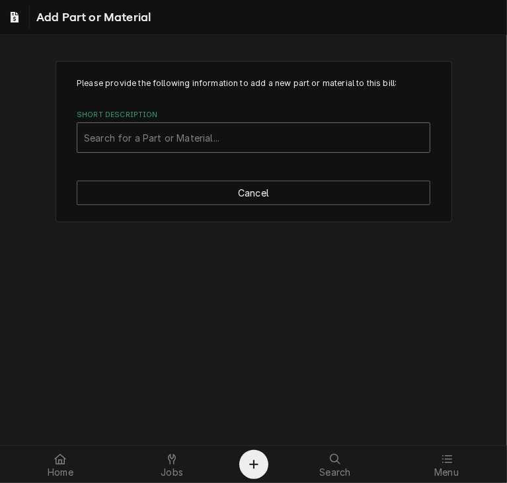
click at [155, 136] on div "Short Description" at bounding box center [253, 138] width 339 height 24
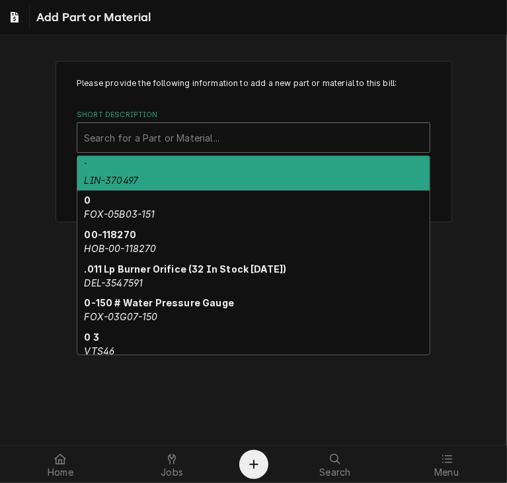
paste input "BLO-18588"
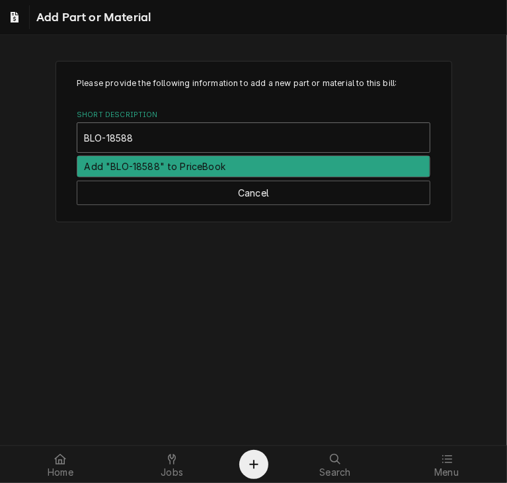
type input "BLO-18588"
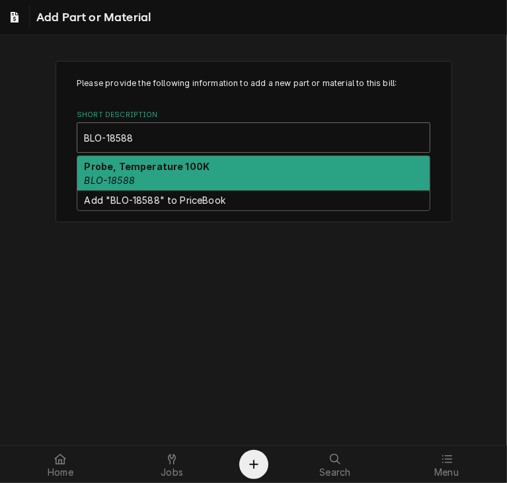
click at [114, 178] on em "BLO-18588" at bounding box center [110, 180] width 50 height 11
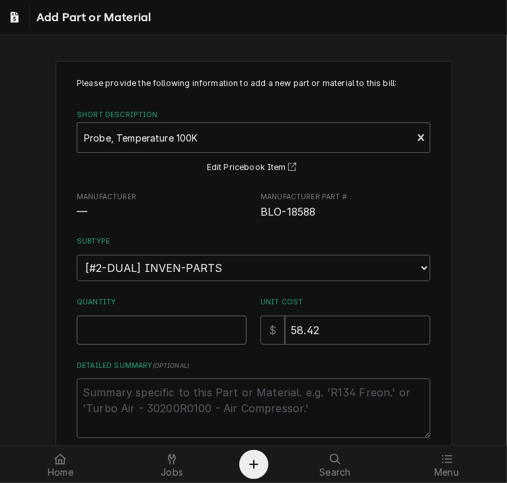
click at [110, 326] on input "Quantity" at bounding box center [162, 329] width 170 height 29
type textarea "x"
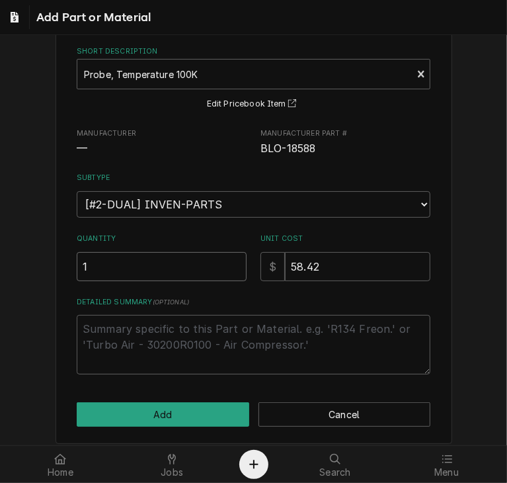
scroll to position [71, 0]
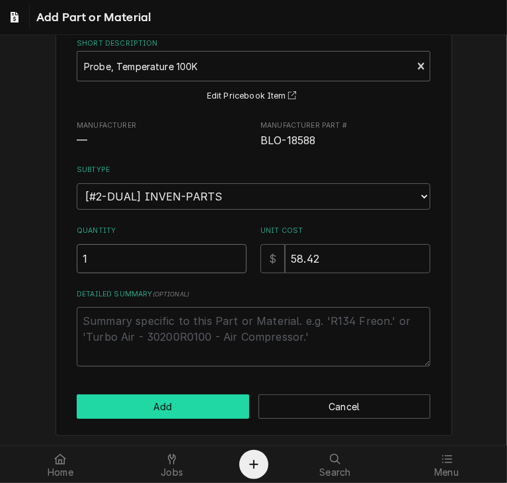
type input "1"
click at [143, 409] on button "Add" at bounding box center [163, 406] width 173 height 24
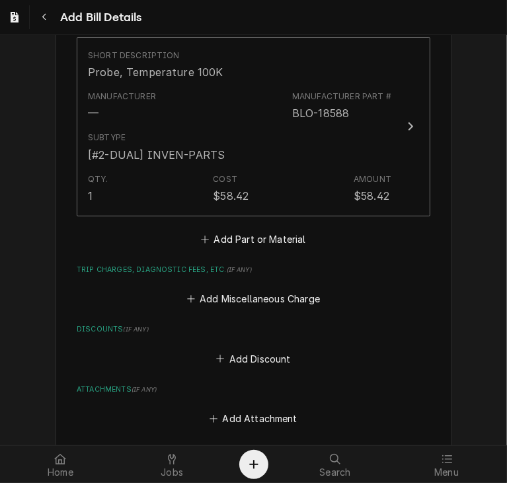
scroll to position [886, 0]
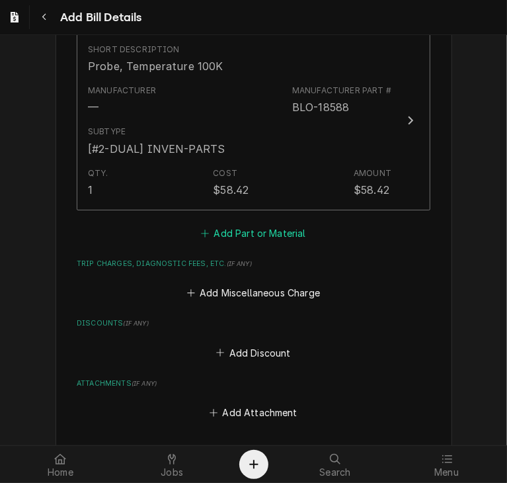
click at [253, 233] on button "Add Part or Material" at bounding box center [253, 233] width 109 height 19
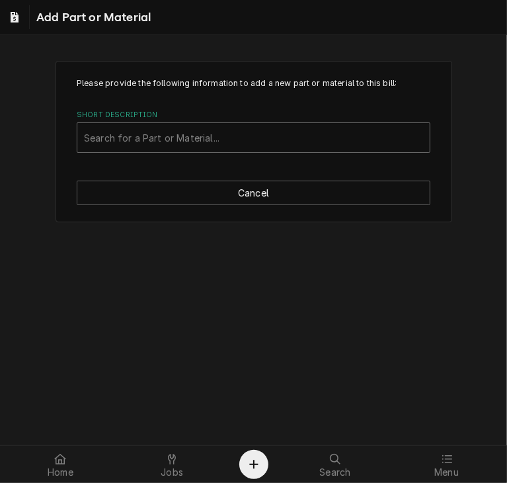
click at [155, 138] on div "Short Description" at bounding box center [253, 138] width 339 height 24
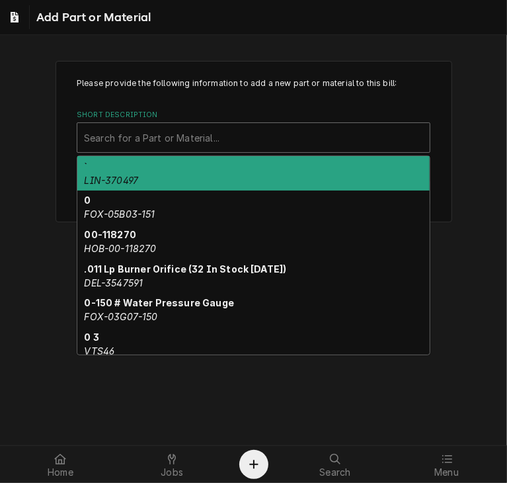
paste input "VUL-00-962492-000G1"
type input "VUL-00-962492-000G1"
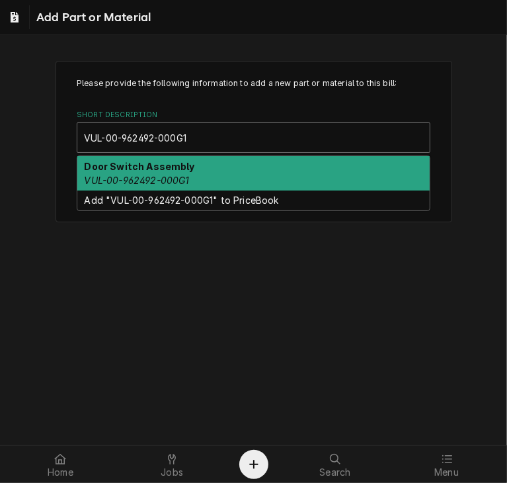
click at [145, 183] on em "VUL-00-962492-000G1" at bounding box center [137, 180] width 105 height 11
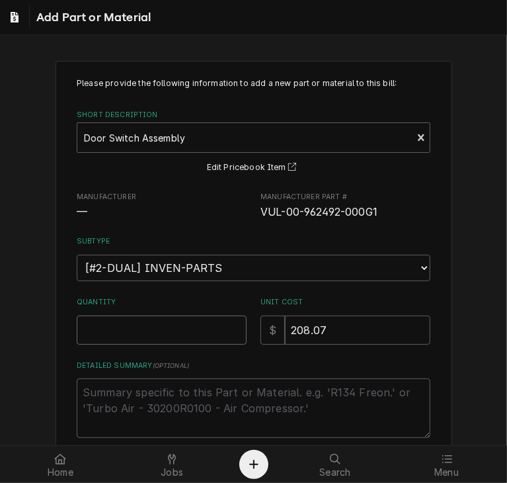
click at [134, 323] on input "Quantity" at bounding box center [162, 329] width 170 height 29
type textarea "x"
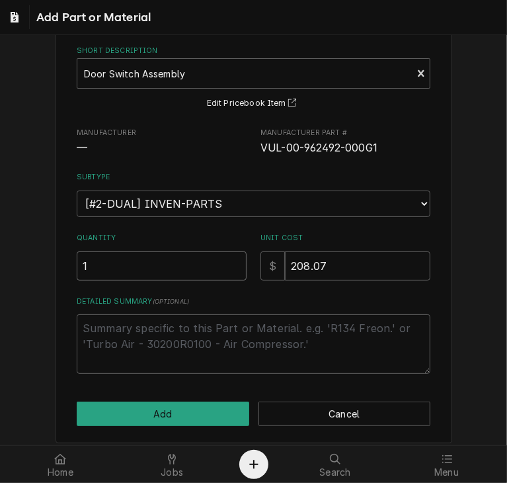
scroll to position [71, 0]
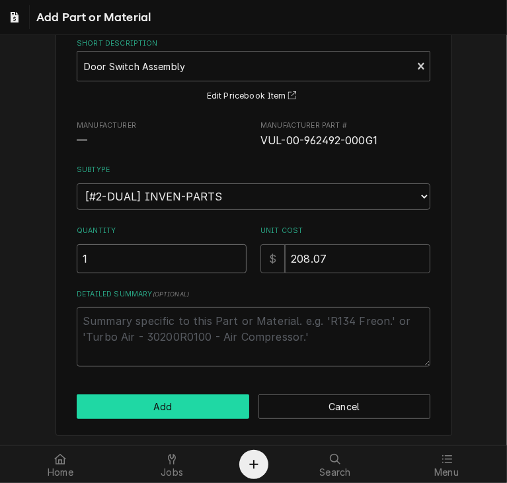
type input "1"
click at [151, 401] on button "Add" at bounding box center [163, 406] width 173 height 24
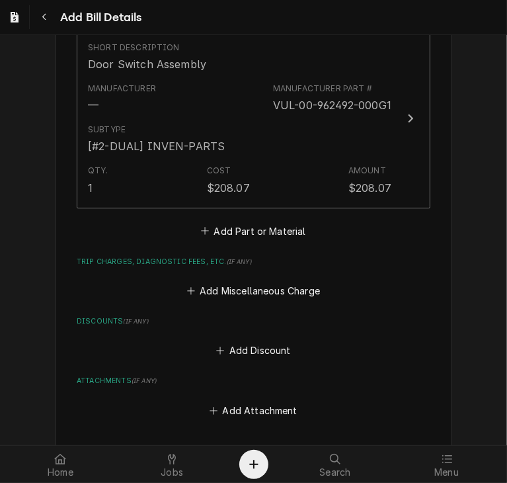
scroll to position [1072, 0]
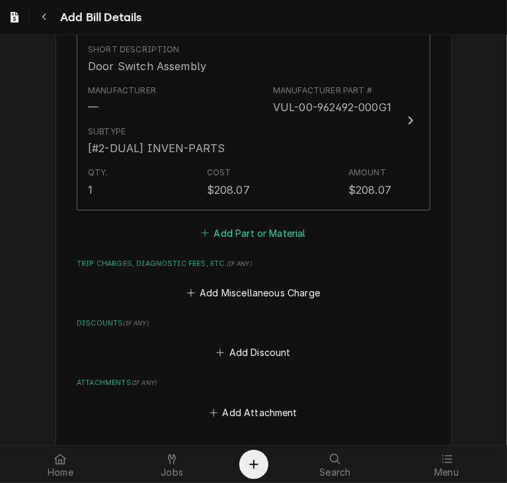
click at [257, 229] on button "Add Part or Material" at bounding box center [253, 233] width 109 height 19
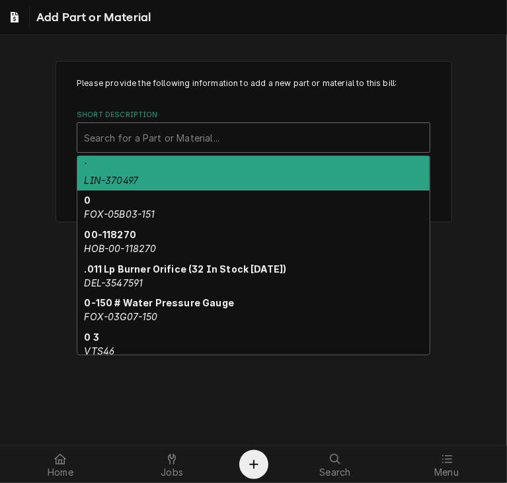
click at [163, 141] on div "Short Description" at bounding box center [253, 138] width 339 height 24
paste input "HAT-02.16.116.00"
type input "HAT-02.16.116.00"
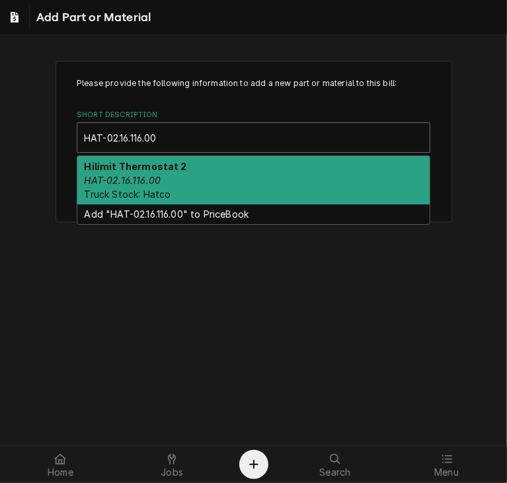
click at [146, 177] on em "HAT-02.16.116.00" at bounding box center [123, 180] width 77 height 11
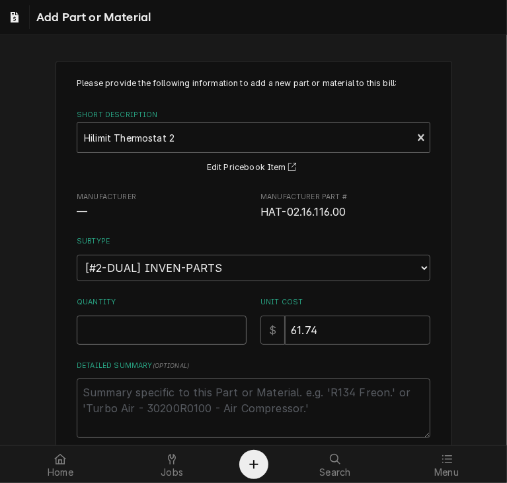
click at [132, 326] on input "Quantity" at bounding box center [162, 329] width 170 height 29
type textarea "x"
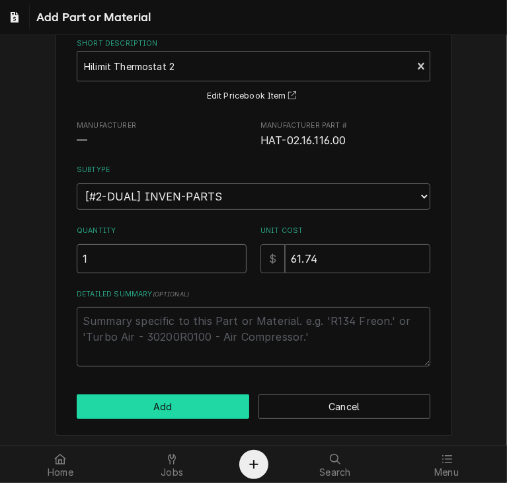
type input "1"
click at [183, 409] on button "Add" at bounding box center [163, 406] width 173 height 24
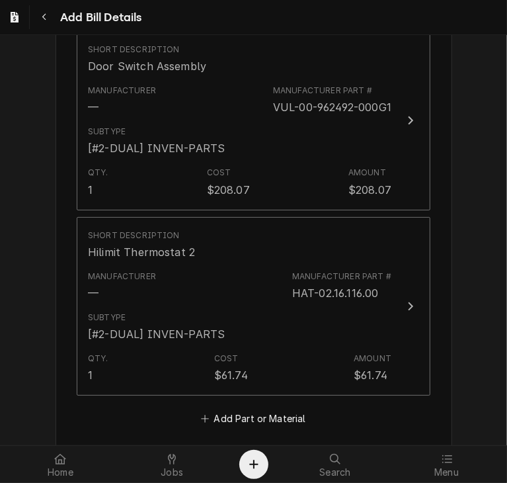
scroll to position [1097, 0]
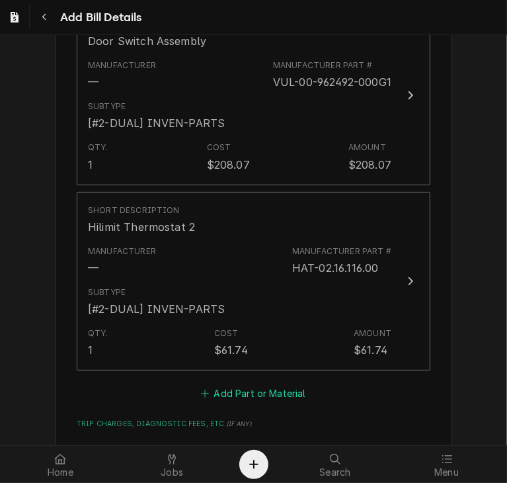
click at [237, 386] on button "Add Part or Material" at bounding box center [253, 393] width 109 height 19
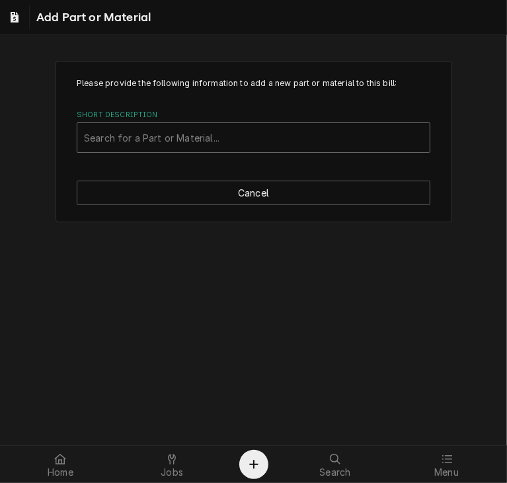
click at [173, 134] on div "Short Description" at bounding box center [253, 138] width 339 height 24
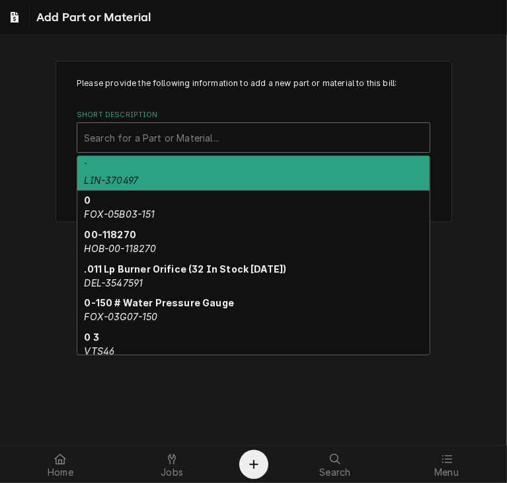
paste input "HAT-02.16.024.00"
type input "HAT-02.16.024.00"
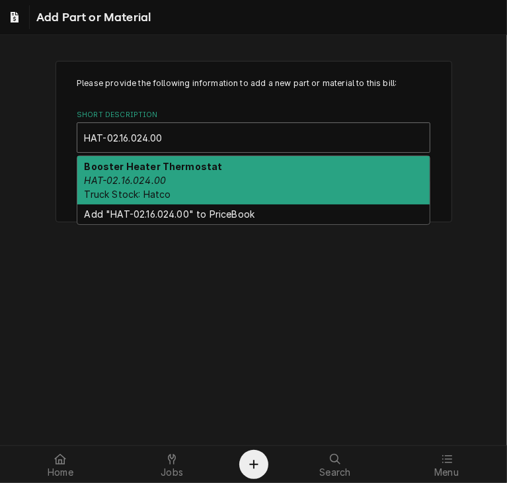
click at [167, 186] on div "Booster Heater Thermostat HAT-02.16.024.00 Truck Stock: Hatco" at bounding box center [253, 180] width 352 height 48
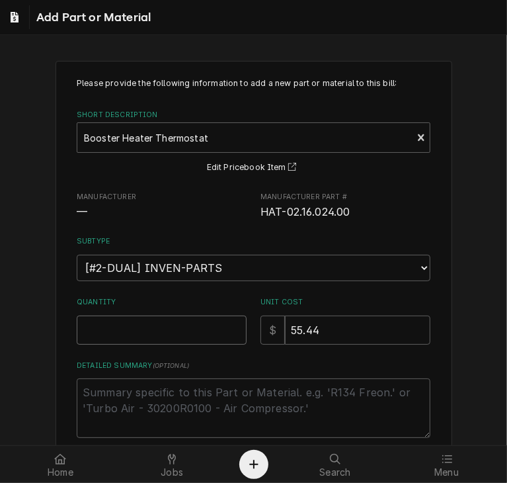
click at [159, 337] on input "Quantity" at bounding box center [162, 329] width 170 height 29
type textarea "x"
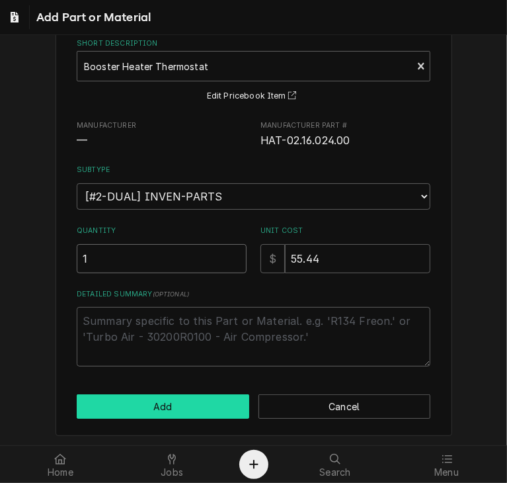
type input "1"
click at [165, 394] on button "Add" at bounding box center [163, 406] width 173 height 24
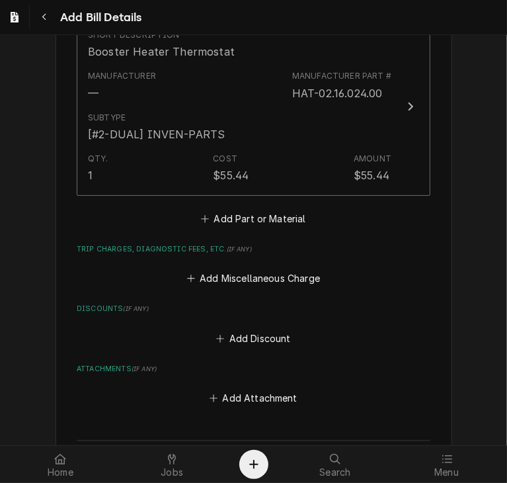
scroll to position [1455, 0]
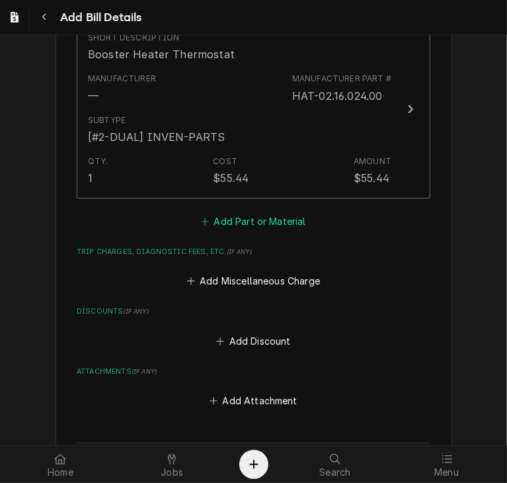
click at [238, 226] on button "Add Part or Material" at bounding box center [253, 221] width 109 height 19
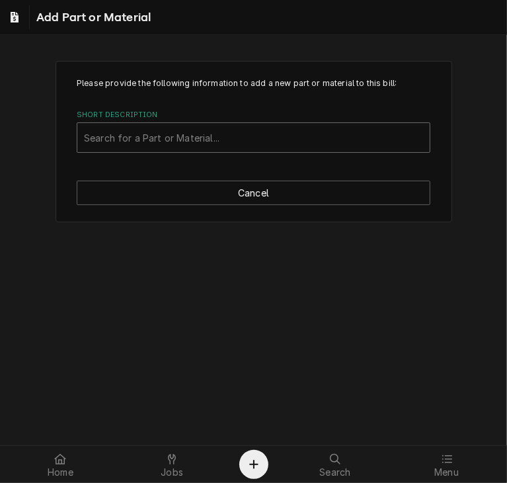
click at [130, 132] on div "Short Description" at bounding box center [253, 138] width 339 height 24
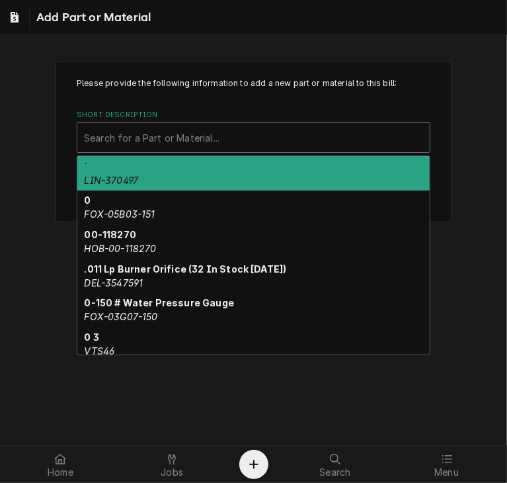
paste input "LEE-6510129"
type input "LEE-6510129"
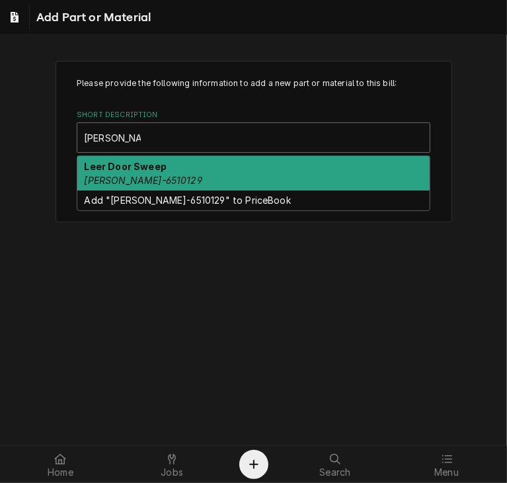
click at [122, 175] on em "LEE-6510129" at bounding box center [144, 180] width 118 height 11
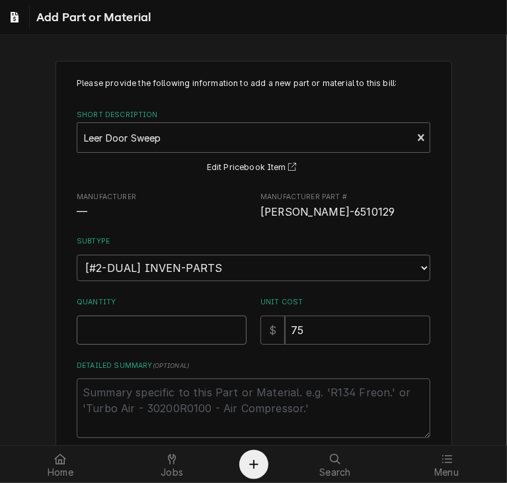
click at [127, 331] on input "Quantity" at bounding box center [162, 329] width 170 height 29
type textarea "x"
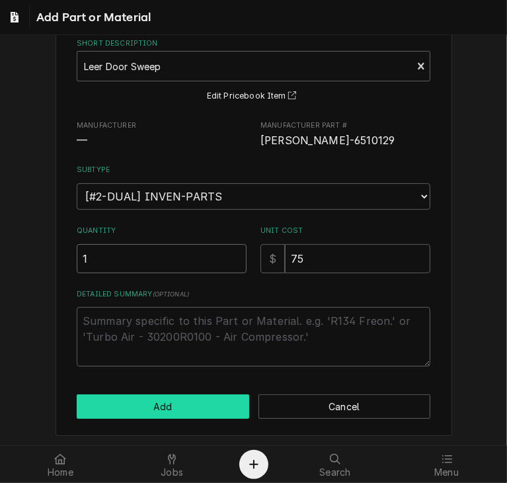
type input "1"
click at [210, 400] on button "Add" at bounding box center [163, 406] width 173 height 24
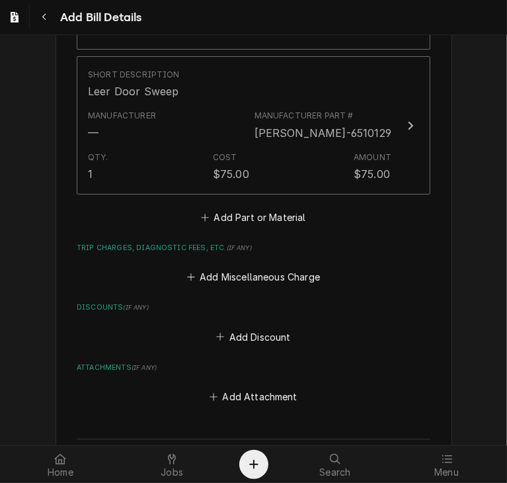
scroll to position [1604, 0]
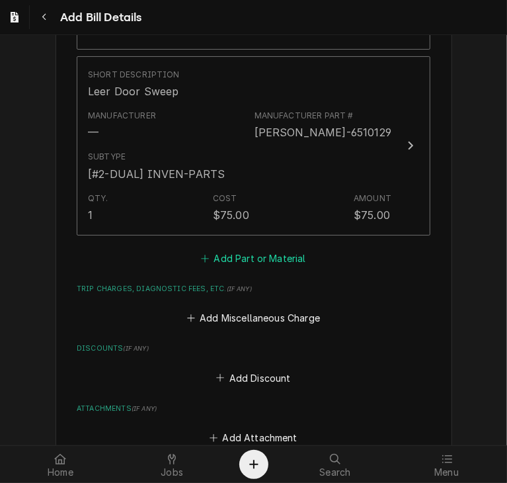
click at [236, 257] on button "Add Part or Material" at bounding box center [253, 258] width 109 height 19
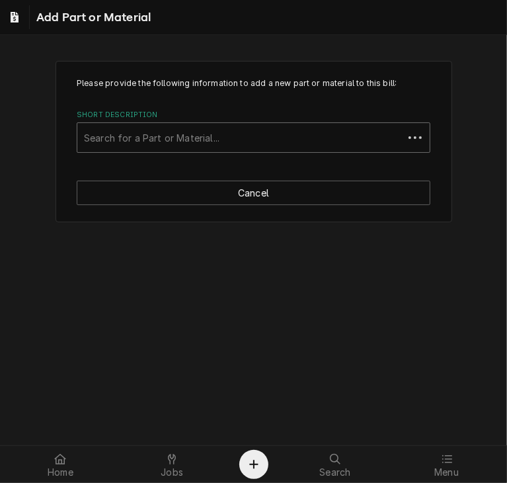
click at [119, 141] on div "Short Description" at bounding box center [240, 138] width 313 height 24
paste input "FRY-8075949"
type input "FRY-8075949"
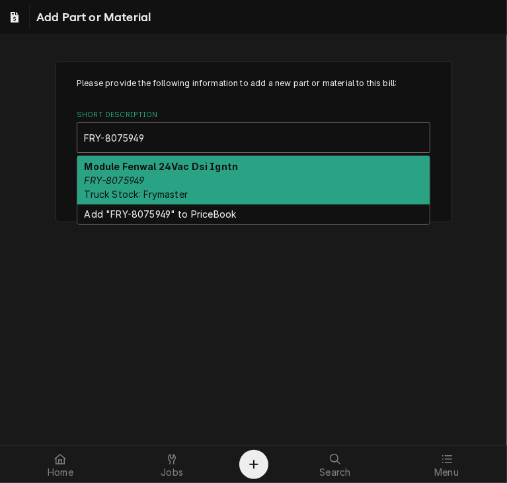
click at [114, 188] on span "Truck Stock: Frymaster" at bounding box center [137, 193] width 104 height 11
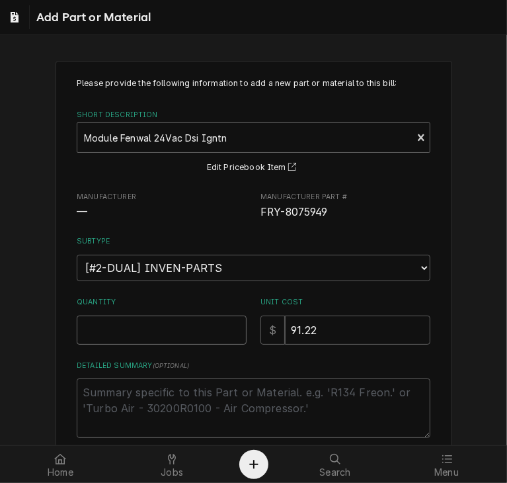
click at [134, 323] on input "Quantity" at bounding box center [162, 329] width 170 height 29
type textarea "x"
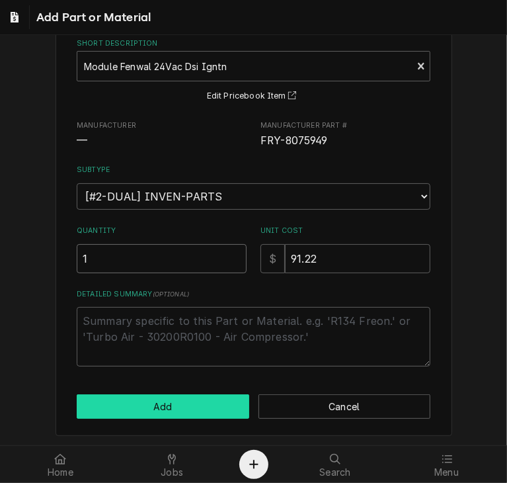
type input "1"
click at [130, 411] on button "Add" at bounding box center [163, 406] width 173 height 24
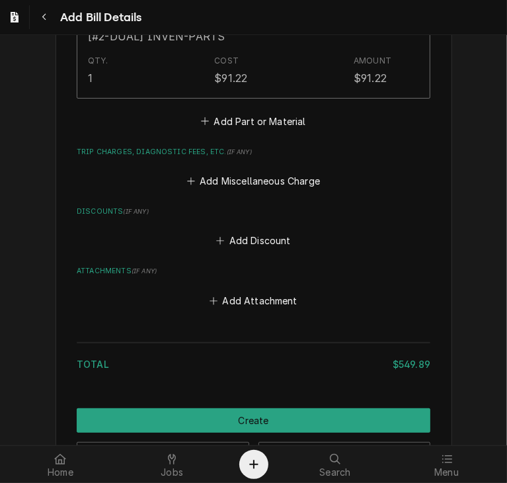
scroll to position [1972, 0]
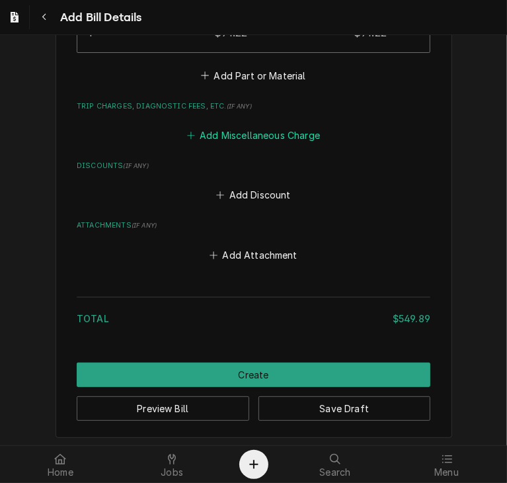
click at [230, 133] on button "Add Miscellaneous Charge" at bounding box center [254, 135] width 138 height 19
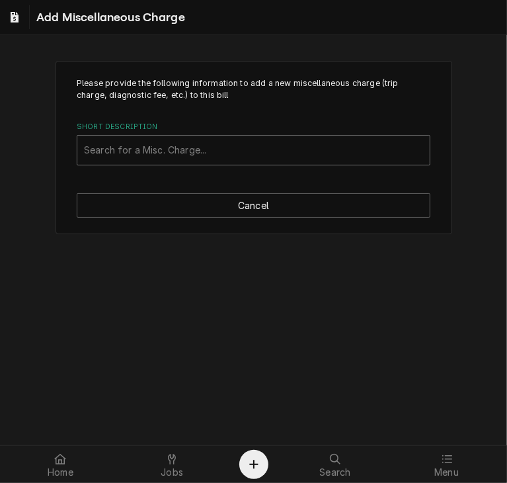
click at [193, 157] on div "Short Description" at bounding box center [253, 150] width 339 height 24
click at [188, 158] on div "s" at bounding box center [253, 150] width 339 height 24
type input "ship"
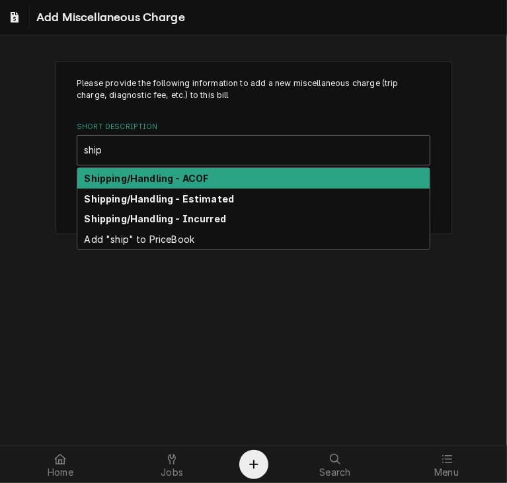
click at [183, 178] on strong "Shipping/Handling - ACOF" at bounding box center [147, 178] width 124 height 11
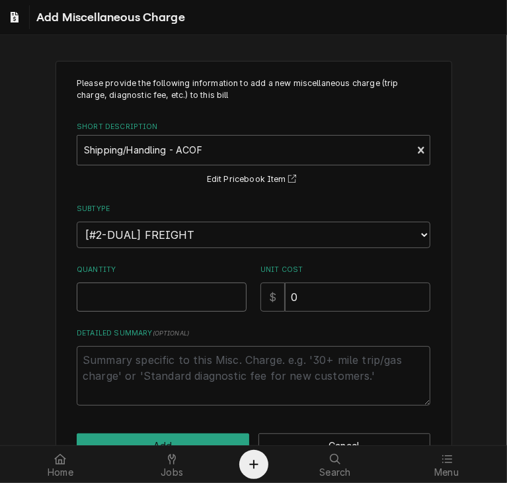
click at [136, 296] on input "Quantity" at bounding box center [162, 296] width 170 height 29
type textarea "x"
type input "1"
drag, startPoint x: 292, startPoint y: 302, endPoint x: 233, endPoint y: 302, distance: 58.9
click at [233, 302] on div "Quantity 1 Unit Cost $ 0" at bounding box center [254, 288] width 354 height 47
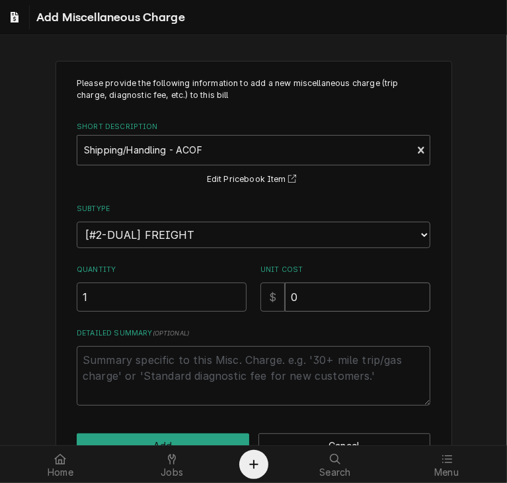
type textarea "x"
type input "7"
type textarea "x"
type input "7.0"
type textarea "x"
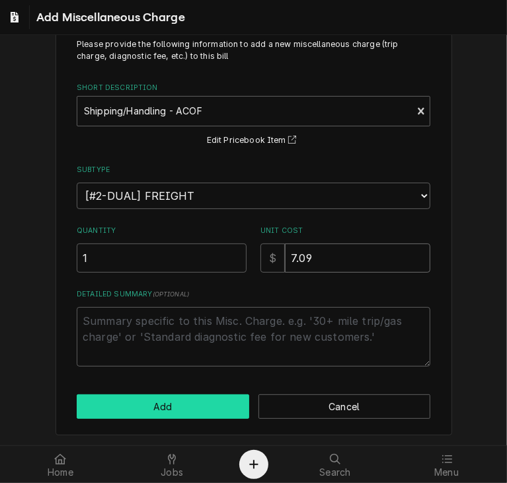
type input "7.09"
click at [134, 395] on button "Add" at bounding box center [163, 406] width 173 height 24
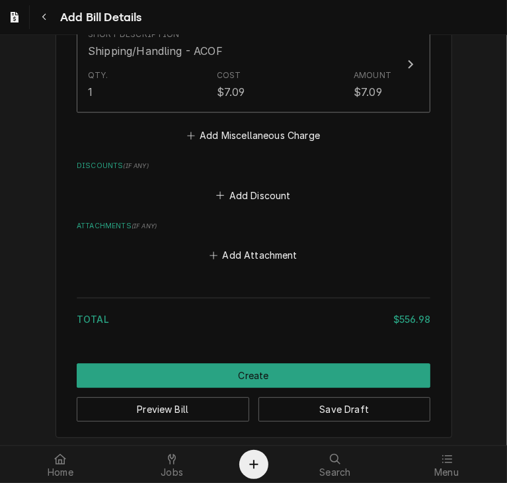
scroll to position [2075, 0]
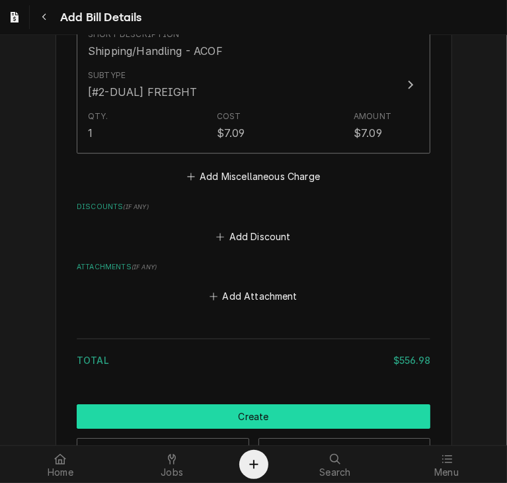
click at [247, 412] on button "Create" at bounding box center [254, 416] width 354 height 24
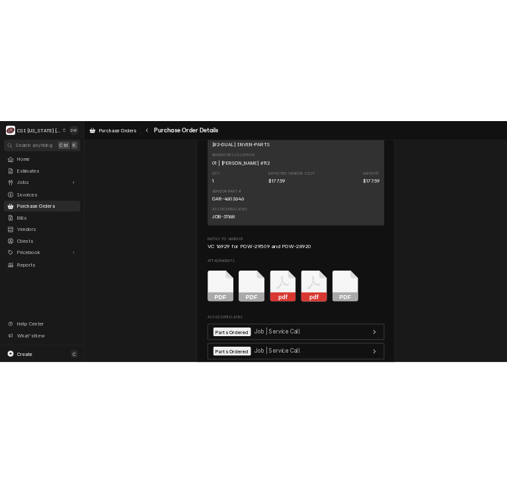
scroll to position [5141, 0]
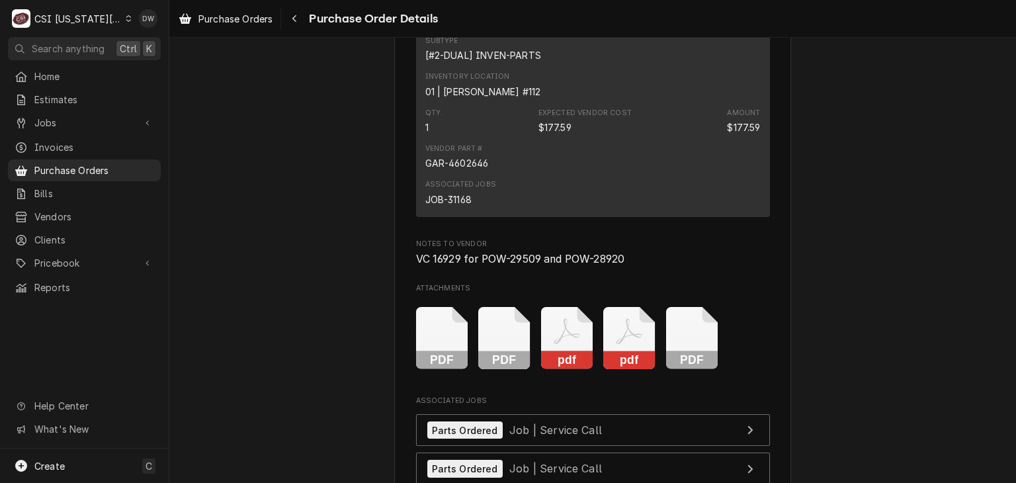
click at [435, 370] on rect "Attachments" at bounding box center [442, 360] width 52 height 19
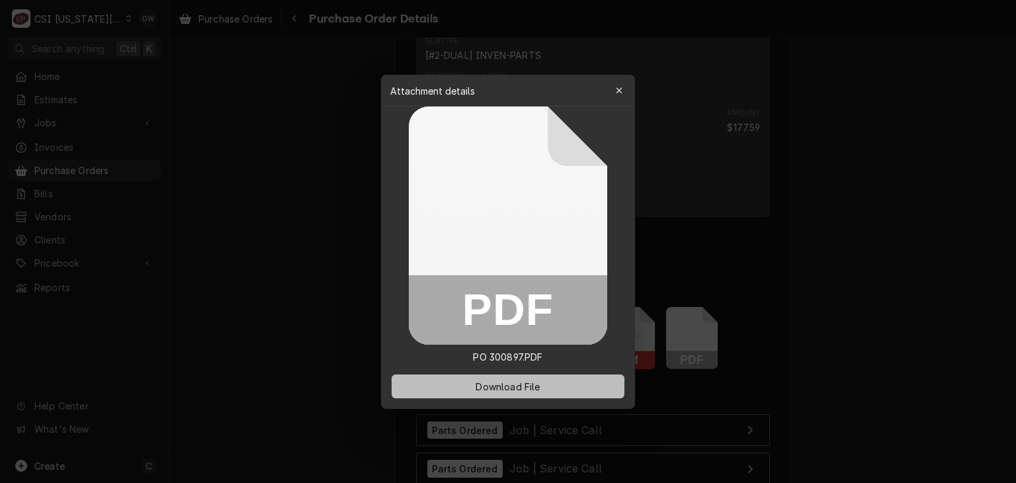
click at [501, 392] on button "Download File" at bounding box center [508, 386] width 233 height 24
click at [507, 227] on div at bounding box center [508, 241] width 1016 height 483
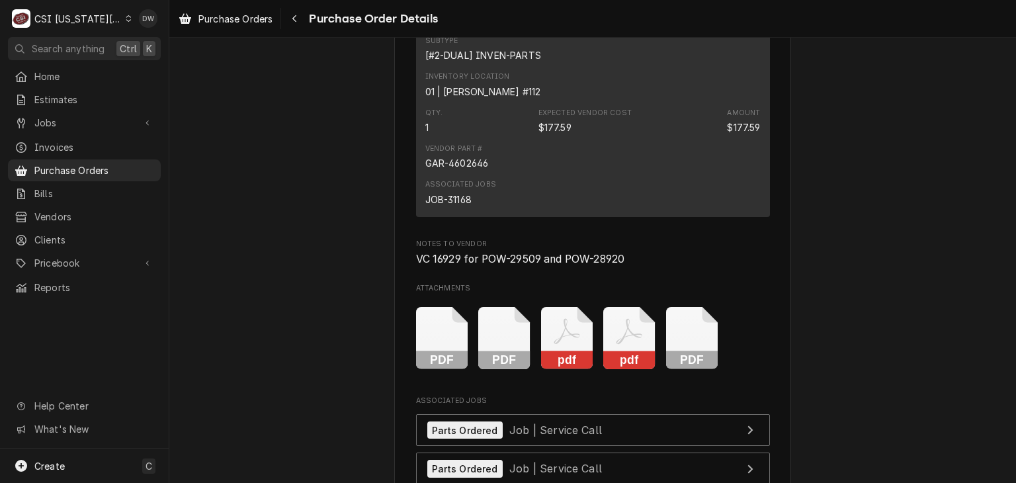
click at [507, 370] on rect "Attachments" at bounding box center [504, 360] width 52 height 19
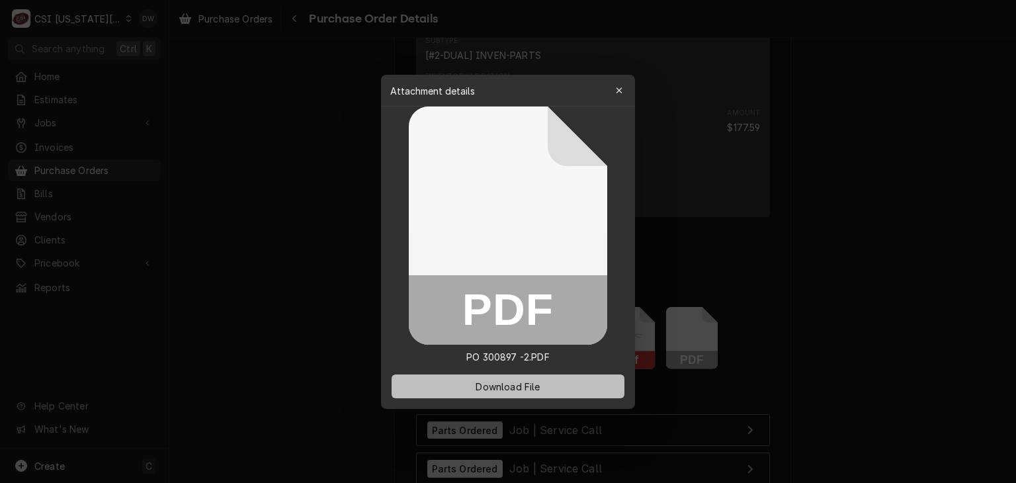
click at [507, 382] on span "Download File" at bounding box center [507, 386] width 69 height 14
click at [507, 226] on div at bounding box center [508, 241] width 1016 height 483
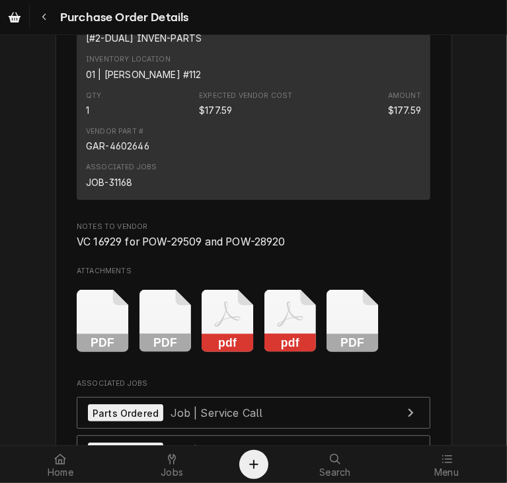
scroll to position [5182, 0]
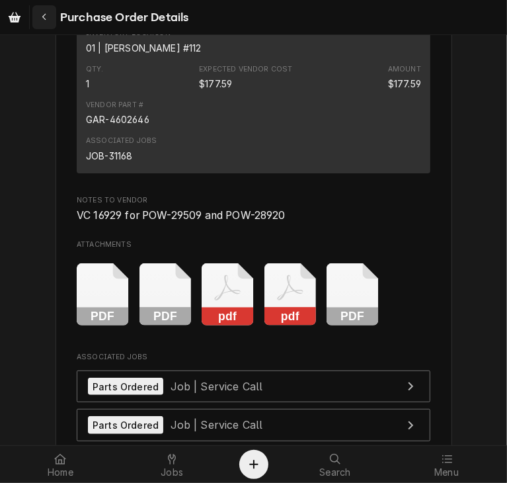
click at [42, 13] on icon "Navigate back" at bounding box center [45, 17] width 6 height 9
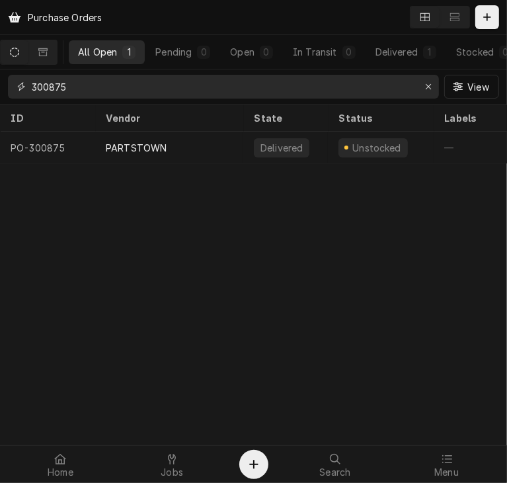
click at [72, 88] on input "300875" at bounding box center [223, 87] width 382 height 24
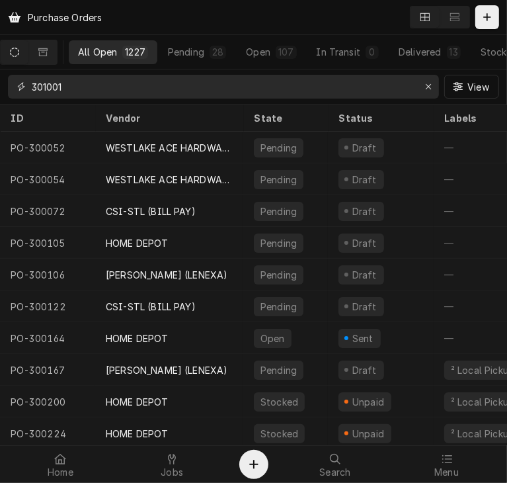
type input "301001"
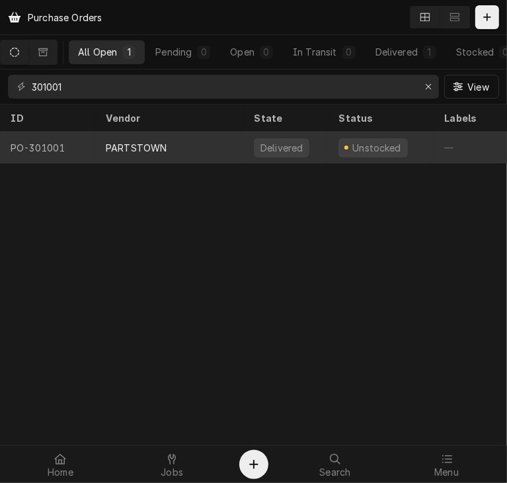
click at [108, 137] on div "PARTSTOWN" at bounding box center [169, 148] width 148 height 32
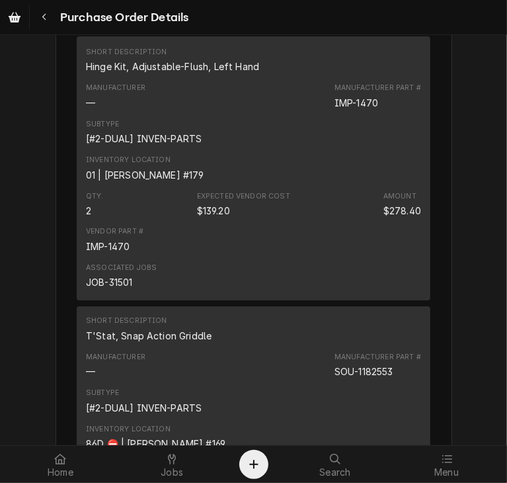
scroll to position [3608, 0]
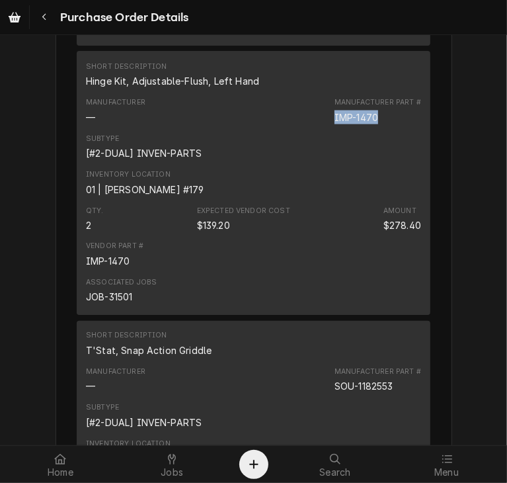
drag, startPoint x: 381, startPoint y: 162, endPoint x: 323, endPoint y: 161, distance: 58.2
click at [323, 128] on div "Manufacturer — Manufacturer Part # IMP-1470" at bounding box center [253, 111] width 335 height 36
copy div "IMP-1470"
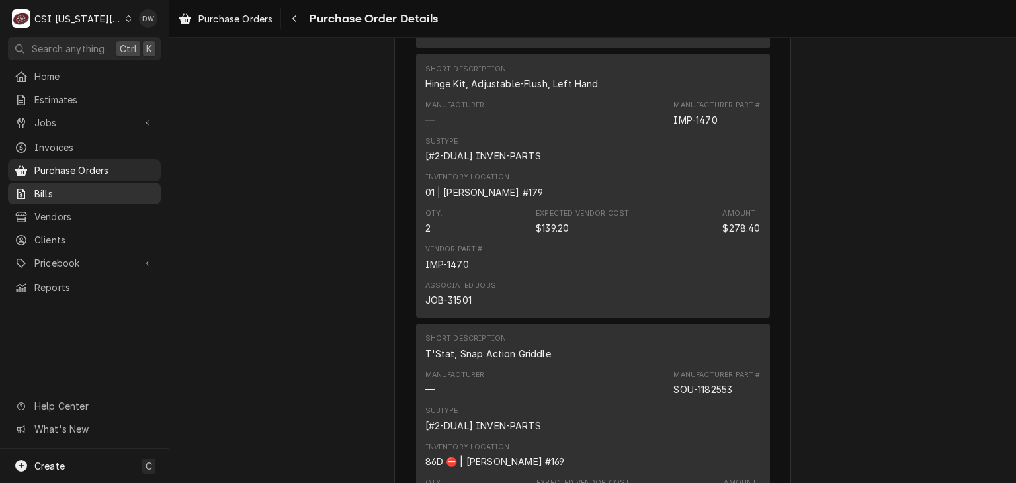
click at [34, 186] on span "Bills" at bounding box center [94, 193] width 120 height 14
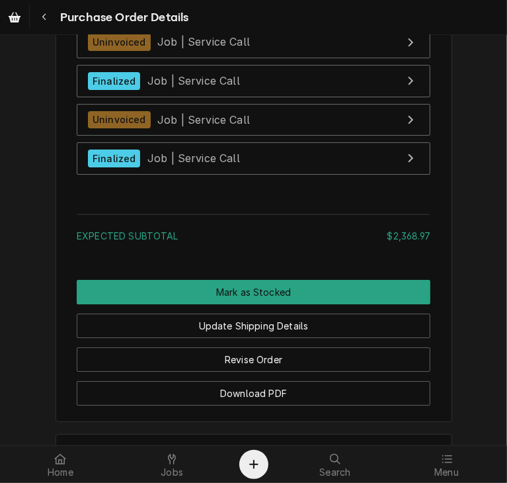
scroll to position [4809, 0]
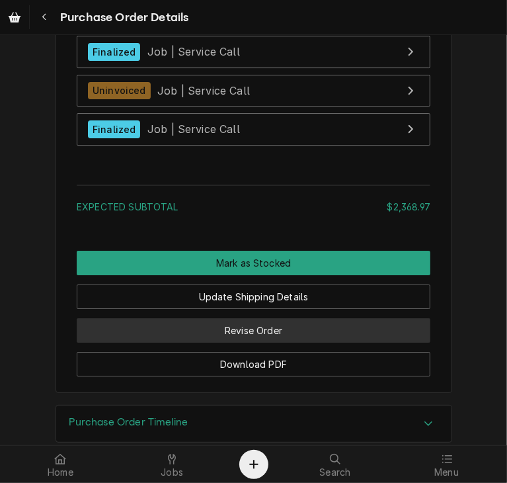
click at [217, 343] on button "Revise Order" at bounding box center [254, 330] width 354 height 24
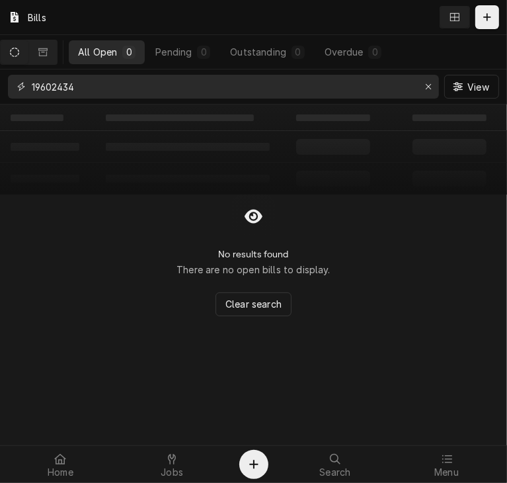
drag, startPoint x: 95, startPoint y: 91, endPoint x: 11, endPoint y: 88, distance: 84.0
click at [11, 88] on div "19602434" at bounding box center [223, 87] width 431 height 24
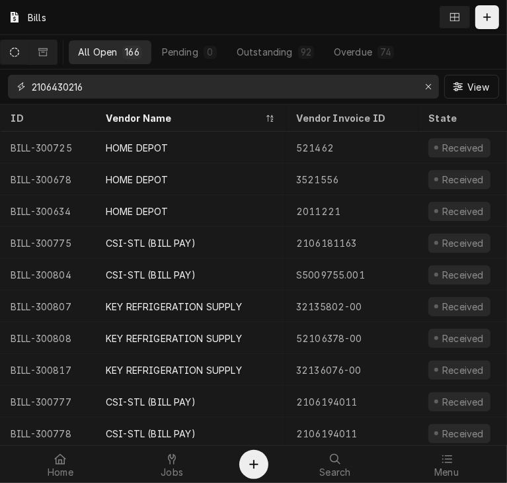
type input "2106430216"
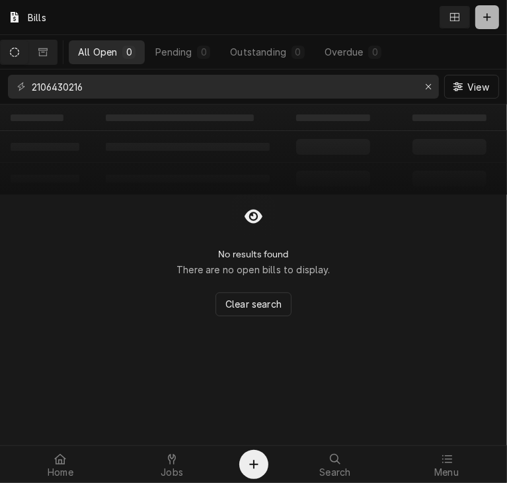
click at [477, 15] on button "Dynamic Content Wrapper" at bounding box center [487, 17] width 24 height 24
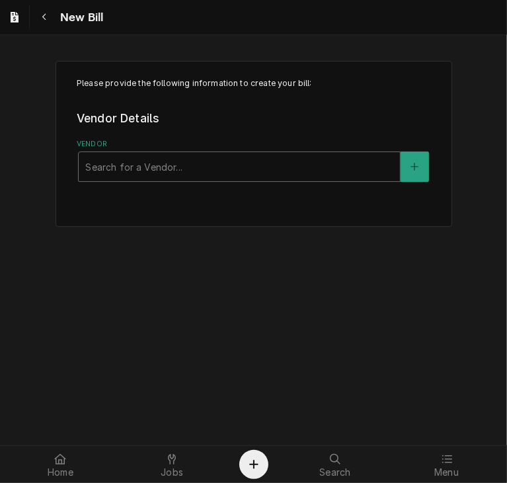
click at [182, 168] on div "Vendor" at bounding box center [239, 167] width 308 height 24
type input "parts t"
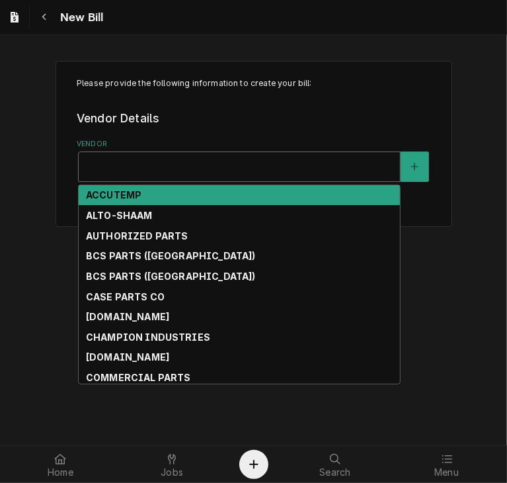
click at [120, 162] on div "Vendor" at bounding box center [239, 167] width 308 height 24
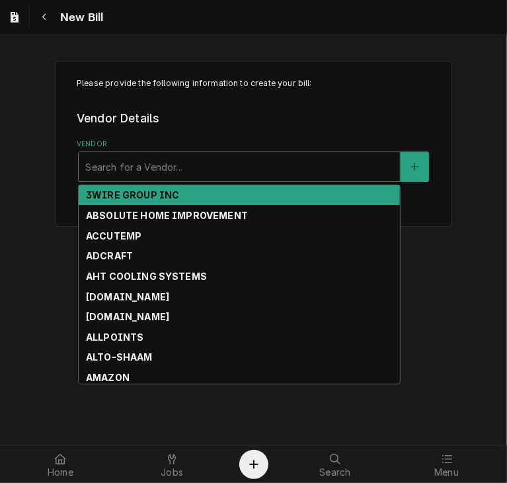
click at [120, 162] on div "Vendor" at bounding box center [239, 167] width 308 height 24
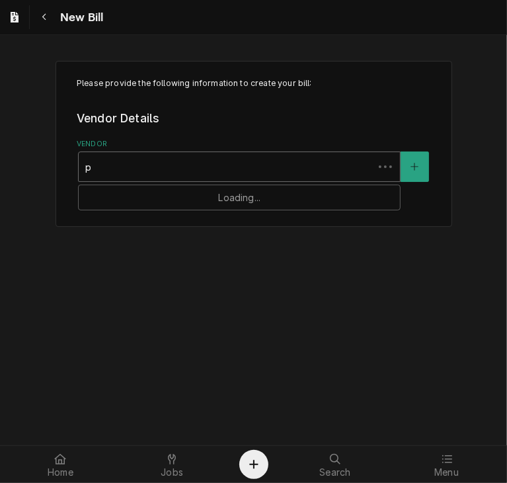
click at [120, 162] on div "p" at bounding box center [226, 167] width 282 height 24
type input "parts town"
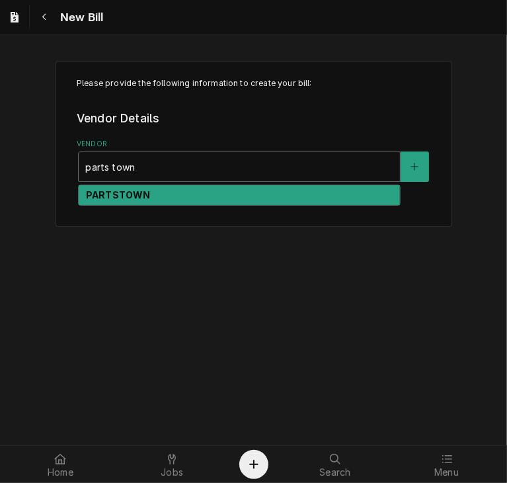
click at [111, 197] on strong "PARTSTOWN" at bounding box center [118, 194] width 64 height 11
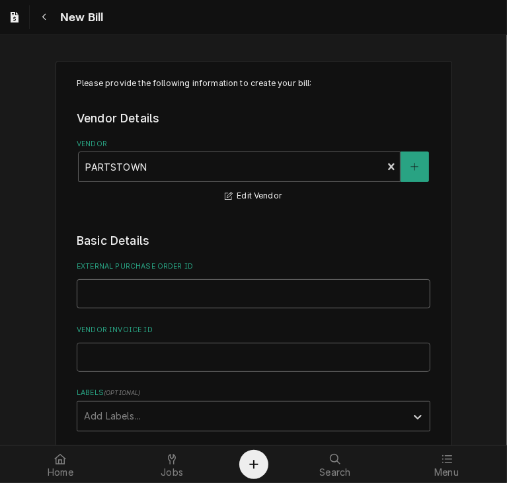
click at [89, 290] on input "External Purchase Order ID" at bounding box center [254, 293] width 354 height 29
click at [92, 294] on input "External Purchase Order ID" at bounding box center [254, 293] width 354 height 29
type input "PO 301001"
click at [95, 362] on input "Vendor Invoice ID" at bounding box center [254, 357] width 354 height 29
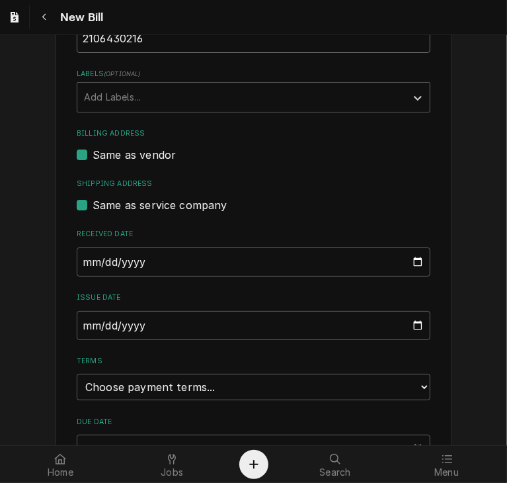
scroll to position [320, 0]
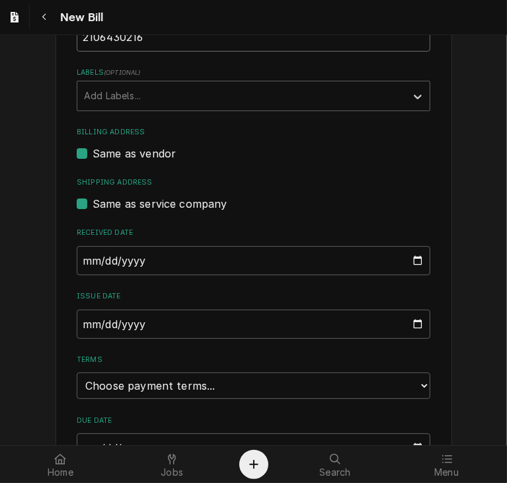
type input "2106430216"
click at [83, 319] on input "2025-08-21" at bounding box center [254, 324] width 354 height 29
type input "2025-07-28"
click at [399, 386] on select "Choose payment terms... Same Day Net 7 Net 14 Net 21 Net 30 Net 45 Net 60 Net 90" at bounding box center [254, 385] width 354 height 26
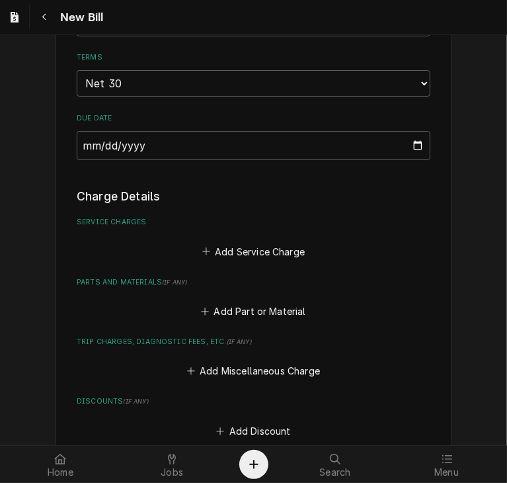
scroll to position [657, 0]
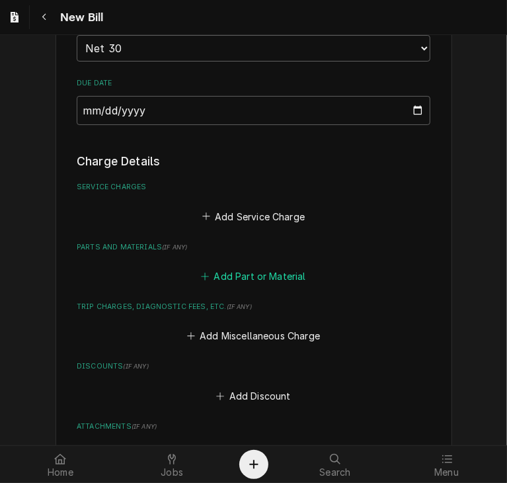
click at [243, 277] on button "Add Part or Material" at bounding box center [253, 276] width 109 height 19
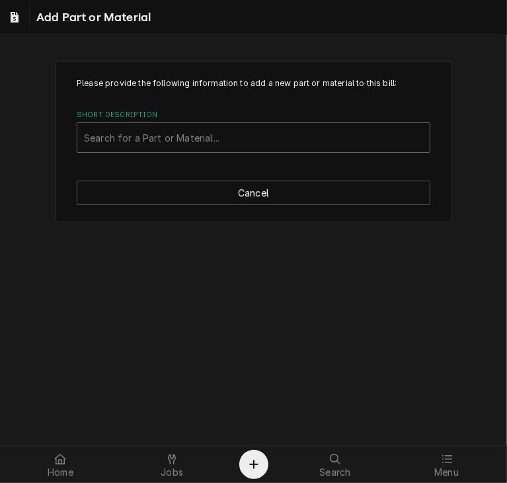
click at [108, 138] on div "Short Description" at bounding box center [253, 138] width 339 height 24
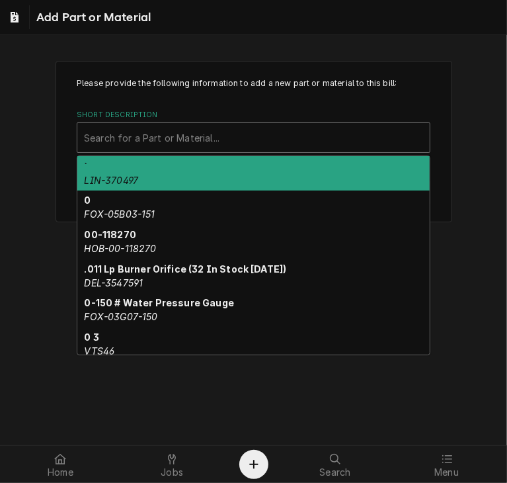
paste input "IMP-1470"
type input "IMP-1470"
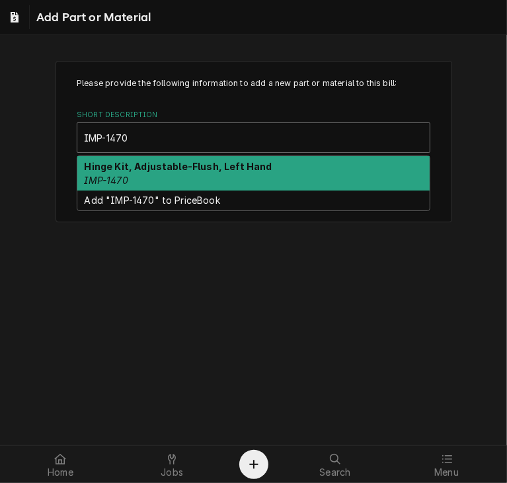
click at [112, 170] on strong "Hinge Kit, Adjustable-Flush, Left Hand" at bounding box center [179, 166] width 188 height 11
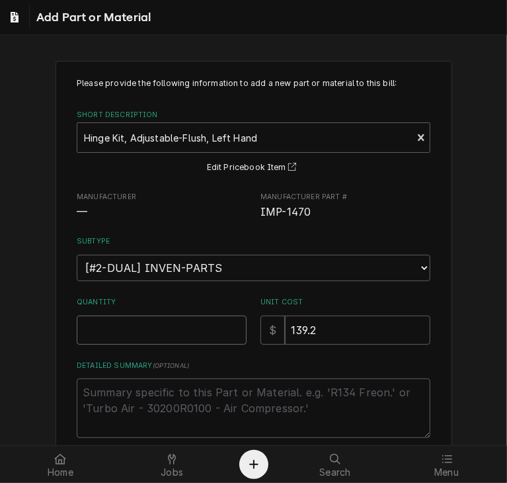
click at [108, 337] on input "Quantity" at bounding box center [162, 329] width 170 height 29
type textarea "x"
type input "1"
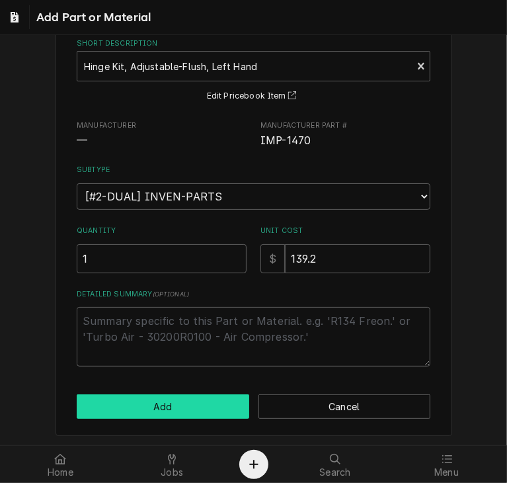
click at [161, 405] on button "Add" at bounding box center [163, 406] width 173 height 24
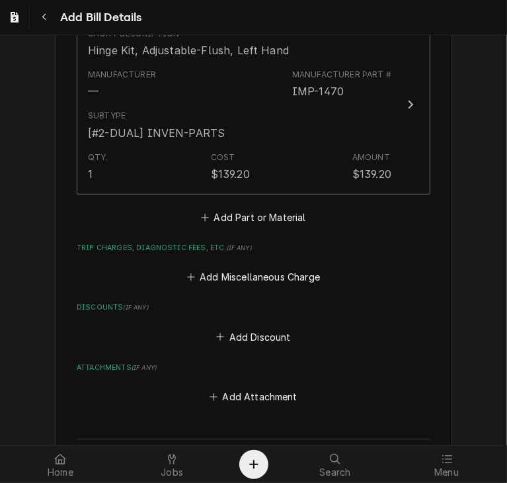
scroll to position [897, 0]
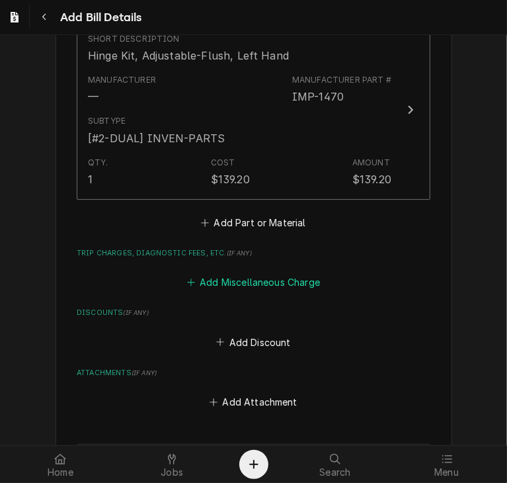
click at [267, 278] on button "Add Miscellaneous Charge" at bounding box center [254, 282] width 138 height 19
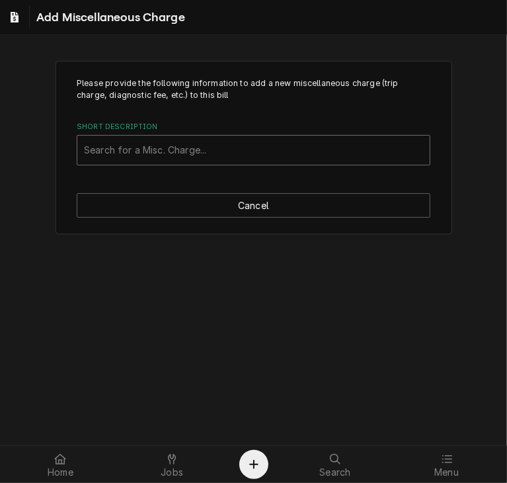
click at [143, 152] on div "Short Description" at bounding box center [253, 150] width 339 height 24
click at [110, 160] on div "Short Description" at bounding box center [253, 150] width 339 height 24
type input "ship"
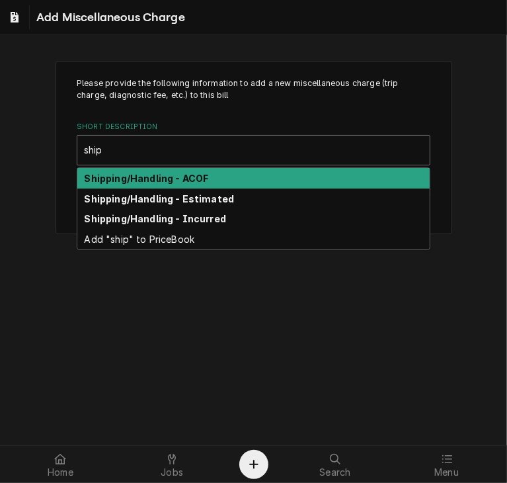
click at [101, 170] on div "Shipping/Handling - ACOF" at bounding box center [253, 178] width 352 height 21
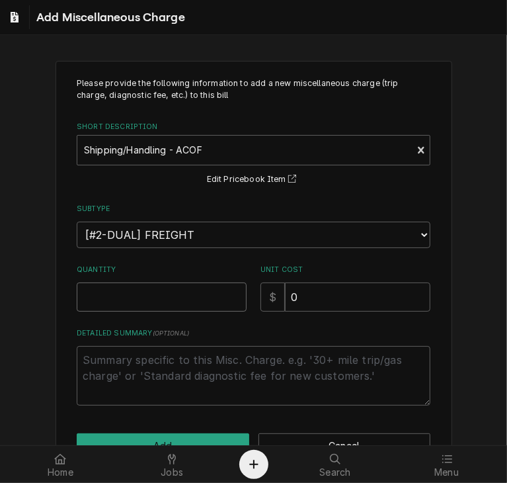
click at [90, 308] on input "Quantity" at bounding box center [162, 296] width 170 height 29
type textarea "x"
type input "1"
drag, startPoint x: 297, startPoint y: 299, endPoint x: 248, endPoint y: 292, distance: 49.5
click at [248, 292] on div "Quantity 1 Unit Cost $ 0" at bounding box center [254, 288] width 354 height 47
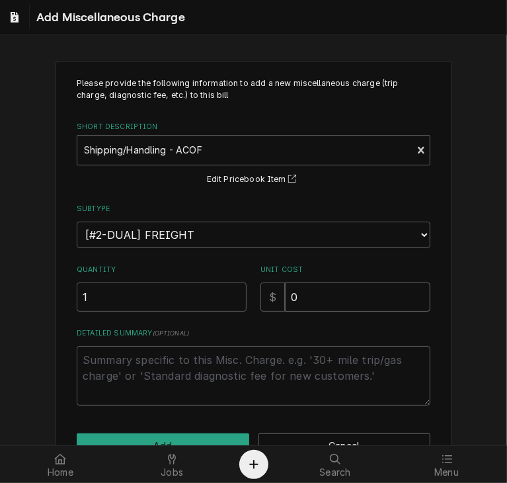
type textarea "x"
type input "2"
type textarea "x"
type input "24"
type textarea "x"
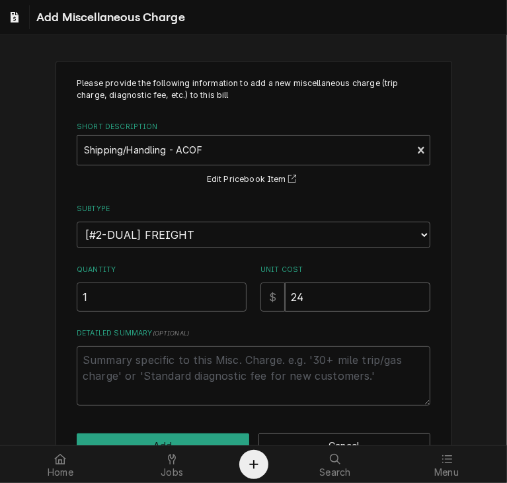
type input "24.2"
type textarea "x"
type input "24.22"
click at [187, 440] on button "Add" at bounding box center [163, 445] width 173 height 24
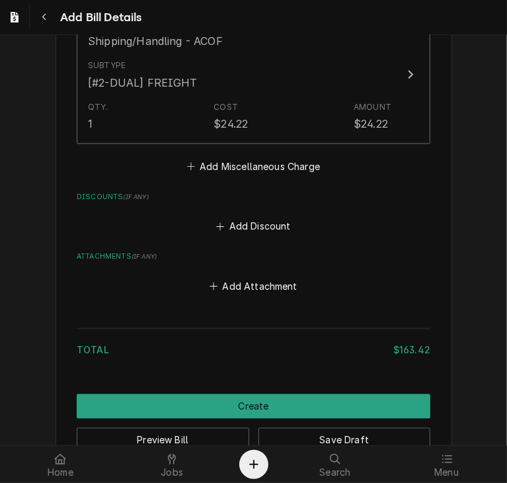
scroll to position [1190, 0]
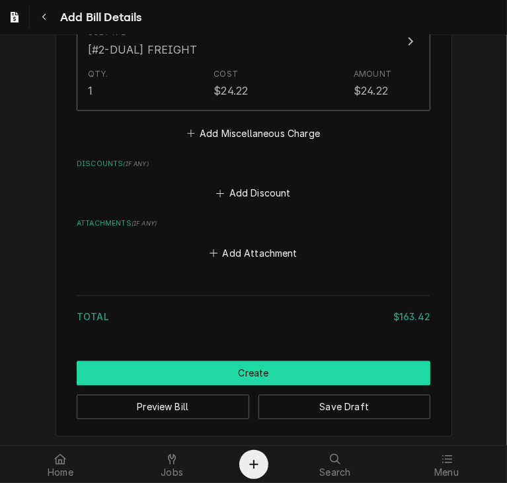
click at [247, 376] on button "Create" at bounding box center [254, 373] width 354 height 24
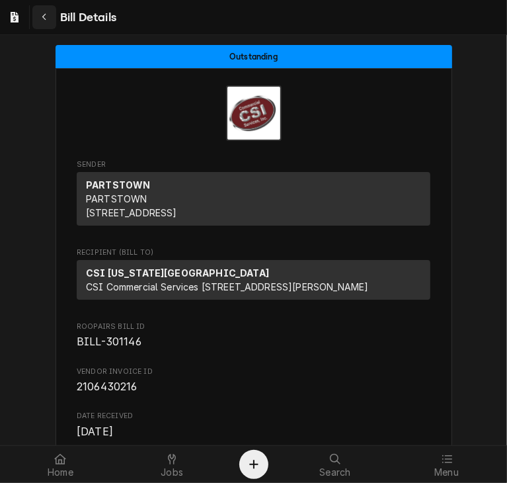
click at [43, 19] on icon "Navigate back" at bounding box center [45, 17] width 6 height 9
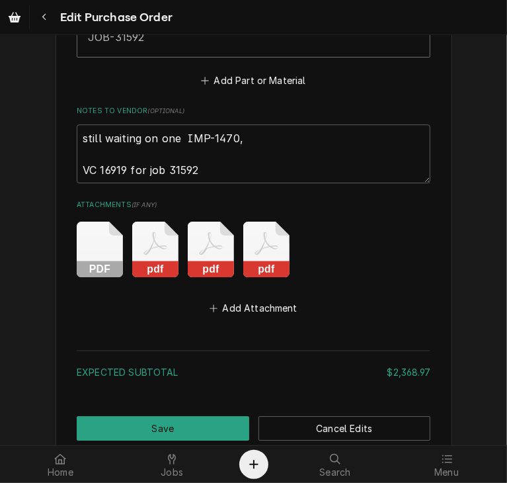
scroll to position [4545, 0]
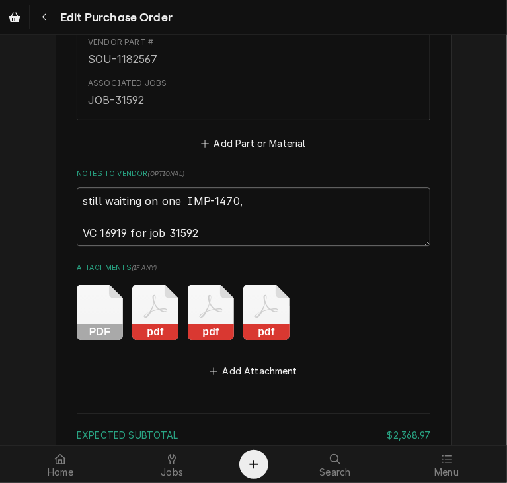
click at [222, 226] on textarea "still waiting on one IMP-1470, VC 16919 for job 31592" at bounding box center [254, 217] width 354 height 60
type textarea "x"
type textarea "still waiting on one IMP-1470, VC 16919 for job 31592"
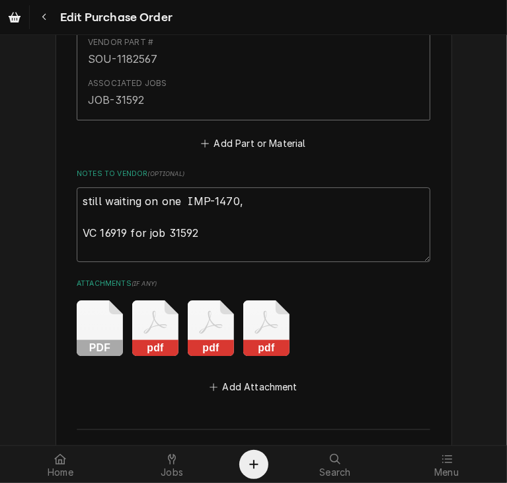
type textarea "x"
type textarea "still waiting on one IMP-1470, VC 16919 for job 31592"
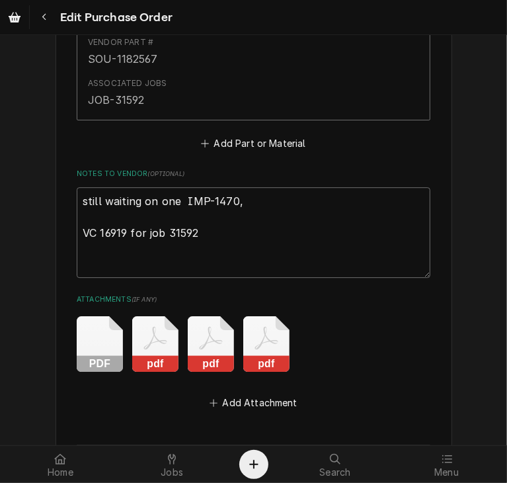
type textarea "x"
type textarea "still waiting on one IMP-1470, VC 16919 for job 31592 i"
type textarea "x"
type textarea "still waiting on one IMP-1470, VC 16919 for job 31592 in"
type textarea "x"
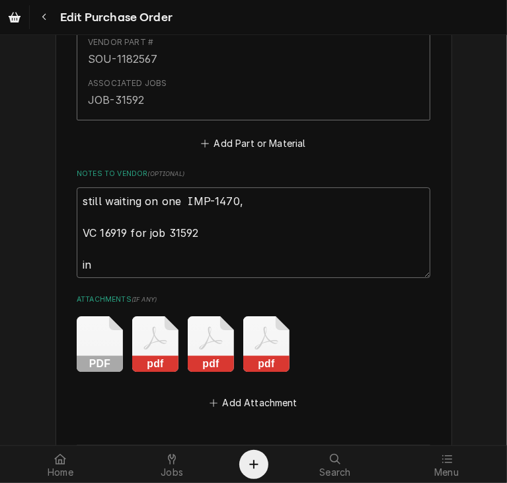
type textarea "still waiting on one IMP-1470, VC 16919 for job 31592 inv"
type textarea "x"
type textarea "still waiting on one IMP-1470, VC 16919 for job 31592 invo"
type textarea "x"
type textarea "still waiting on one IMP-1470, VC 16919 for job 31592 invoi"
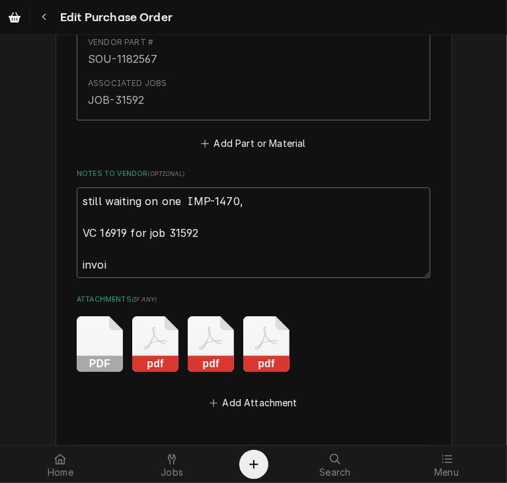
type textarea "x"
type textarea "still waiting on one IMP-1470, VC 16919 for job 31592 invoic"
type textarea "x"
type textarea "still waiting on one IMP-1470, VC 16919 for job 31592 invoice"
type textarea "x"
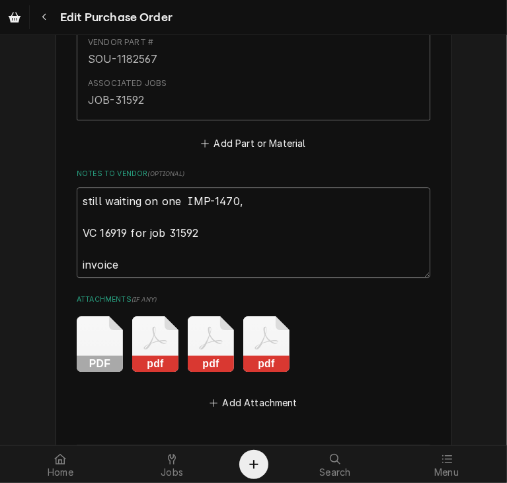
type textarea "still waiting on one IMP-1470, VC 16919 for job 31592 invoiced"
type textarea "x"
type textarea "still waiting on one IMP-1470, VC 16919 for job 31592 invoiced"
drag, startPoint x: 179, startPoint y: 196, endPoint x: 226, endPoint y: 196, distance: 47.6
click at [226, 196] on textarea "still waiting on one IMP-1470, VC 16919 for job 31592 invoiced" at bounding box center [254, 232] width 354 height 91
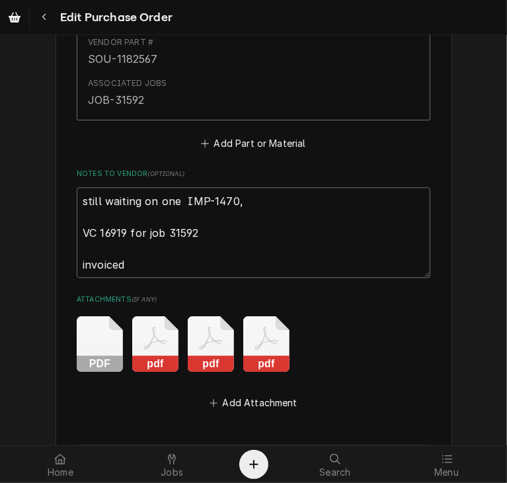
click at [135, 262] on textarea "still waiting on one IMP-1470, VC 16919 for job 31592 invoiced" at bounding box center [254, 232] width 354 height 91
paste textarea "IMP-1470"
type textarea "x"
type textarea "still waiting on one IMP-1470, VC 16919 for job 31592 invoiced IMP-1470"
type textarea "x"
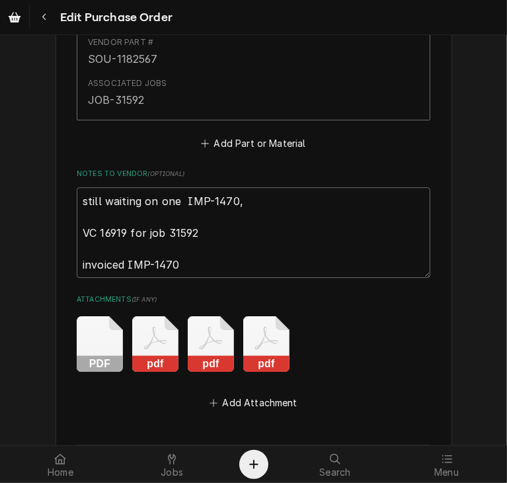
type textarea "still waiting on one IMP-1470, VC 16919 for job 31592 invoiced IMP-1470"
type textarea "x"
type textarea "still waiting on one IMP-1470, VC 16919 for job 31592 invoiced IMP-1470 o"
type textarea "x"
type textarea "still waiting on one IMP-1470, VC 16919 for job 31592 invoiced IMP-1470 on"
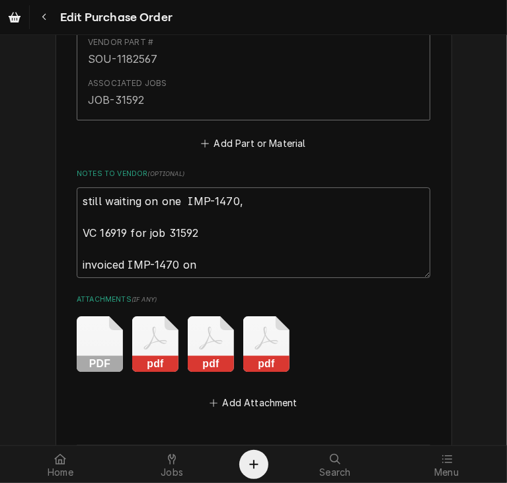
type textarea "x"
type textarea "still waiting on one IMP-1470, VC 16919 for job 31592 invoiced IMP-1470 on"
click at [200, 259] on textarea "still waiting on one IMP-1470, VC 16919 for job 31592 invoiced IMP-1470 on" at bounding box center [254, 232] width 354 height 91
type textarea "x"
type textarea "still waiting on one IMP-1470, VC 16919 for job 31592 invoiced IMP-1470 on 2"
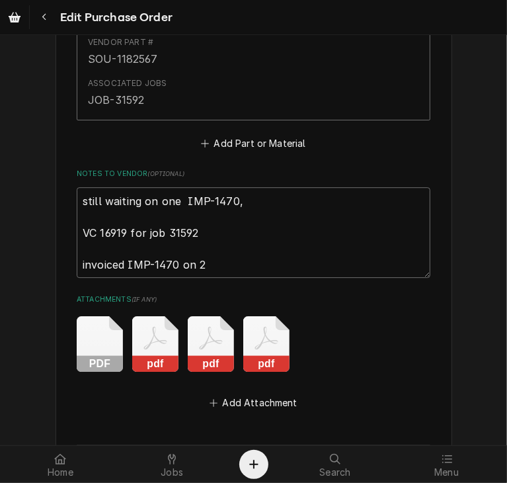
type textarea "x"
type textarea "still waiting on one IMP-1470, VC 16919 for job 31592 invoiced IMP-1470 on 21"
type textarea "x"
type textarea "still waiting on one IMP-1470, VC 16919 for job 31592 invoiced IMP-1470 on 210"
type textarea "x"
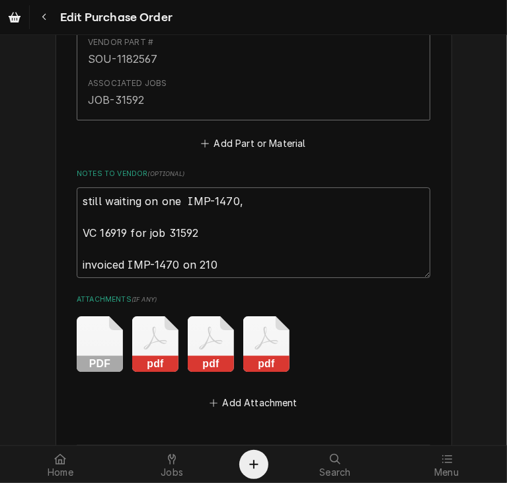
type textarea "still waiting on one IMP-1470, VC 16919 for job 31592 invoiced IMP-1470 on 2106"
type textarea "x"
type textarea "still waiting on one IMP-1470, VC 16919 for job 31592 invoiced IMP-1470 on 21064"
type textarea "x"
type textarea "still waiting on one IMP-1470, VC 16919 for job 31592 invoiced IMP-1470 on 2106…"
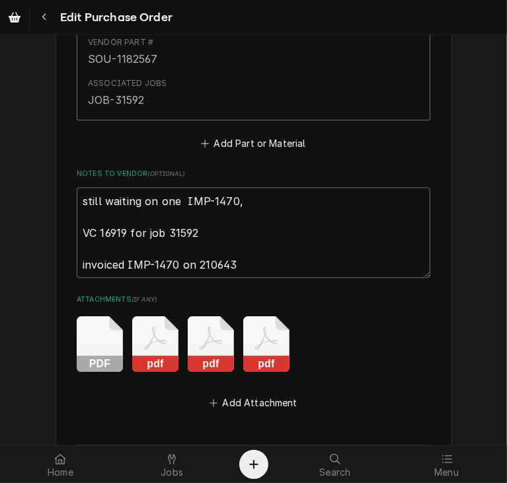
type textarea "x"
type textarea "still waiting on one IMP-1470, VC 16919 for job 31592 invoiced IMP-1470 on 2106…"
type textarea "x"
type textarea "still waiting on one IMP-1470, VC 16919 for job 31592 invoiced IMP-1470 on 2106…"
type textarea "x"
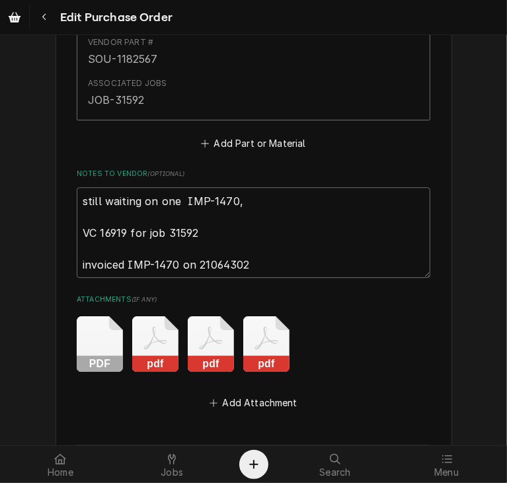
type textarea "still waiting on one IMP-1470, VC 16919 for job 31592 invoiced IMP-1470 on 2106…"
type textarea "x"
type textarea "still waiting on one IMP-1470, VC 16919 for job 31592 invoiced IMP-1470 on 2106…"
type textarea "x"
type textarea "still waiting on one IMP-1470, VC 16919 for job 31592 invoiced IMP-1470 on 2106…"
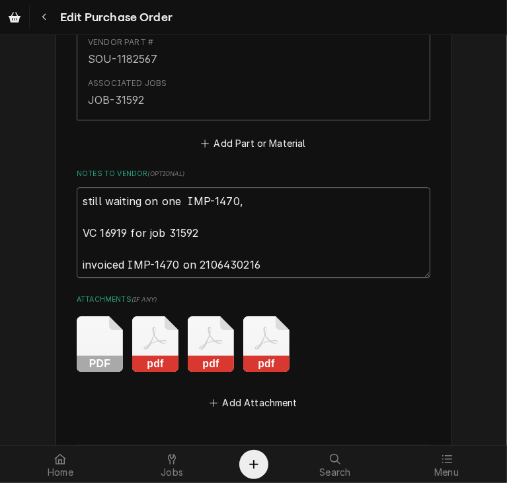
type textarea "x"
type textarea "still waiting on one IMP-1470, VC 16919 for job 31592 invoiced IMP-1470 on 2106…"
type textarea "x"
type textarea "still waiting on one IMP-1470, VC 16919 for job 31592 invoiced IMP-1470 on 2106…"
type textarea "x"
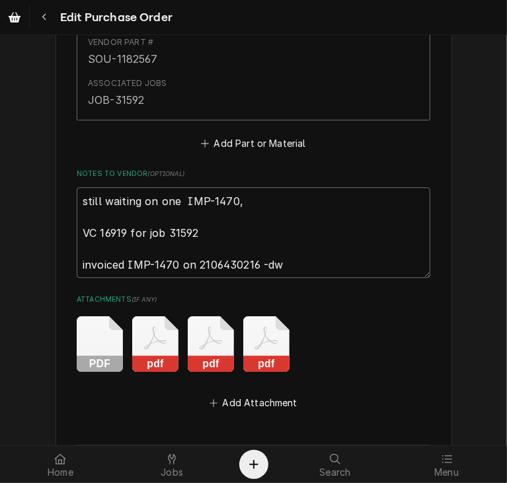
scroll to position [4719, 0]
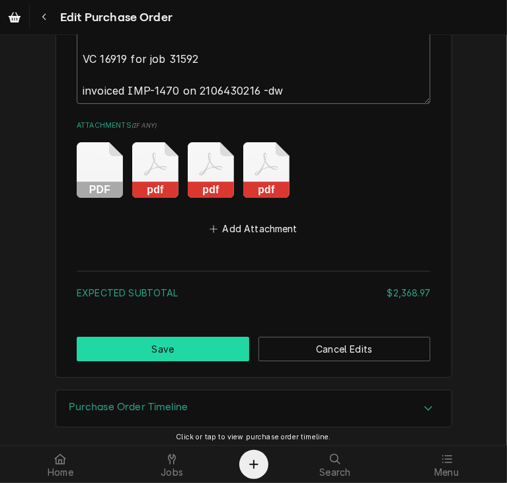
type textarea "still waiting on one IMP-1470, VC 16919 for job 31592 invoiced IMP-1470 on 2106…"
click at [144, 337] on button "Save" at bounding box center [163, 349] width 173 height 24
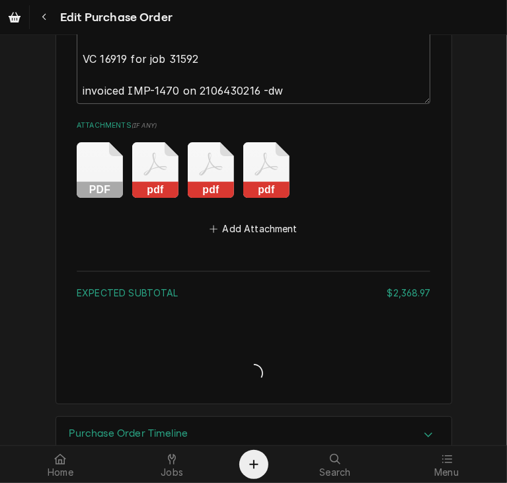
type textarea "x"
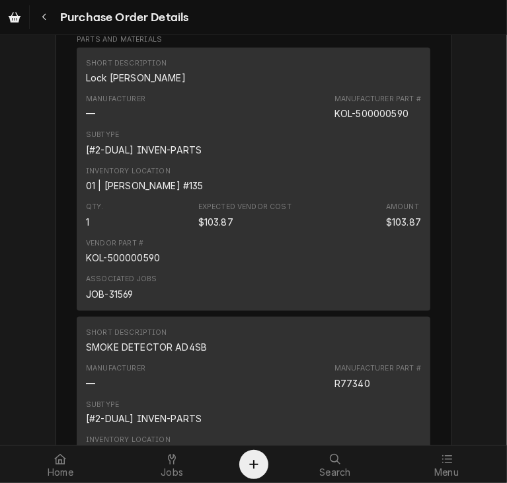
scroll to position [868, 0]
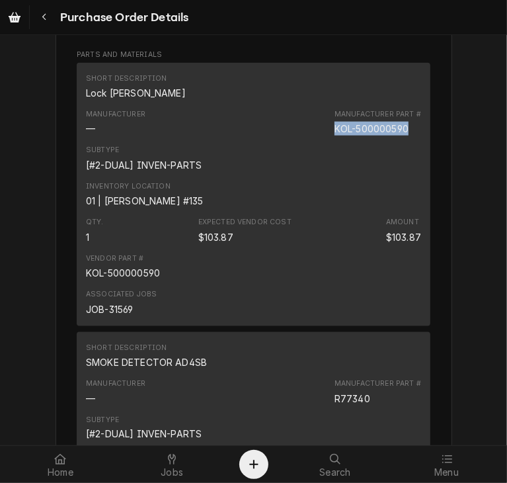
drag, startPoint x: 408, startPoint y: 168, endPoint x: 321, endPoint y: 171, distance: 86.7
click at [321, 140] on div "Manufacturer — Manufacturer Part # KOL-500000590" at bounding box center [253, 122] width 335 height 36
copy div "KOL-500000590"
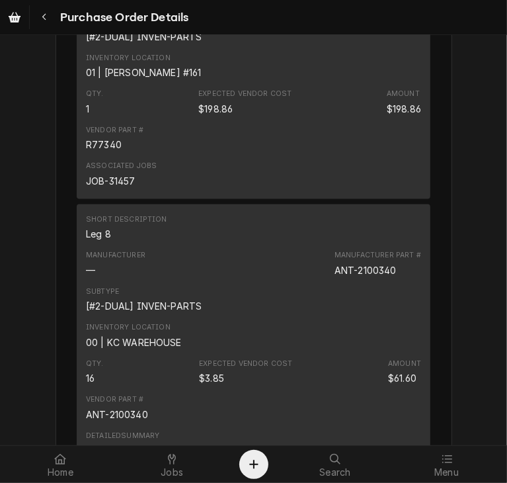
scroll to position [1238, 0]
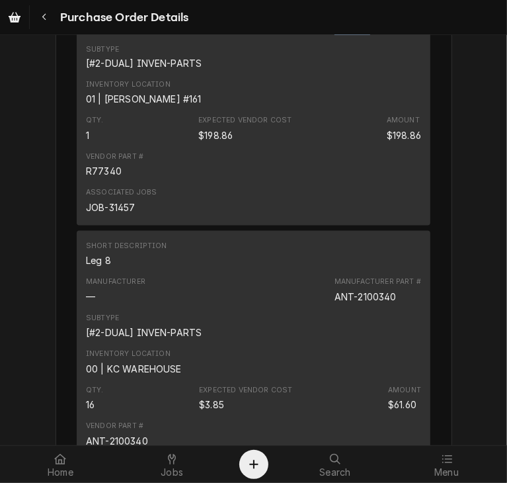
drag, startPoint x: 370, startPoint y: 71, endPoint x: 310, endPoint y: 69, distance: 60.2
click at [310, 39] on div "Manufacturer — Manufacturer Part # R77340" at bounding box center [253, 21] width 335 height 36
copy div "R77340"
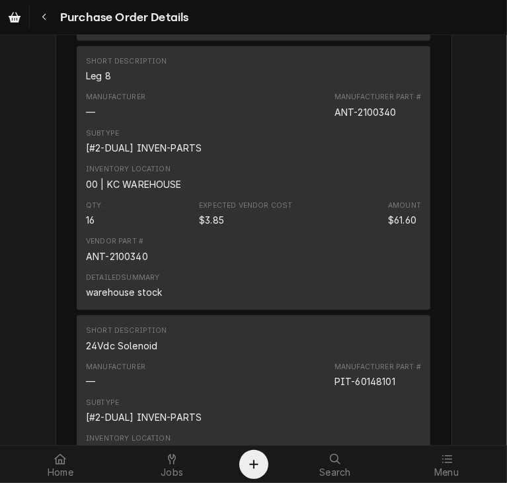
scroll to position [1450, 0]
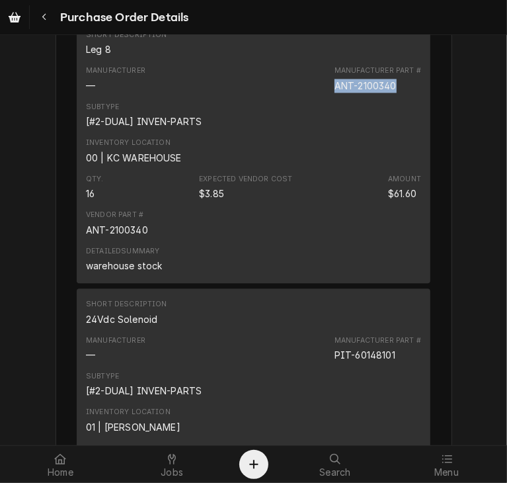
drag, startPoint x: 396, startPoint y: 130, endPoint x: 327, endPoint y: 133, distance: 69.5
click at [327, 97] on div "Manufacturer — Manufacturer Part # ANT-2100340" at bounding box center [253, 79] width 335 height 36
copy div "ANT-2100340"
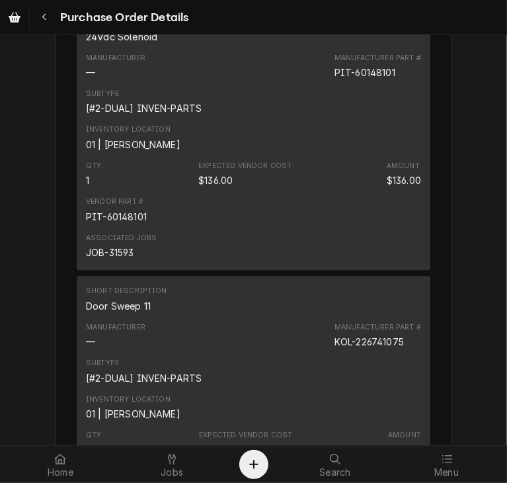
scroll to position [1739, 0]
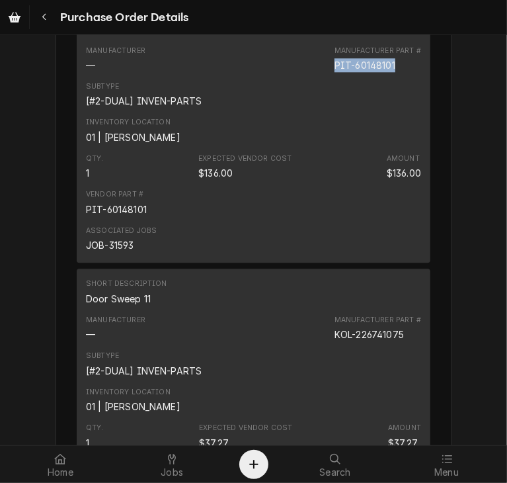
drag, startPoint x: 392, startPoint y: 103, endPoint x: 323, endPoint y: 117, distance: 70.2
click at [323, 77] on div "Manufacturer — Manufacturer Part # PIT-60148101" at bounding box center [253, 59] width 335 height 36
copy div "PIT-60148101"
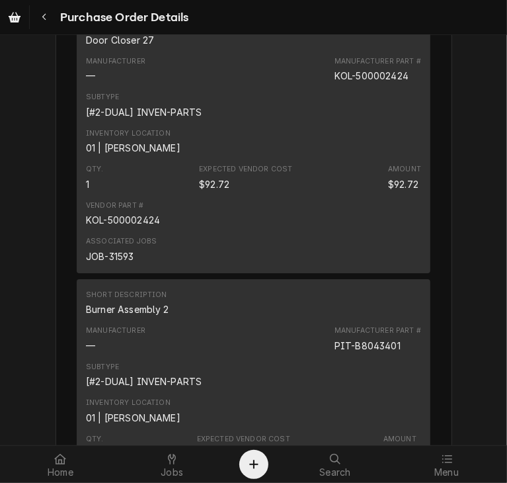
scroll to position [2289, 0]
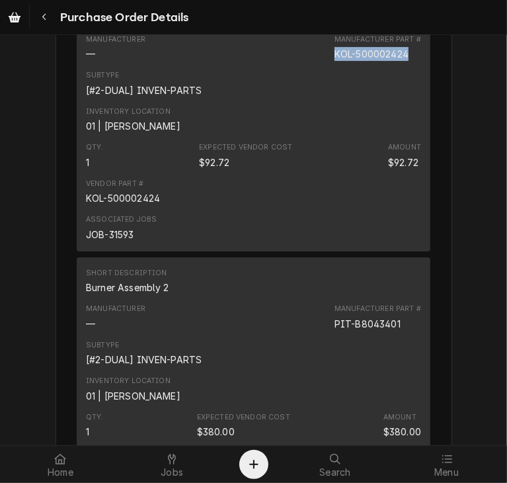
drag, startPoint x: 404, startPoint y: 93, endPoint x: 321, endPoint y: 103, distance: 83.9
click at [321, 65] on div "Manufacturer — Manufacturer Part # KOL-500002424" at bounding box center [253, 48] width 335 height 36
copy div "KOL-500002424"
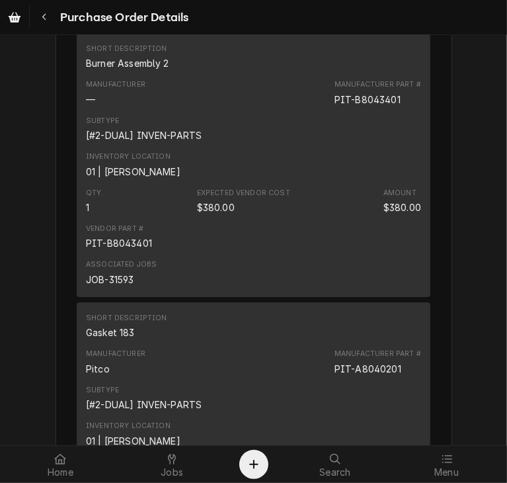
scroll to position [2506, 0]
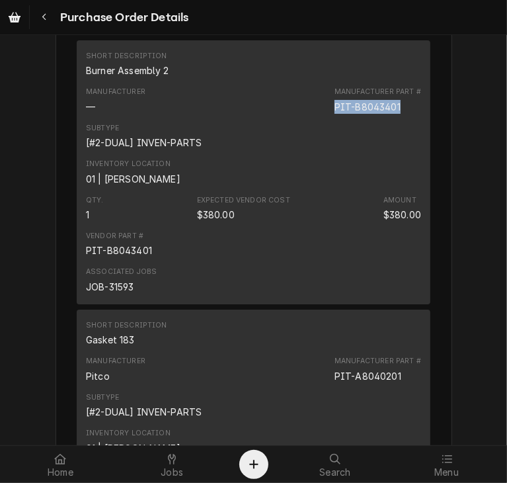
drag, startPoint x: 401, startPoint y: 149, endPoint x: 329, endPoint y: 147, distance: 72.1
click at [329, 118] on div "Manufacturer — Manufacturer Part # PIT-B8043401" at bounding box center [253, 100] width 335 height 36
copy div "PIT-B8043401"
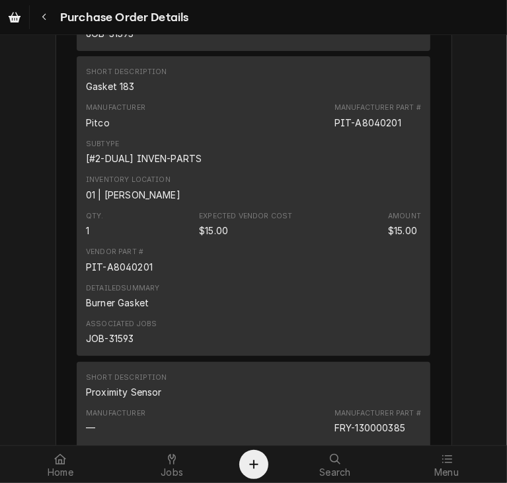
scroll to position [2774, 0]
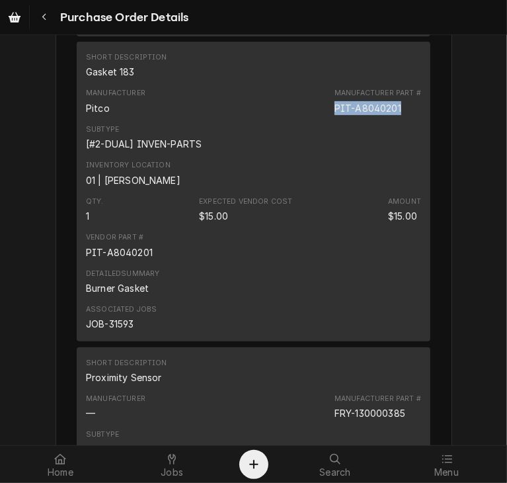
drag, startPoint x: 402, startPoint y: 146, endPoint x: 322, endPoint y: 146, distance: 80.0
click at [322, 119] on div "Manufacturer Pitco Manufacturer Part # PIT-A8040201" at bounding box center [253, 101] width 335 height 36
copy div "PIT-A8040201"
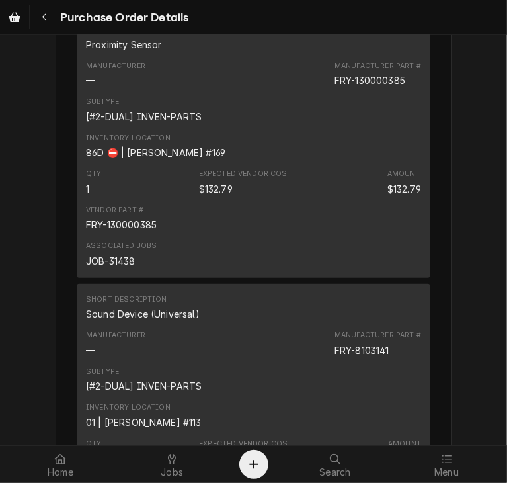
scroll to position [3114, 0]
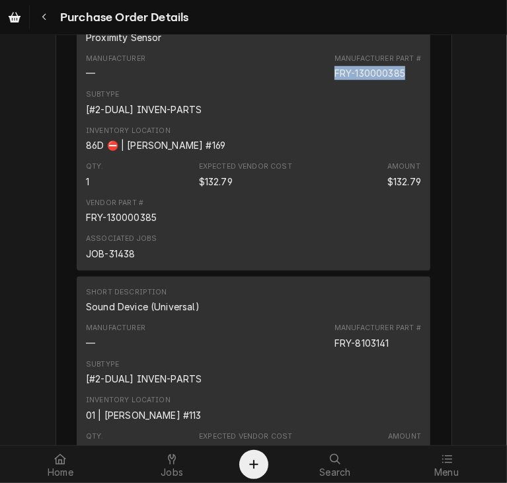
drag, startPoint x: 407, startPoint y: 117, endPoint x: 328, endPoint y: 114, distance: 79.4
click at [328, 85] on div "Manufacturer — Manufacturer Part # FRY-130000385" at bounding box center [253, 67] width 335 height 36
copy div "FRY-130000385"
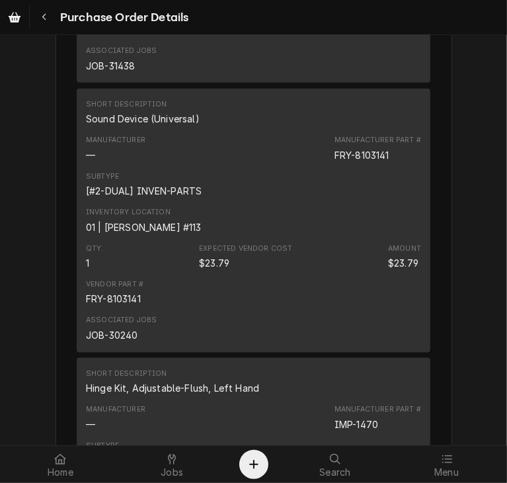
scroll to position [3309, 0]
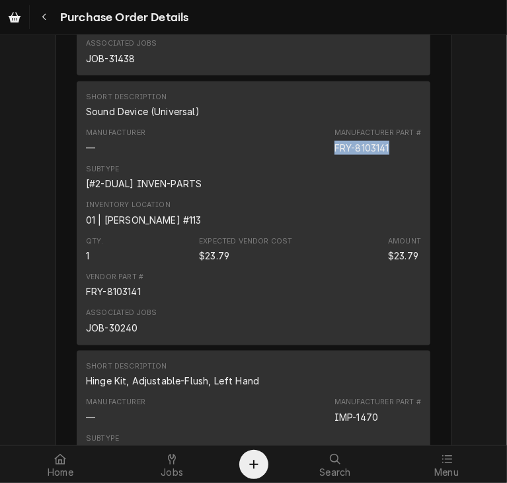
drag, startPoint x: 392, startPoint y: 188, endPoint x: 323, endPoint y: 194, distance: 68.4
click at [323, 159] on div "Manufacturer — Manufacturer Part # FRY-8103141" at bounding box center [253, 141] width 335 height 36
copy div "FRY-8103141"
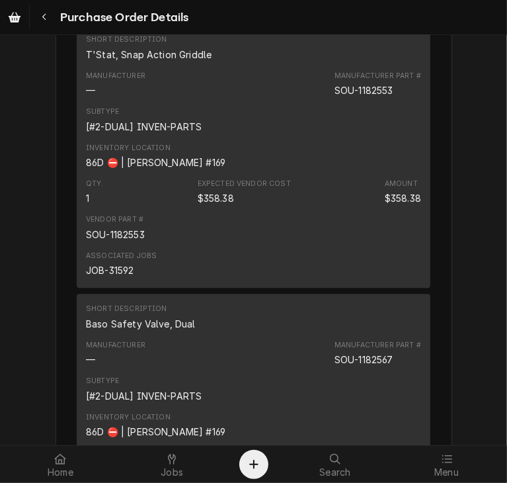
scroll to position [3911, 0]
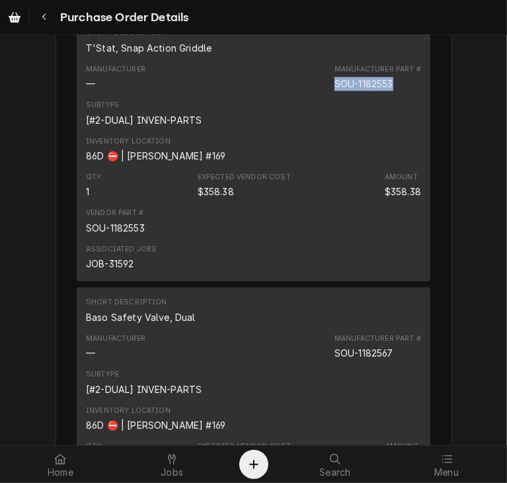
drag, startPoint x: 399, startPoint y: 126, endPoint x: 315, endPoint y: 133, distance: 84.3
click at [315, 95] on div "Manufacturer — Manufacturer Part # SOU-1182553" at bounding box center [253, 78] width 335 height 36
copy div "SOU-1182553"
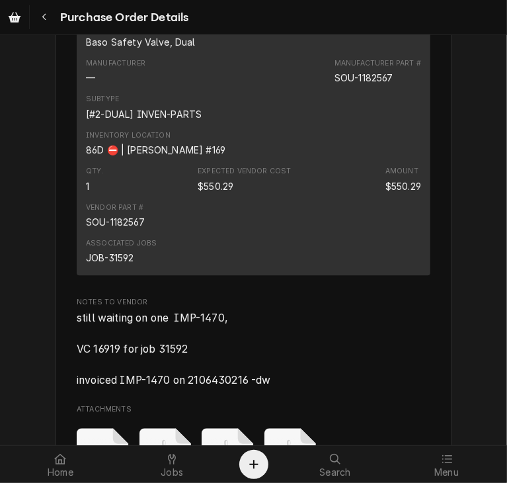
scroll to position [4193, 0]
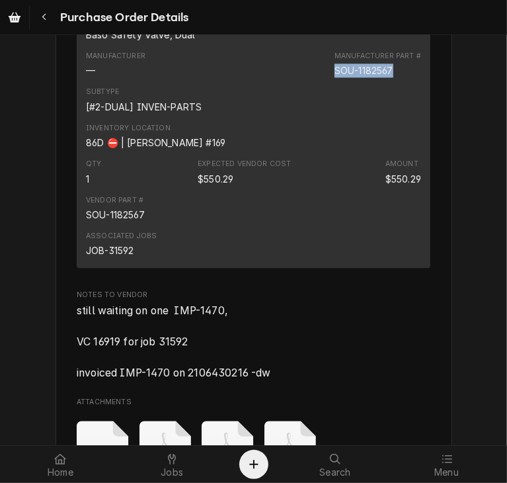
drag, startPoint x: 393, startPoint y: 114, endPoint x: 317, endPoint y: 117, distance: 76.1
click at [317, 82] on div "Manufacturer — Manufacturer Part # SOU-1182567" at bounding box center [253, 64] width 335 height 36
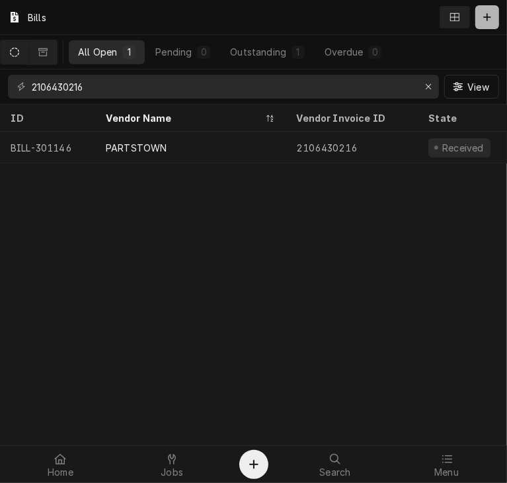
click at [477, 21] on button "Dynamic Content Wrapper" at bounding box center [487, 17] width 24 height 24
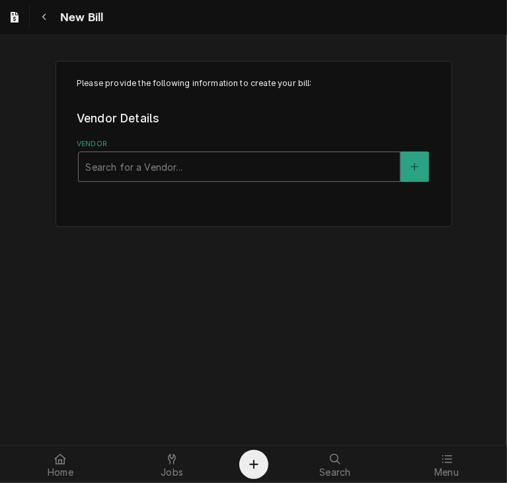
click at [224, 174] on div "Vendor" at bounding box center [239, 167] width 308 height 24
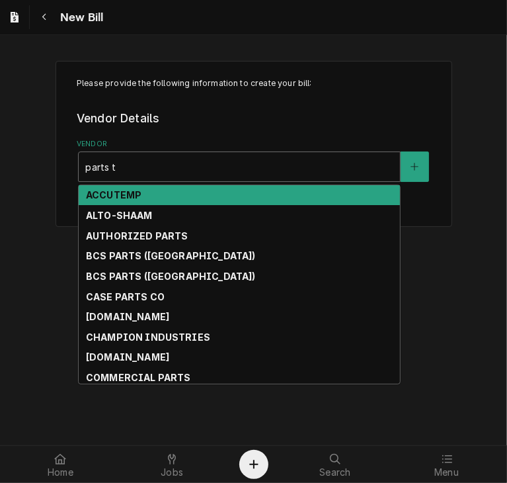
type input "parts to"
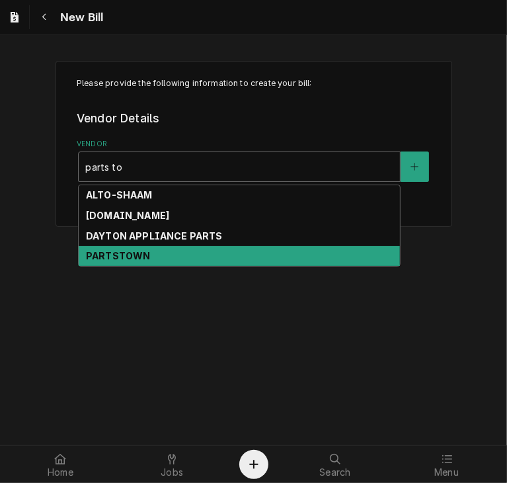
click at [144, 251] on strong "PARTSTOWN" at bounding box center [118, 255] width 64 height 11
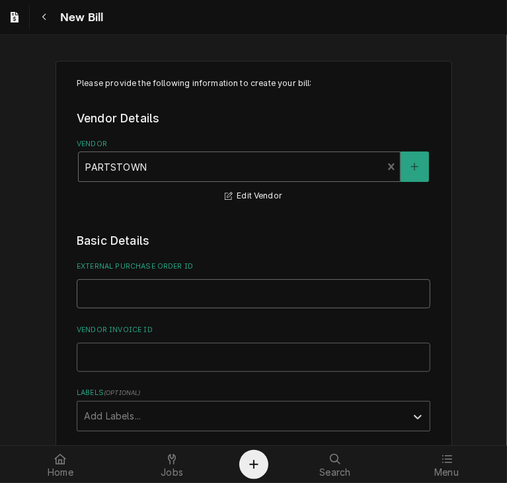
click at [91, 298] on input "External Purchase Order ID" at bounding box center [254, 293] width 354 height 29
type input "PO 301001"
click at [85, 355] on input "Vendor Invoice ID" at bounding box center [254, 357] width 354 height 29
click at [95, 351] on input "Vendor Invoice ID" at bounding box center [254, 357] width 354 height 29
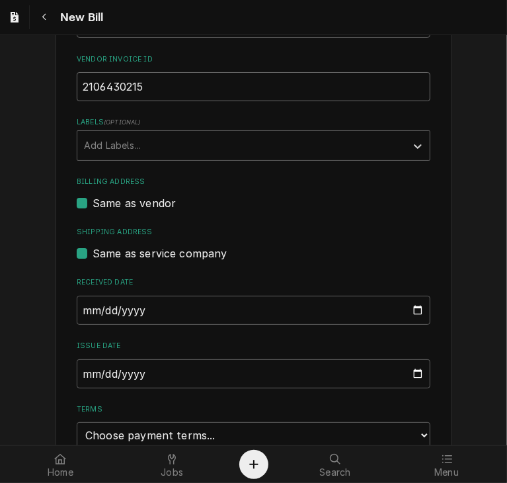
scroll to position [277, 0]
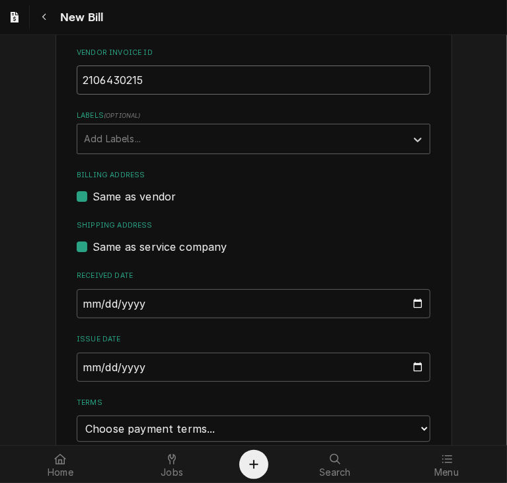
type input "2106430215"
click at [83, 366] on input "2025-08-21" at bounding box center [254, 366] width 354 height 29
type input "2025-07-28"
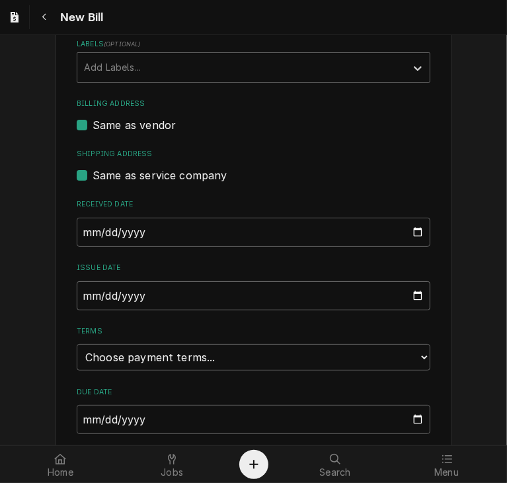
scroll to position [392, 0]
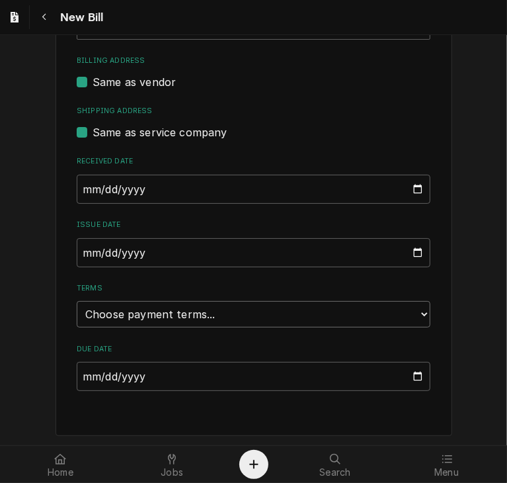
click at [418, 315] on select "Choose payment terms... Same Day Net 7 Net 14 Net 21 Net 30 Net 45 Net 60 Net 90" at bounding box center [254, 314] width 354 height 26
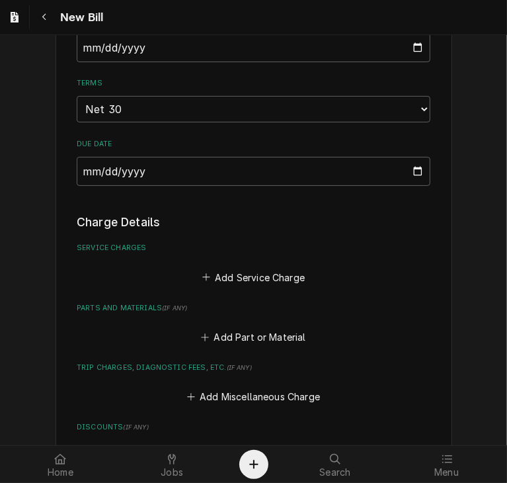
scroll to position [630, 0]
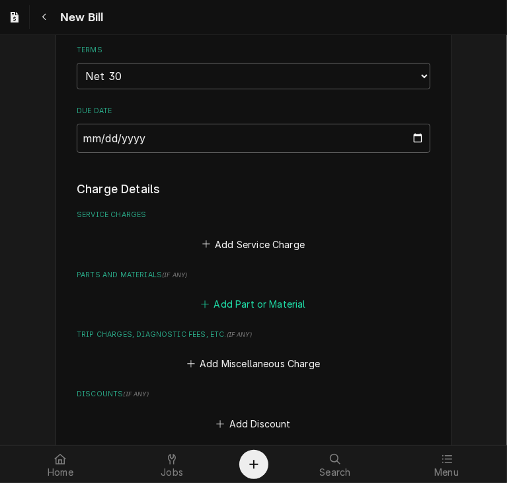
click at [233, 308] on button "Add Part or Material" at bounding box center [253, 304] width 109 height 19
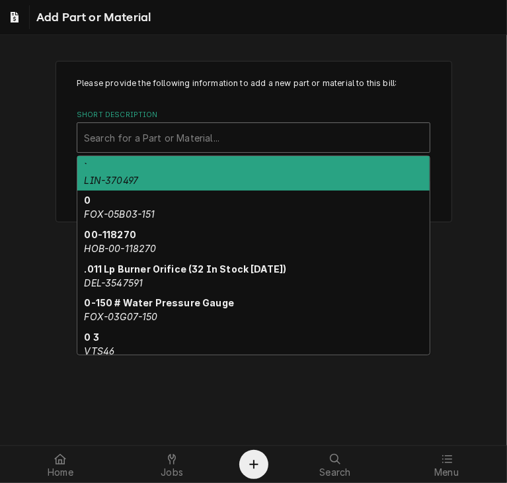
click at [146, 132] on div "Short Description" at bounding box center [253, 138] width 339 height 24
paste input "KOL-500000590"
type input "KOL-500000590"
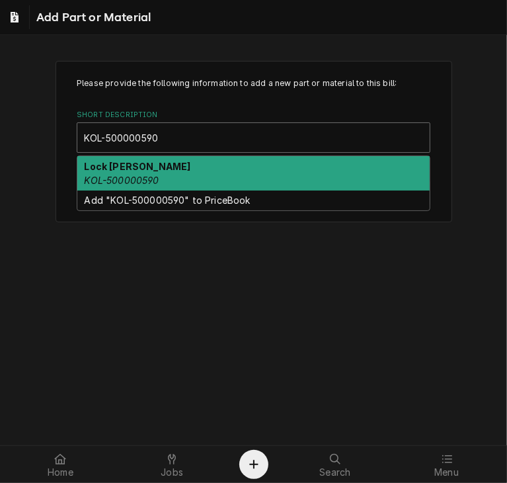
click at [111, 178] on em "KOL-500000590" at bounding box center [122, 180] width 75 height 11
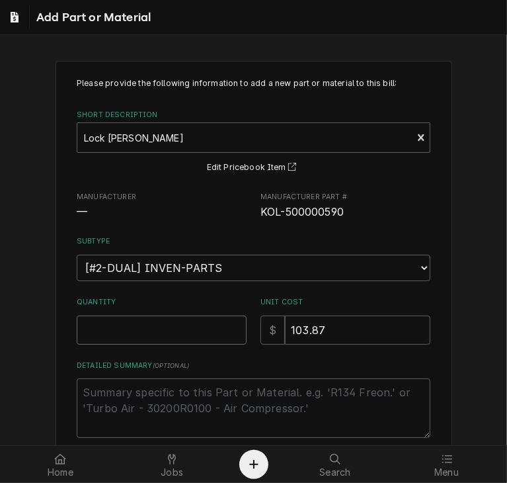
click at [101, 328] on input "Quantity" at bounding box center [162, 329] width 170 height 29
type textarea "x"
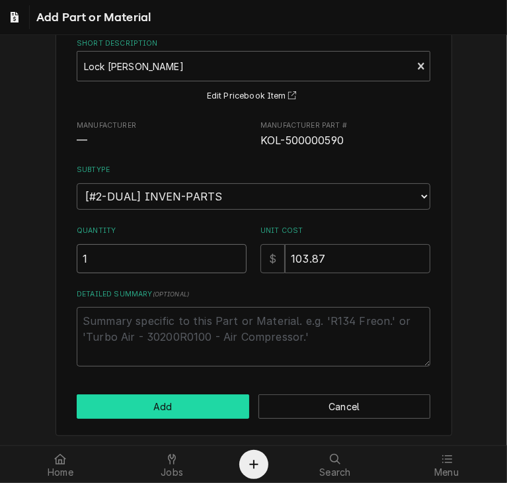
type input "1"
click at [177, 415] on button "Add" at bounding box center [163, 406] width 173 height 24
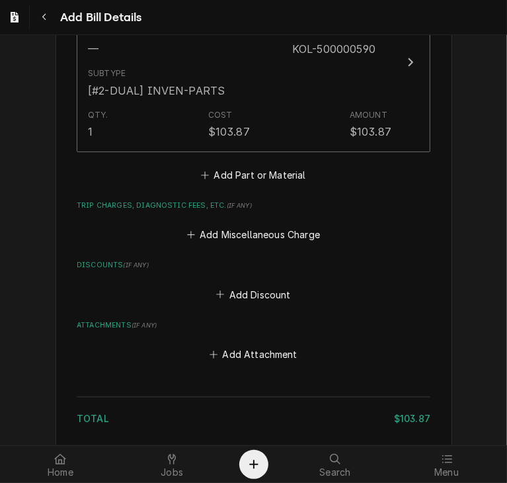
scroll to position [962, 0]
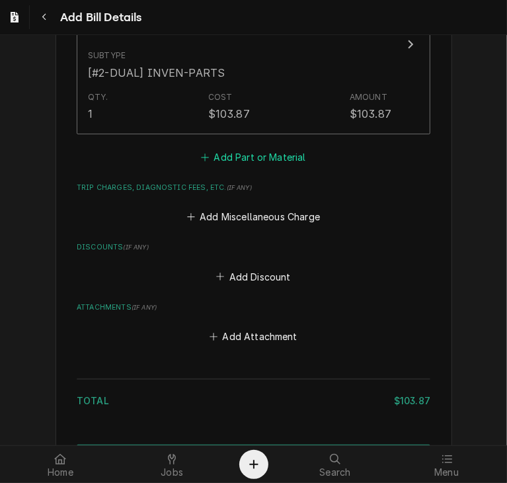
click at [245, 160] on button "Add Part or Material" at bounding box center [253, 156] width 109 height 19
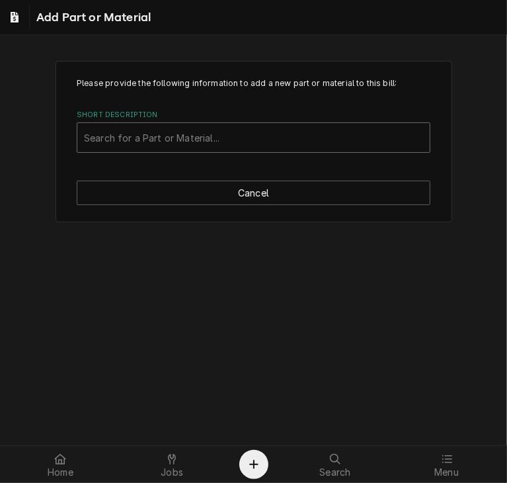
click at [141, 143] on div "Short Description" at bounding box center [253, 138] width 339 height 24
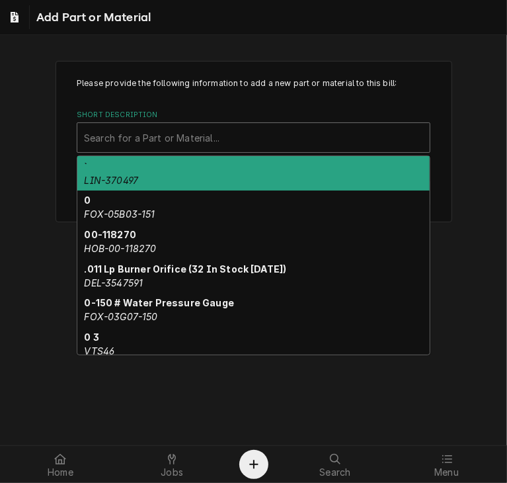
paste input "R77340"
type input "R77340"
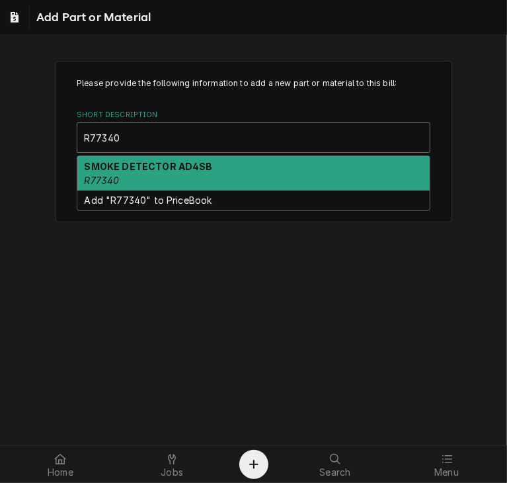
click at [120, 181] on div "SMOKE DETECTOR AD4SB R77340" at bounding box center [253, 173] width 352 height 34
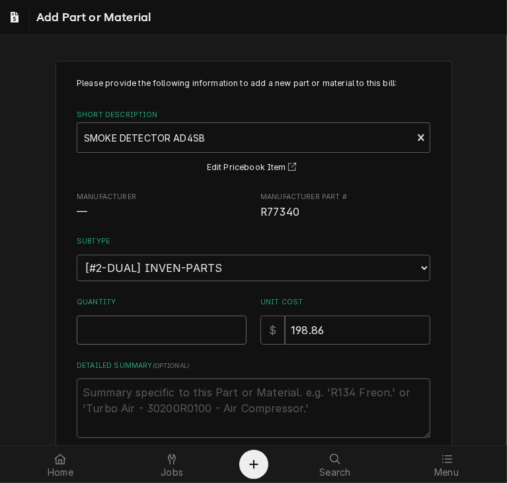
click at [132, 335] on input "Quantity" at bounding box center [162, 329] width 170 height 29
type textarea "x"
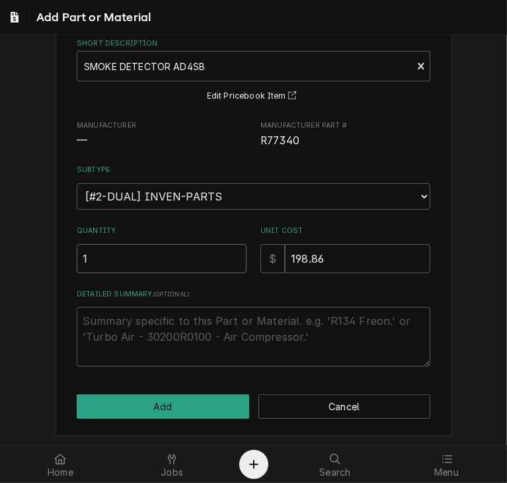
type input "1"
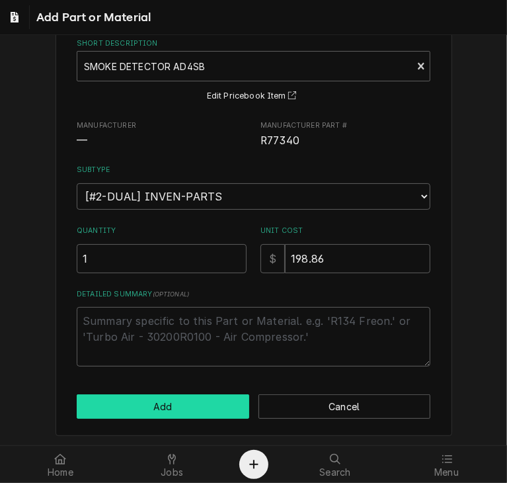
click at [177, 409] on button "Add" at bounding box center [163, 406] width 173 height 24
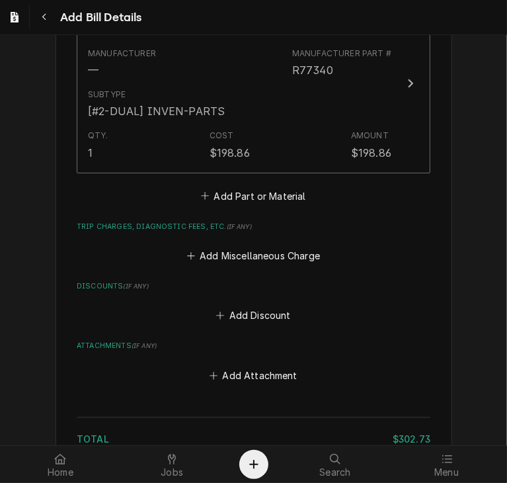
scroll to position [1136, 0]
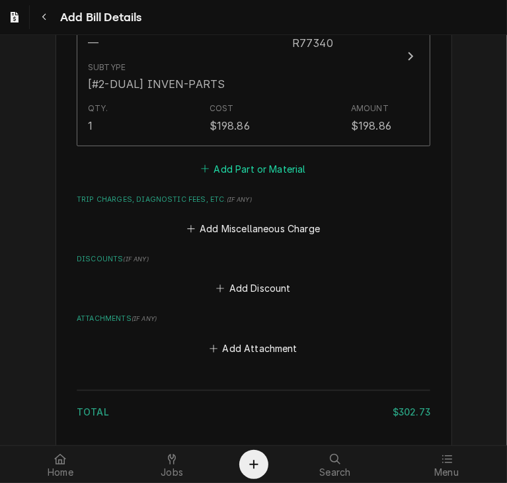
click at [249, 169] on button "Add Part or Material" at bounding box center [253, 168] width 109 height 19
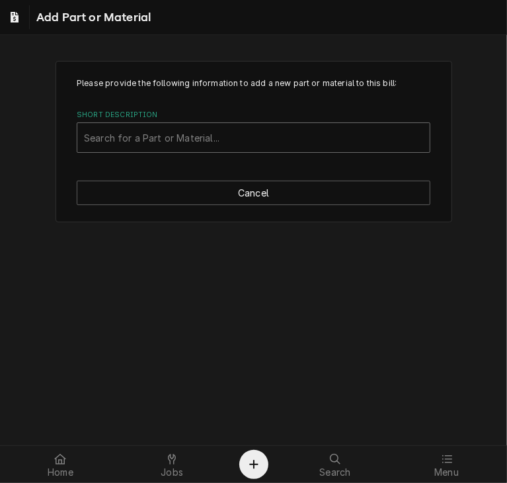
click at [183, 133] on div "Short Description" at bounding box center [253, 138] width 339 height 24
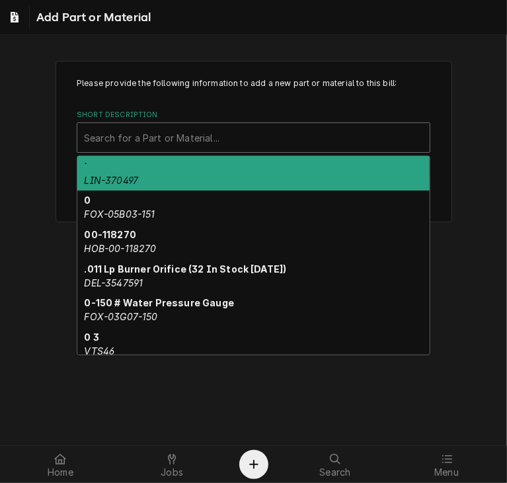
paste input "ANT-2100340"
type input "ANT-2100340"
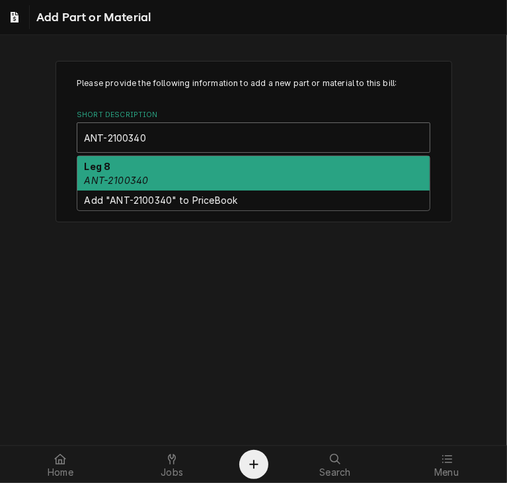
click at [134, 186] on div "Leg 8 ANT-2100340" at bounding box center [253, 173] width 352 height 34
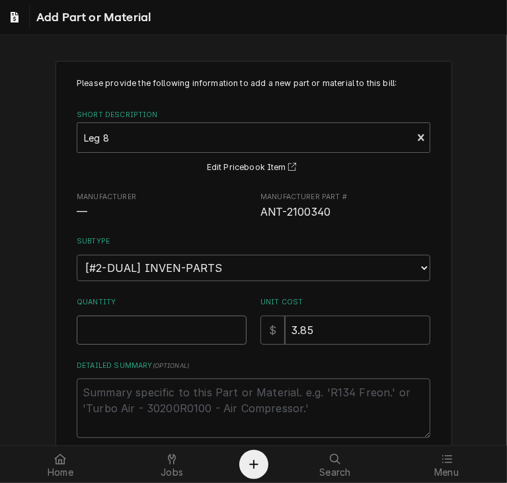
click at [113, 335] on input "Quantity" at bounding box center [162, 329] width 170 height 29
type textarea "x"
type input "1"
type textarea "x"
type input "16"
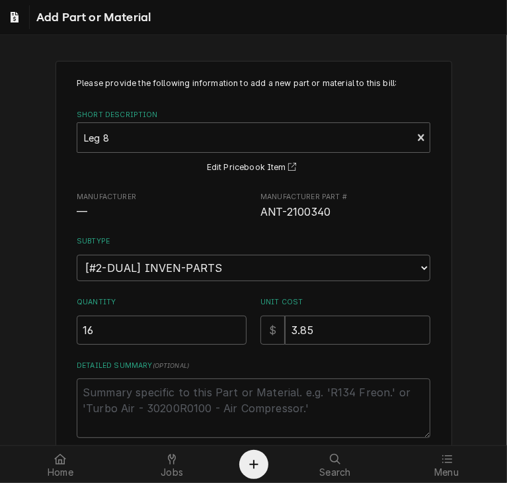
drag, startPoint x: 496, startPoint y: 268, endPoint x: 507, endPoint y: 305, distance: 38.5
click at [507, 305] on div "Please provide the following information to add a new part or material to this …" at bounding box center [253, 240] width 507 height 410
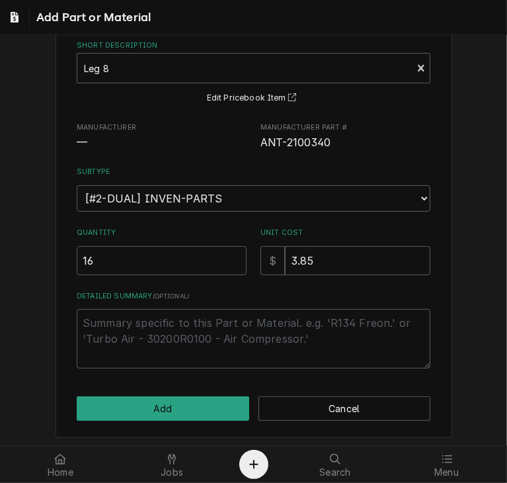
scroll to position [71, 0]
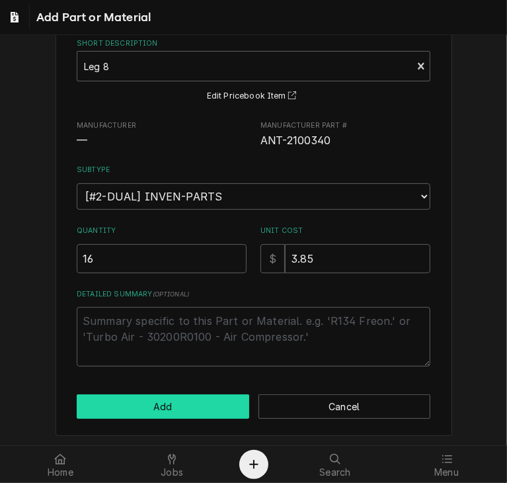
drag, startPoint x: 206, startPoint y: 405, endPoint x: 194, endPoint y: 403, distance: 12.7
click at [194, 403] on button "Add" at bounding box center [163, 406] width 173 height 24
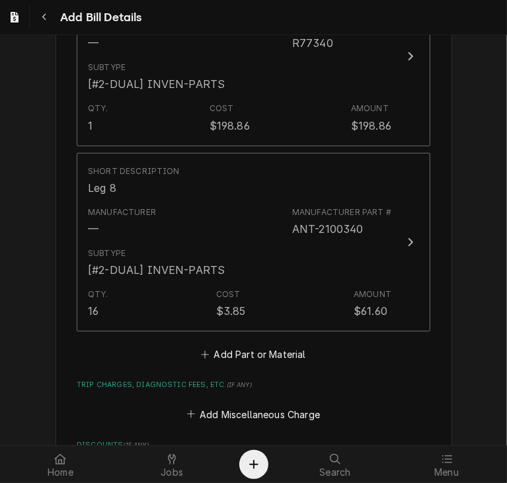
scroll to position [1202, 0]
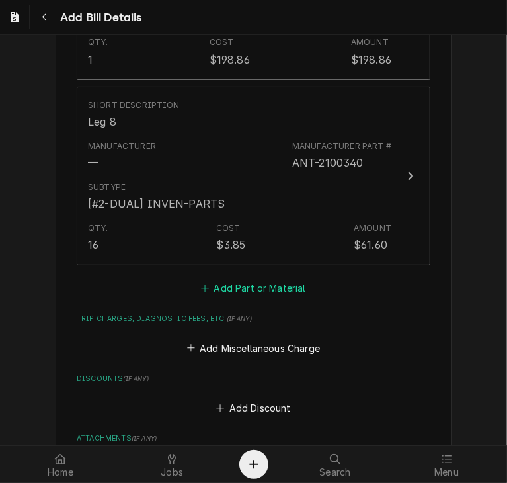
click at [245, 292] on button "Add Part or Material" at bounding box center [253, 288] width 109 height 19
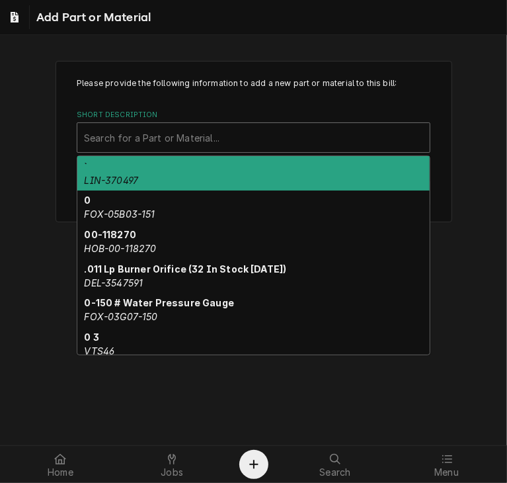
click at [131, 136] on div "Short Description" at bounding box center [253, 138] width 339 height 24
paste input "PIT-60148101"
type input "PIT-60148101"
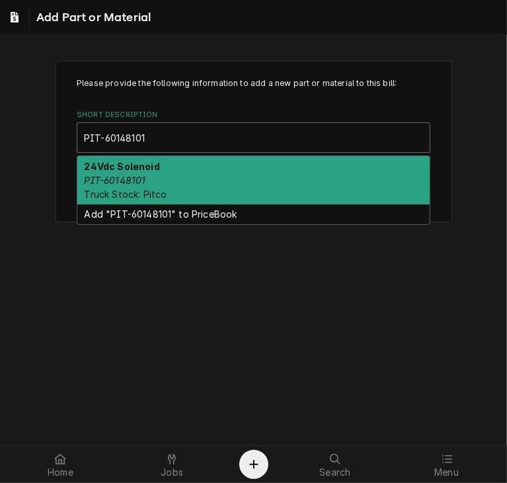
click at [117, 177] on em "PIT-60148101" at bounding box center [116, 180] width 62 height 11
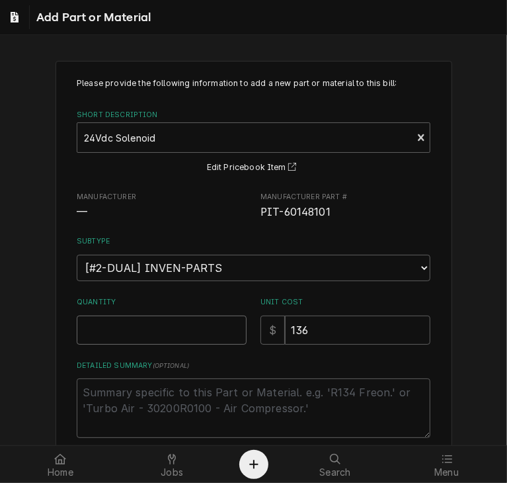
click at [112, 333] on input "Quantity" at bounding box center [162, 329] width 170 height 29
type textarea "x"
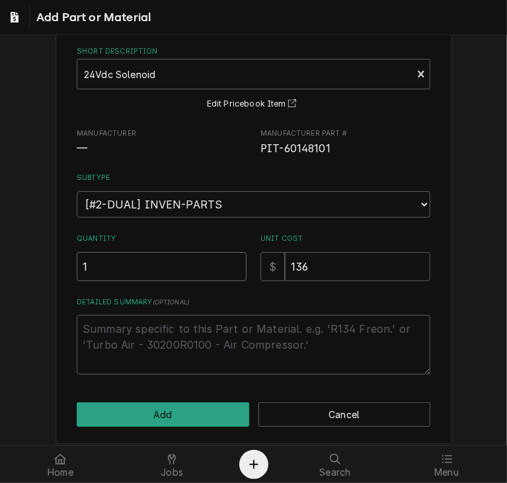
scroll to position [71, 0]
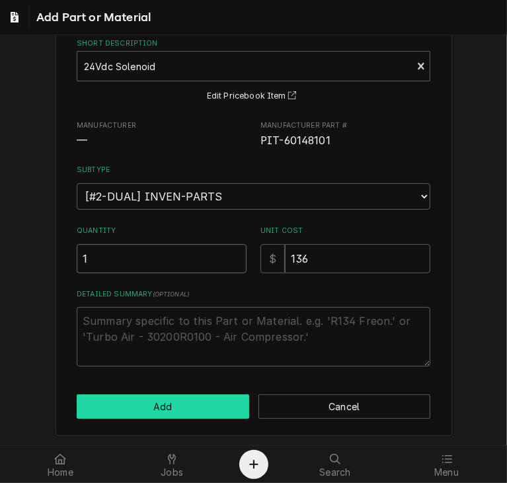
type input "1"
drag, startPoint x: 185, startPoint y: 412, endPoint x: 179, endPoint y: 411, distance: 6.7
click at [179, 411] on button "Add" at bounding box center [163, 406] width 173 height 24
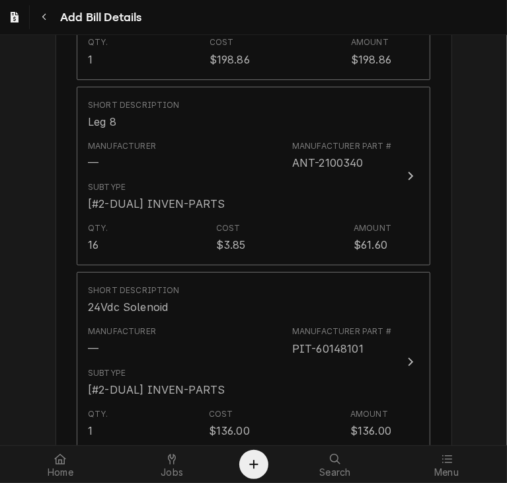
scroll to position [1268, 0]
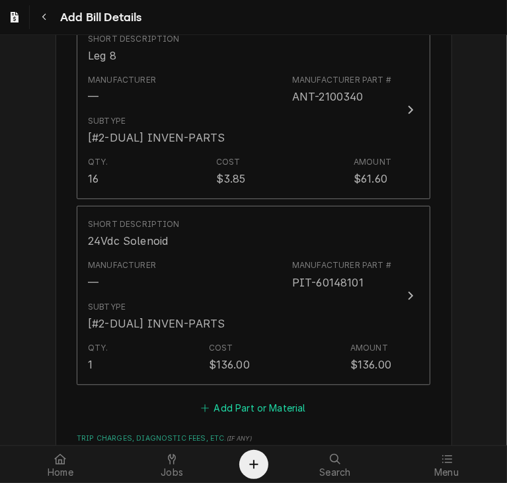
click at [275, 401] on button "Add Part or Material" at bounding box center [253, 408] width 109 height 19
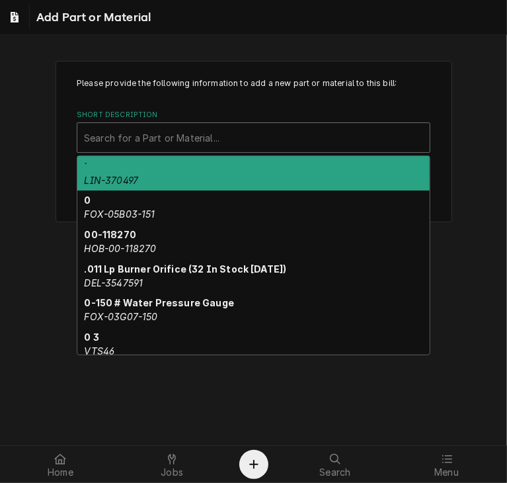
click at [127, 136] on div "Short Description" at bounding box center [253, 138] width 339 height 24
paste input "KOL-500002424"
type input "KOL-500002424"
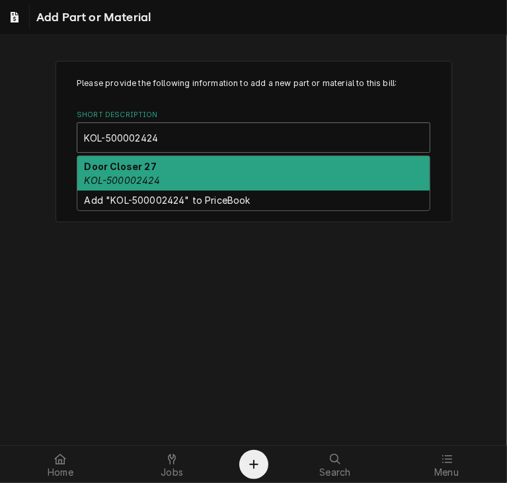
drag, startPoint x: 123, startPoint y: 171, endPoint x: 106, endPoint y: 167, distance: 17.5
click at [106, 167] on div "Door Closer 27 KOL-500002424" at bounding box center [253, 173] width 352 height 34
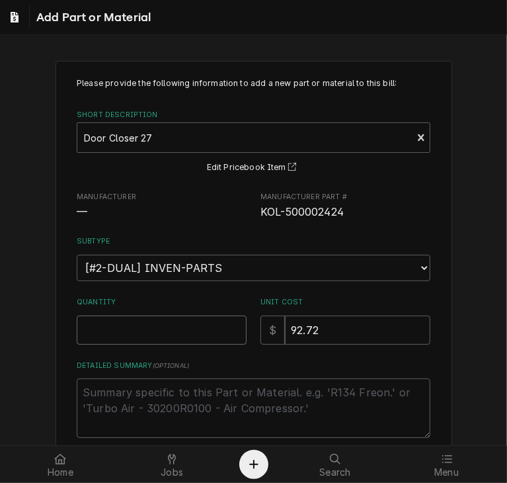
click at [96, 331] on input "Quantity" at bounding box center [162, 329] width 170 height 29
type textarea "x"
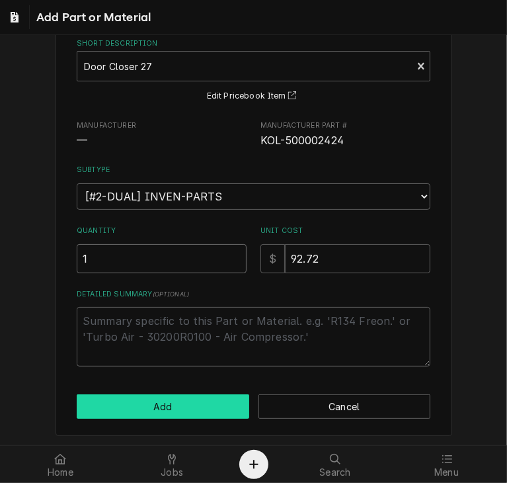
type input "1"
click at [145, 399] on button "Add" at bounding box center [163, 406] width 173 height 24
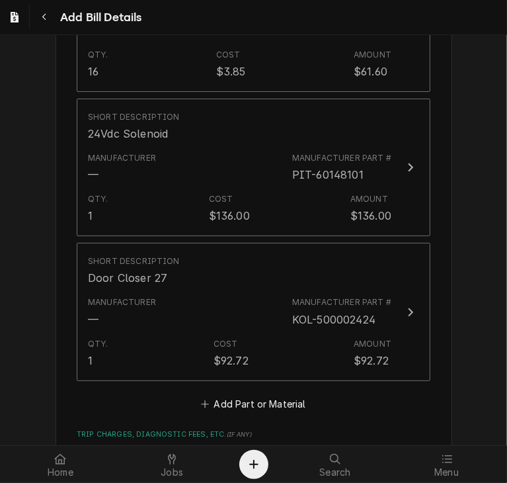
scroll to position [1335, 0]
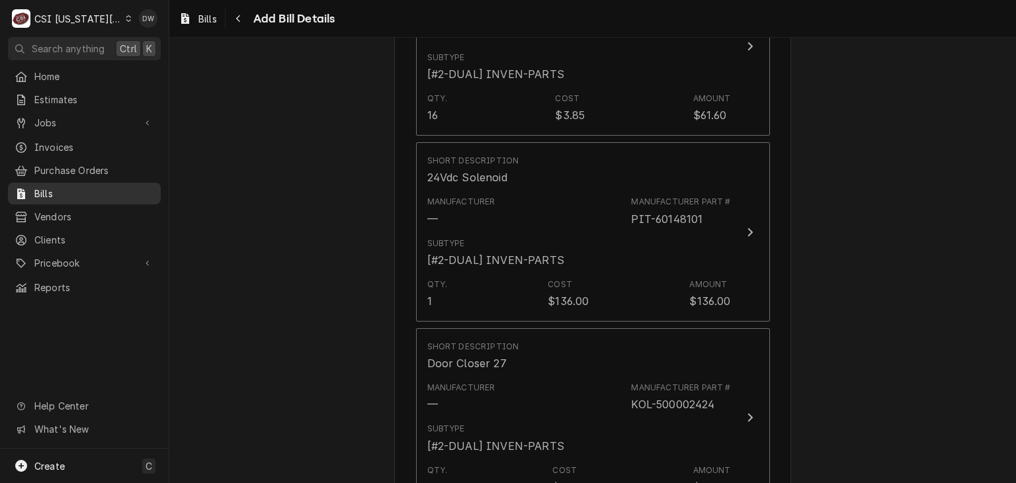
click at [37, 186] on span "Bills" at bounding box center [94, 193] width 120 height 14
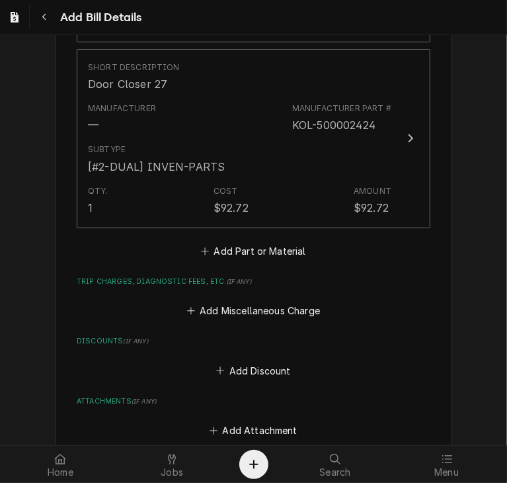
scroll to position [1662, 0]
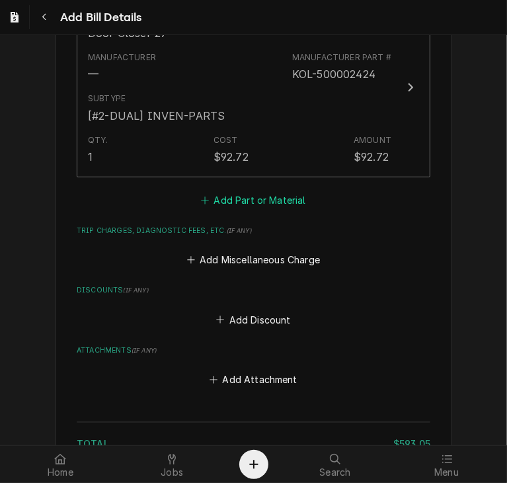
click at [243, 190] on button "Add Part or Material" at bounding box center [253, 199] width 109 height 19
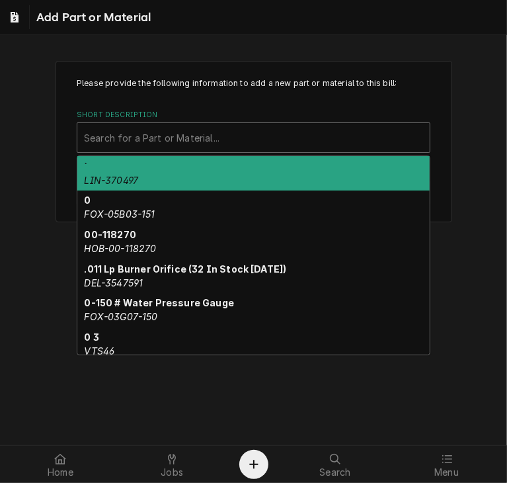
click at [157, 138] on div "Short Description" at bounding box center [253, 138] width 339 height 24
paste input "PIT-B8043401"
type input "PIT-B8043401"
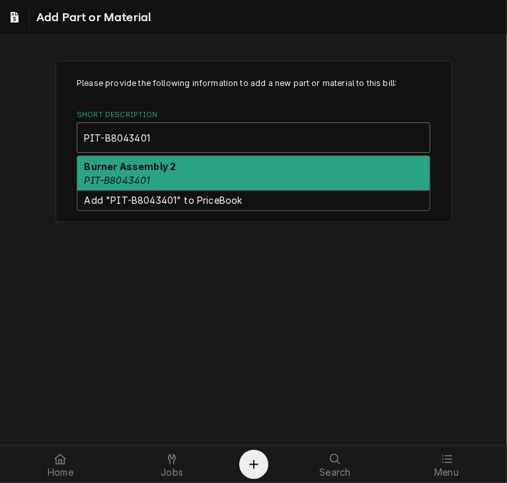
click at [134, 169] on strong "Burner Assembly 2" at bounding box center [131, 166] width 92 height 11
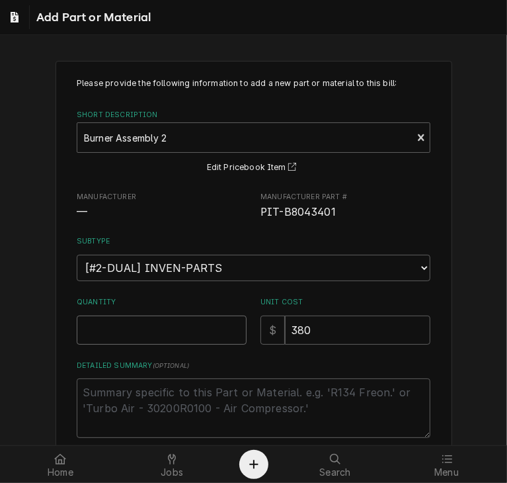
click at [132, 335] on input "Quantity" at bounding box center [162, 329] width 170 height 29
type textarea "x"
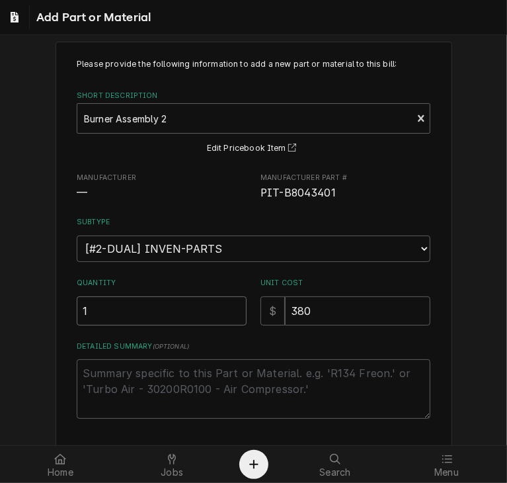
scroll to position [61, 0]
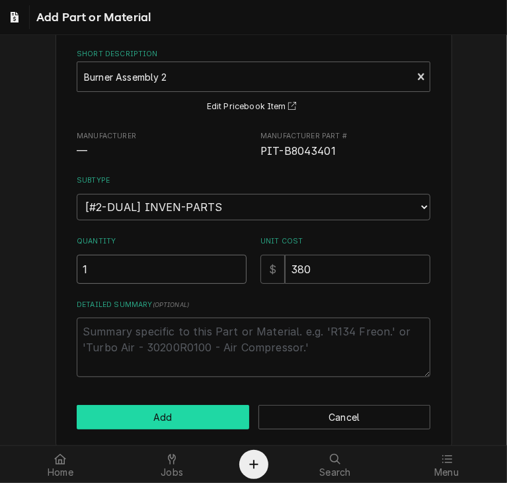
type input "1"
click at [198, 410] on button "Add" at bounding box center [163, 417] width 173 height 24
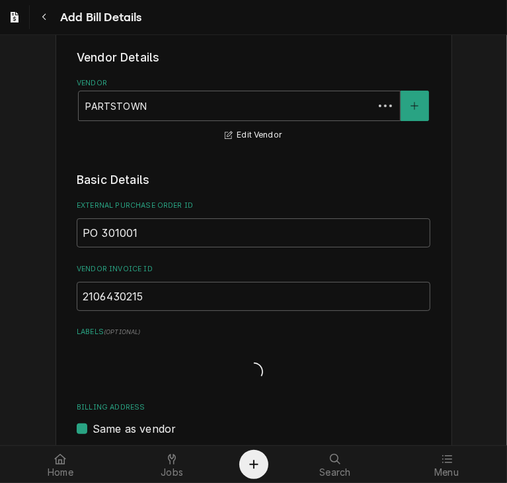
scroll to position [1852, 0]
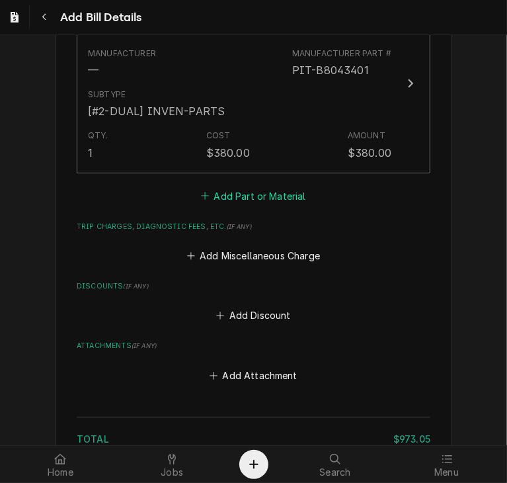
click at [264, 194] on button "Add Part or Material" at bounding box center [253, 195] width 109 height 19
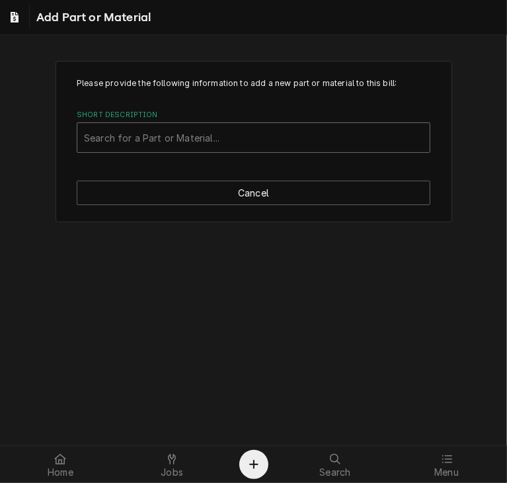
click at [167, 140] on div "Short Description" at bounding box center [253, 138] width 339 height 24
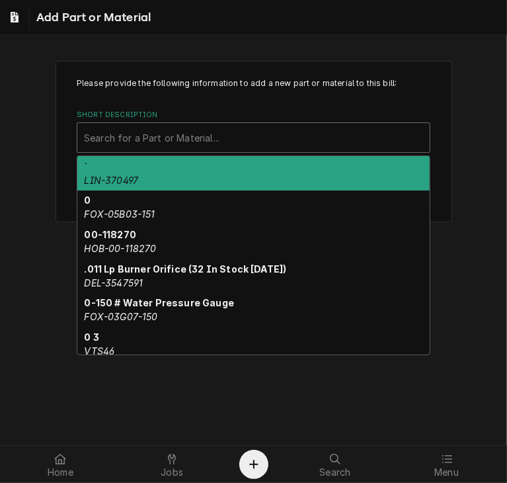
paste input "PIT-A8040201"
type input "PIT-A8040201"
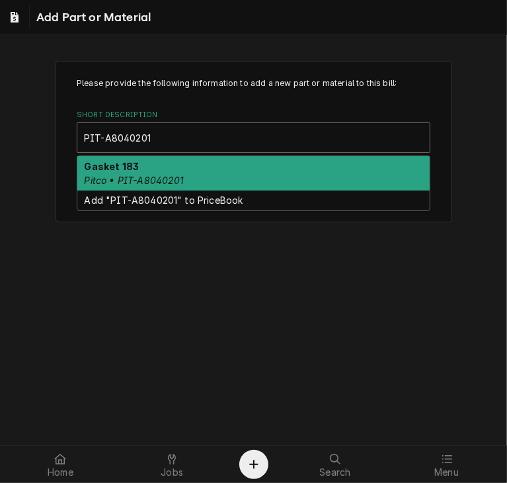
click at [147, 176] on em "Pitco • PIT-A8040201" at bounding box center [135, 180] width 100 height 11
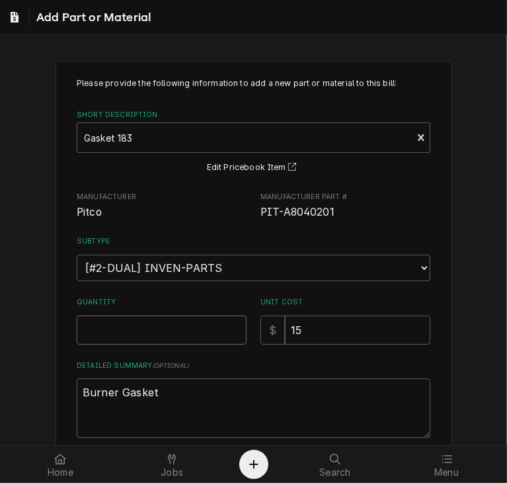
click at [124, 336] on input "Quantity" at bounding box center [162, 329] width 170 height 29
type textarea "x"
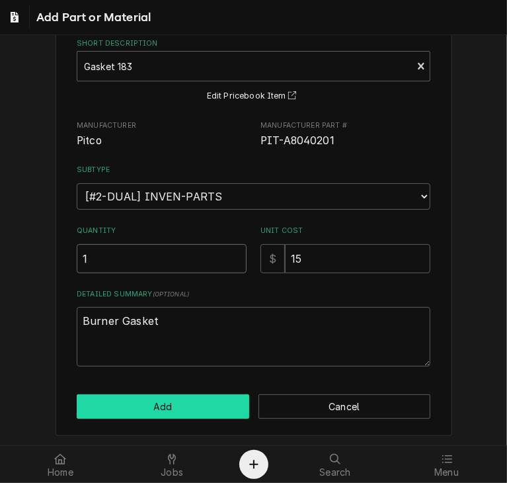
type input "1"
click at [146, 411] on button "Add" at bounding box center [163, 406] width 173 height 24
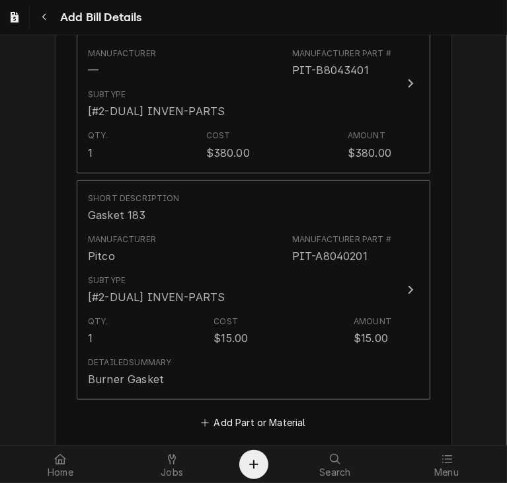
scroll to position [2082, 0]
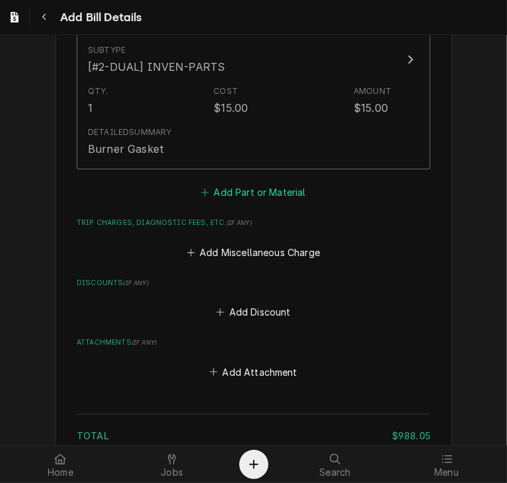
click at [265, 190] on button "Add Part or Material" at bounding box center [253, 192] width 109 height 19
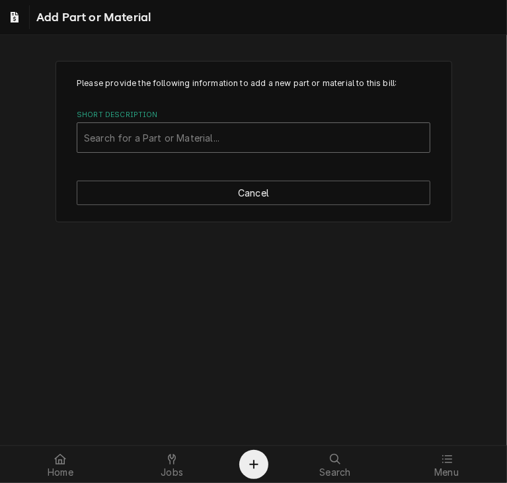
click at [195, 132] on div "Short Description" at bounding box center [253, 138] width 339 height 24
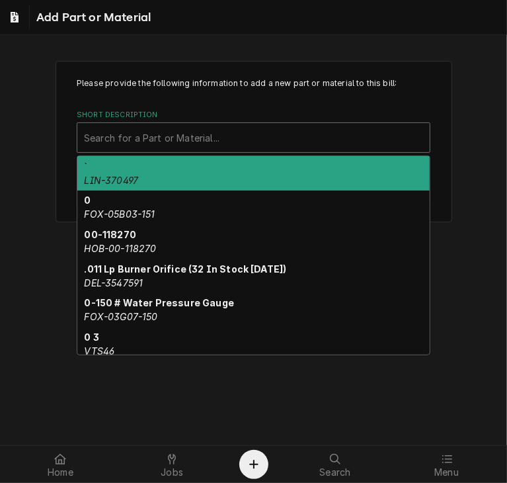
paste input "FRY-130000385"
type input "FRY-130000385"
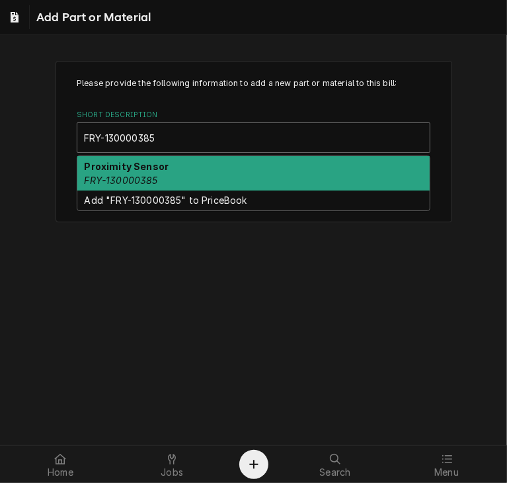
click at [135, 175] on em "FRY-130000385" at bounding box center [121, 180] width 73 height 11
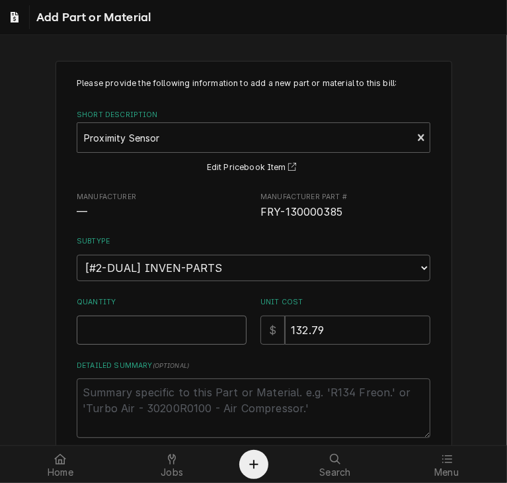
click at [116, 321] on input "Quantity" at bounding box center [162, 329] width 170 height 29
type textarea "x"
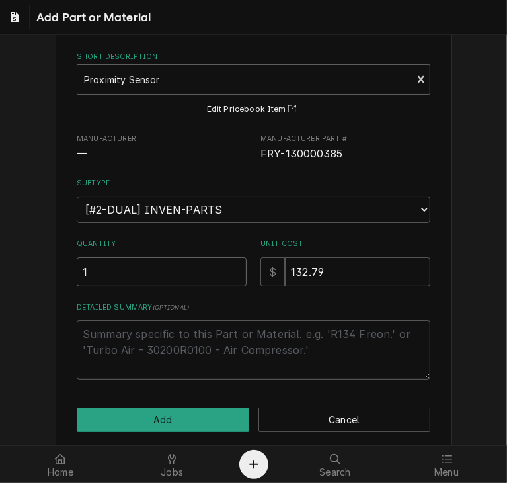
scroll to position [71, 0]
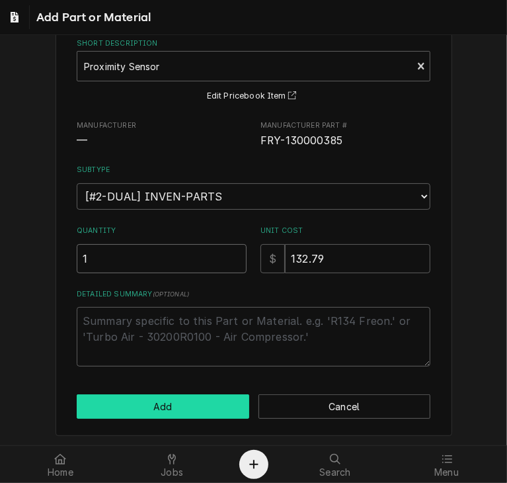
type input "1"
click at [177, 399] on button "Add" at bounding box center [163, 406] width 173 height 24
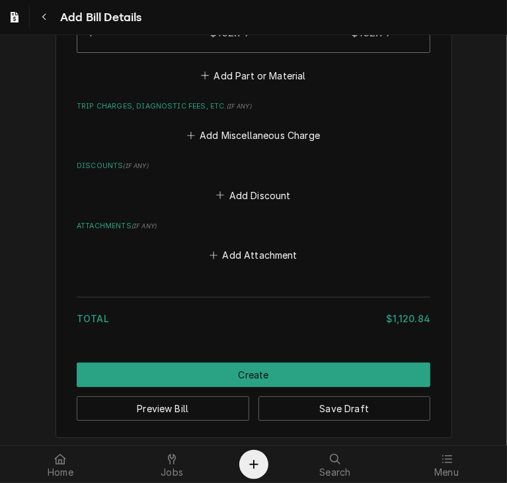
scroll to position [2384, 0]
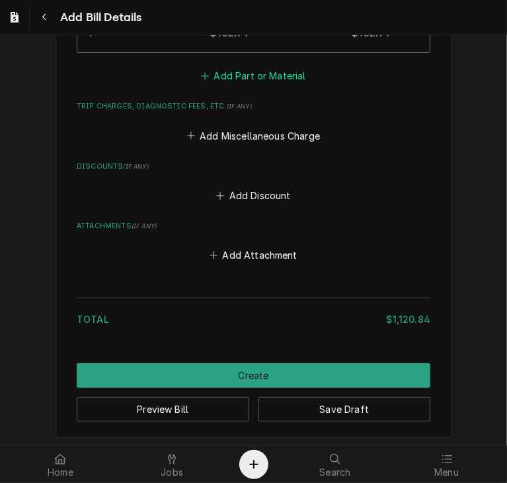
click at [235, 74] on button "Add Part or Material" at bounding box center [253, 76] width 109 height 19
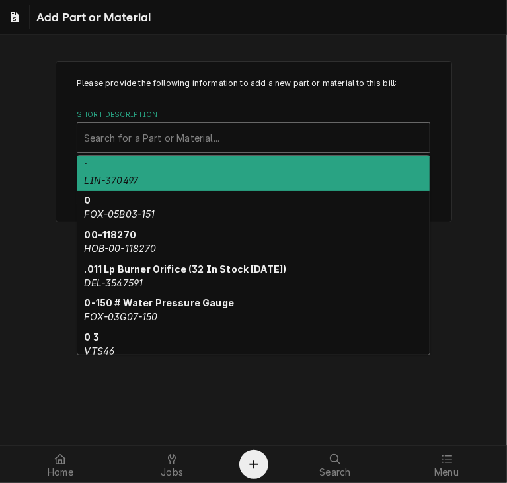
click at [160, 143] on div "Short Description" at bounding box center [253, 138] width 339 height 24
paste input "FRY-8103141"
type input "FRY-8103141"
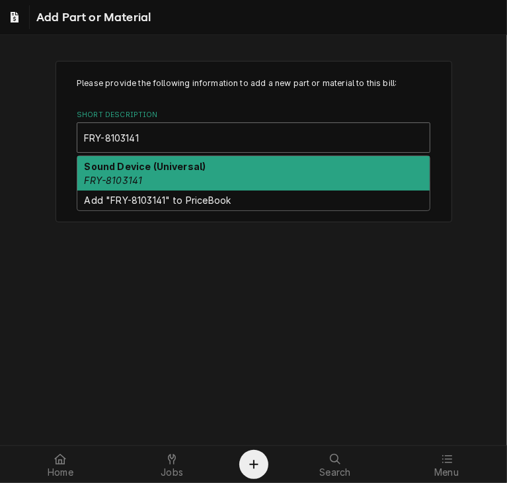
click at [145, 185] on div "Sound Device (Universal) FRY-8103141" at bounding box center [253, 173] width 352 height 34
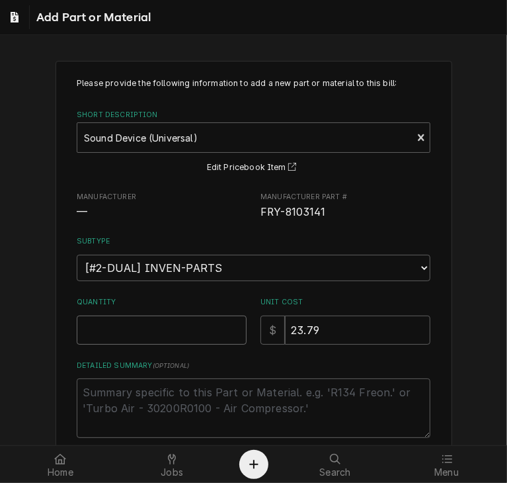
click at [124, 326] on input "Quantity" at bounding box center [162, 329] width 170 height 29
type textarea "x"
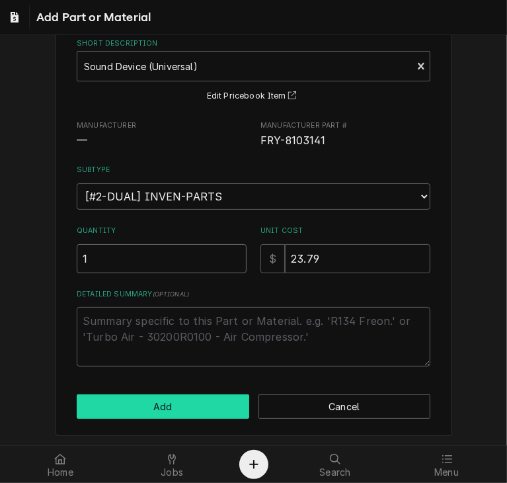
type input "1"
click at [151, 403] on button "Add" at bounding box center [163, 406] width 173 height 24
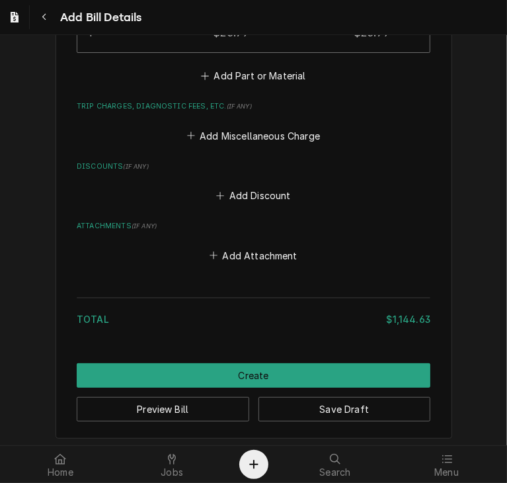
scroll to position [2570, 0]
click at [227, 67] on button "Add Part or Material" at bounding box center [253, 75] width 109 height 19
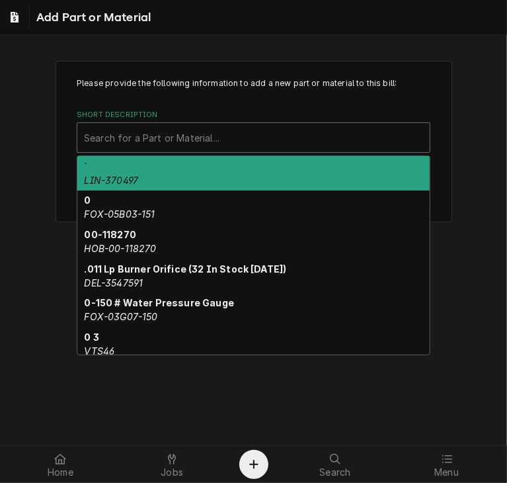
click at [156, 132] on div "Short Description" at bounding box center [253, 138] width 339 height 24
paste input "SOU-1182553"
type input "SOU-1182553"
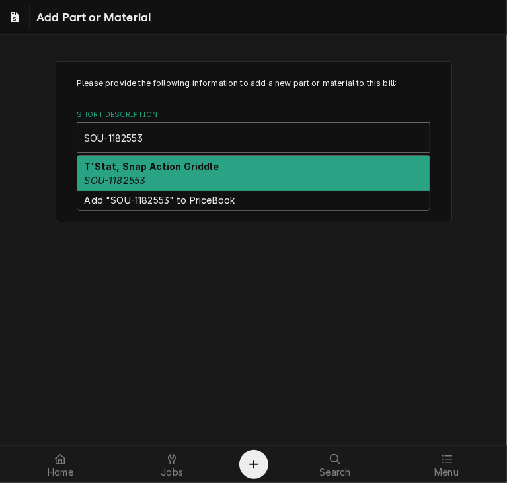
click at [165, 181] on div "T'Stat, Snap Action Griddle SOU-1182553" at bounding box center [253, 173] width 352 height 34
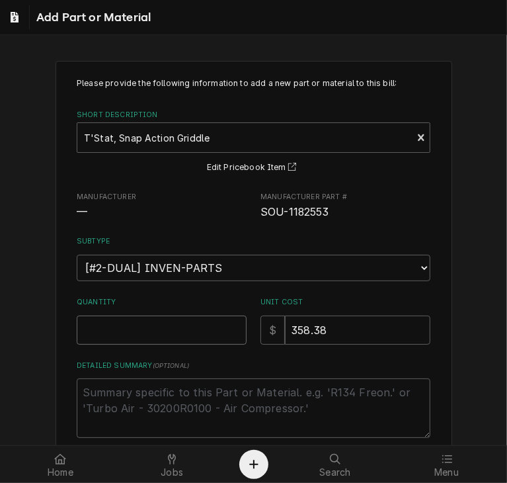
click at [153, 335] on input "Quantity" at bounding box center [162, 329] width 170 height 29
type textarea "x"
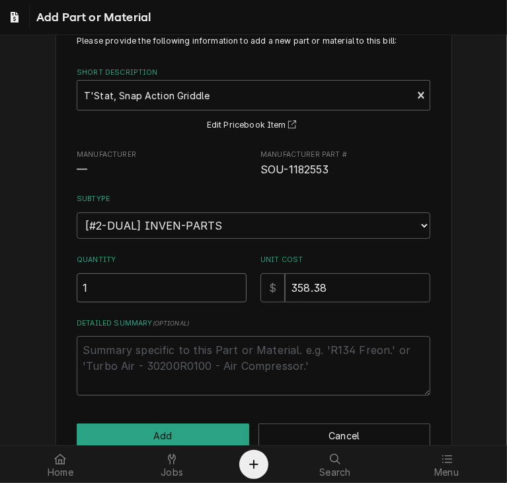
scroll to position [71, 0]
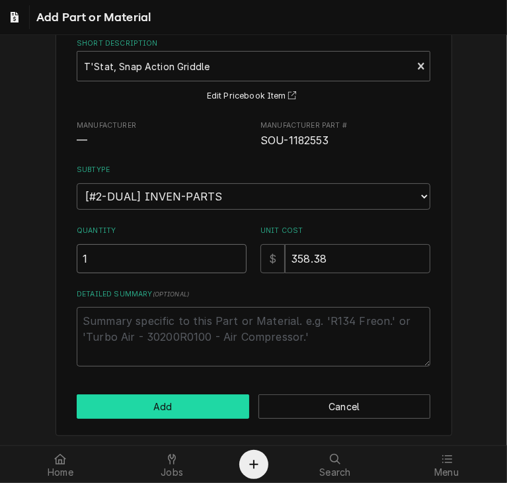
type input "1"
click at [127, 397] on button "Add" at bounding box center [163, 406] width 173 height 24
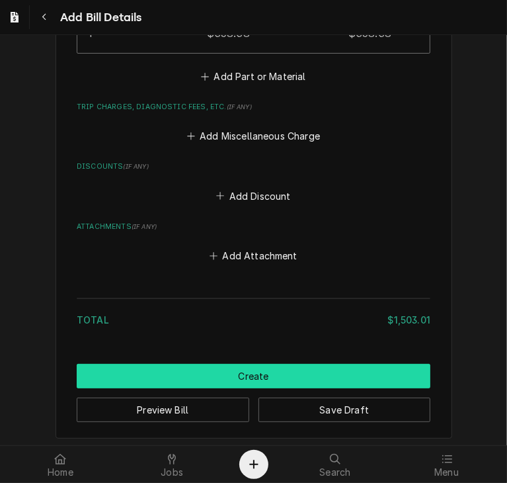
scroll to position [2755, 0]
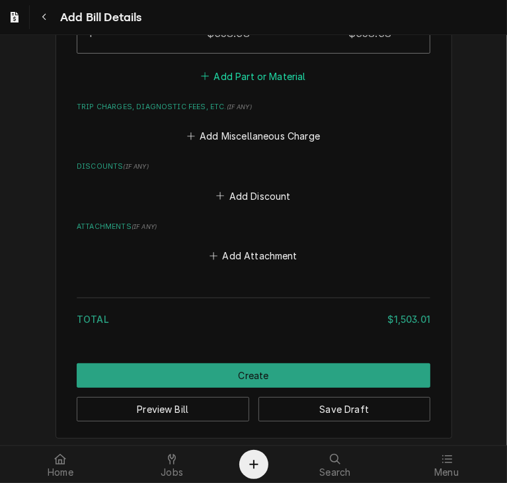
click at [232, 79] on button "Add Part or Material" at bounding box center [253, 76] width 109 height 19
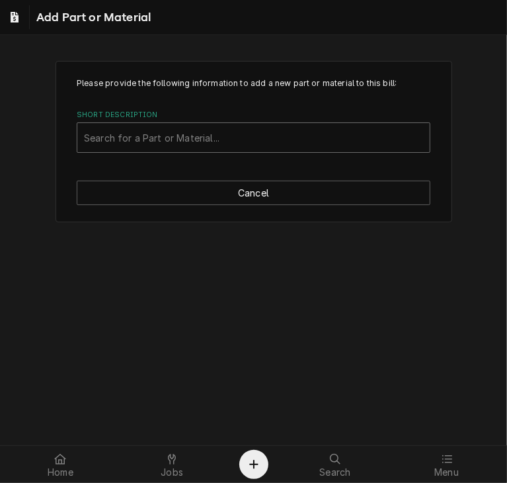
click at [166, 130] on div "Short Description" at bounding box center [253, 138] width 339 height 24
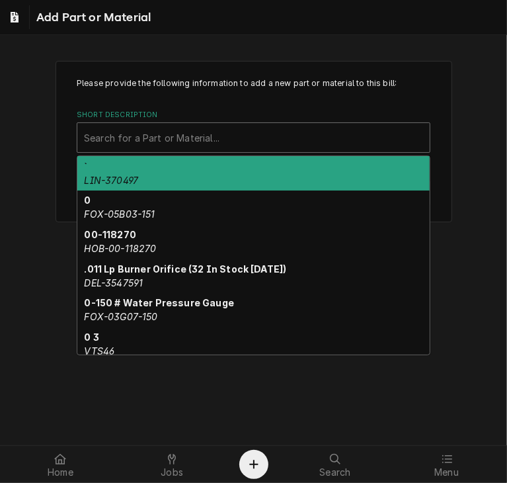
paste input "SOU-1182567"
type input "SOU-1182567"
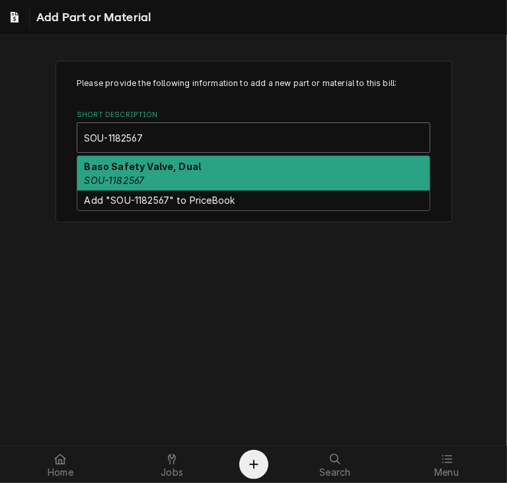
click at [149, 172] on div "Baso Safety Valve, Dual SOU-1182567" at bounding box center [253, 173] width 352 height 34
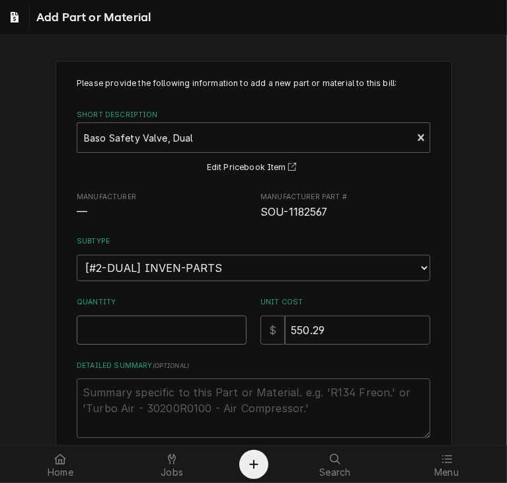
click at [111, 331] on input "Quantity" at bounding box center [162, 329] width 170 height 29
type textarea "x"
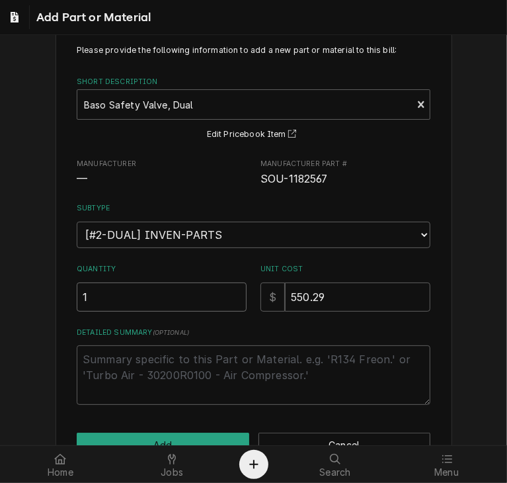
scroll to position [71, 0]
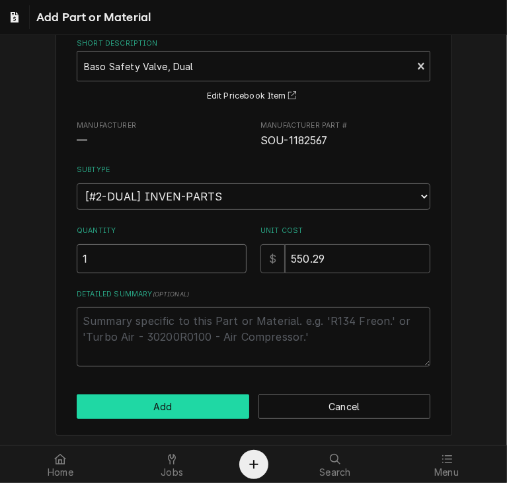
type input "1"
click at [175, 403] on button "Add" at bounding box center [163, 406] width 173 height 24
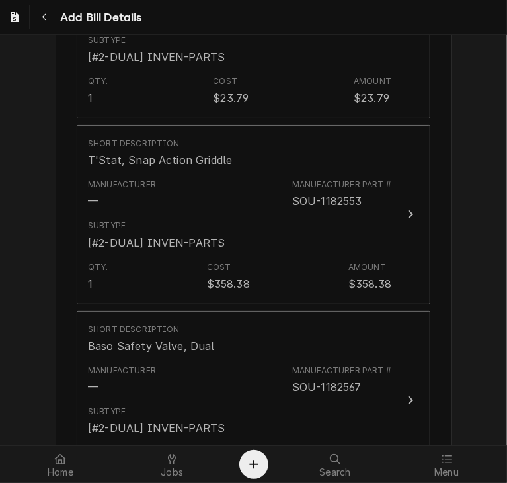
scroll to position [2941, 0]
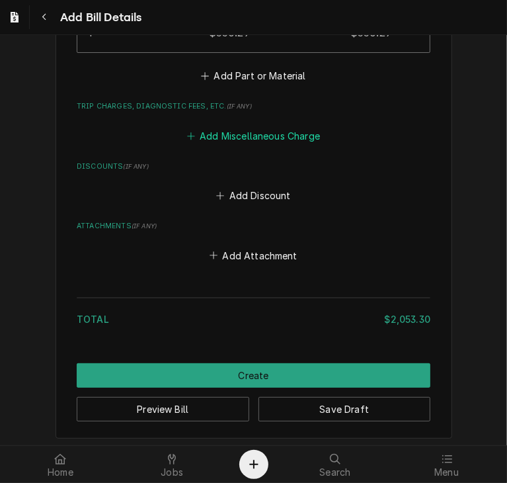
click at [222, 130] on button "Add Miscellaneous Charge" at bounding box center [254, 135] width 138 height 19
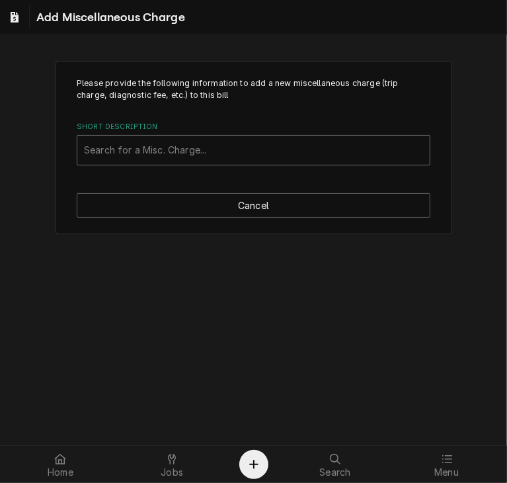
click at [187, 149] on div "Short Description" at bounding box center [253, 150] width 339 height 24
type input "ship"
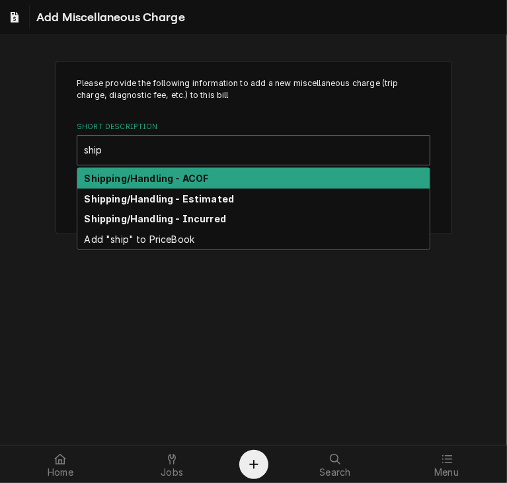
click at [175, 173] on strong "Shipping/Handling - ACOF" at bounding box center [147, 178] width 124 height 11
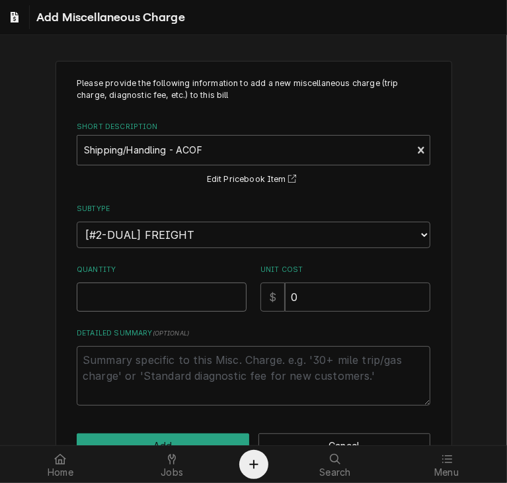
drag, startPoint x: 118, startPoint y: 292, endPoint x: 110, endPoint y: 290, distance: 8.0
click at [110, 290] on input "Quantity" at bounding box center [162, 296] width 170 height 29
type textarea "x"
type input "1"
drag, startPoint x: 294, startPoint y: 294, endPoint x: 241, endPoint y: 300, distance: 53.8
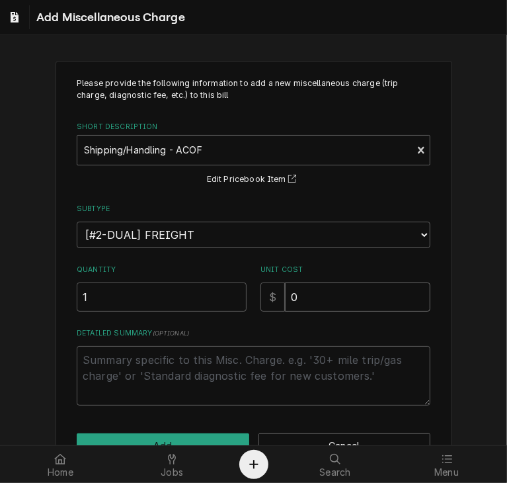
click at [241, 300] on div "Quantity 1 Unit Cost $ 0" at bounding box center [254, 288] width 354 height 47
type textarea "x"
type input "4"
type textarea "x"
type input "43"
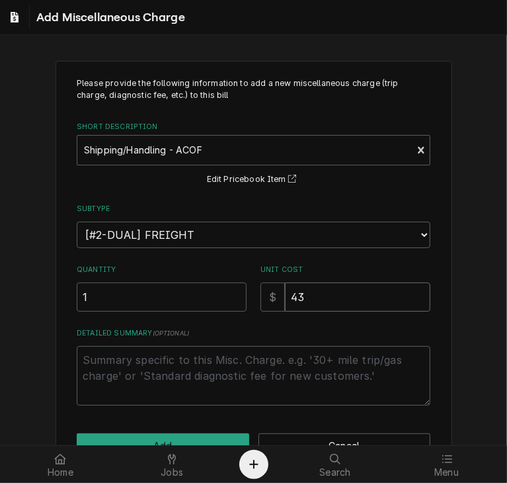
type textarea "x"
type input "43.1"
type textarea "x"
type input "43.18"
click at [180, 442] on button "Add" at bounding box center [163, 445] width 173 height 24
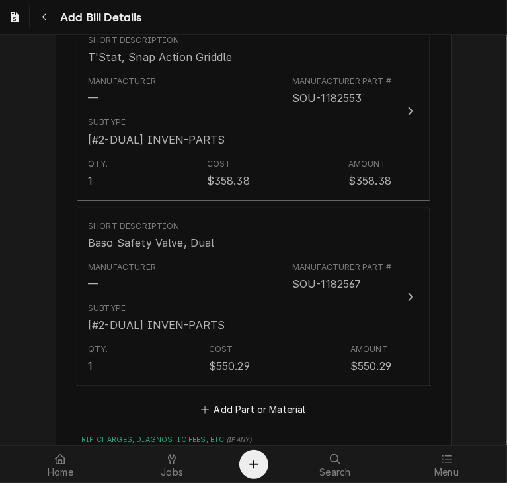
scroll to position [3044, 0]
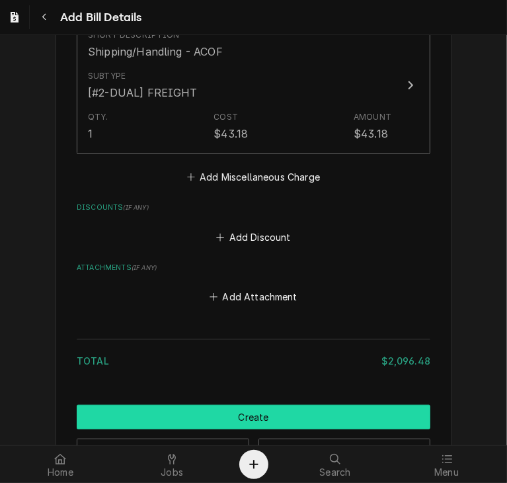
click at [259, 408] on button "Create" at bounding box center [254, 417] width 354 height 24
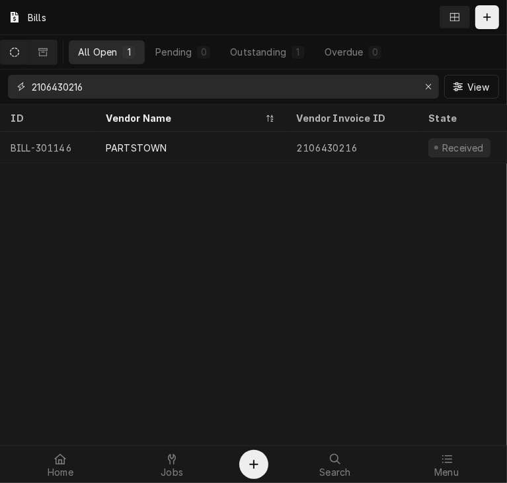
drag, startPoint x: 102, startPoint y: 91, endPoint x: 8, endPoint y: 85, distance: 94.1
click at [8, 85] on div "2106430216" at bounding box center [223, 87] width 431 height 24
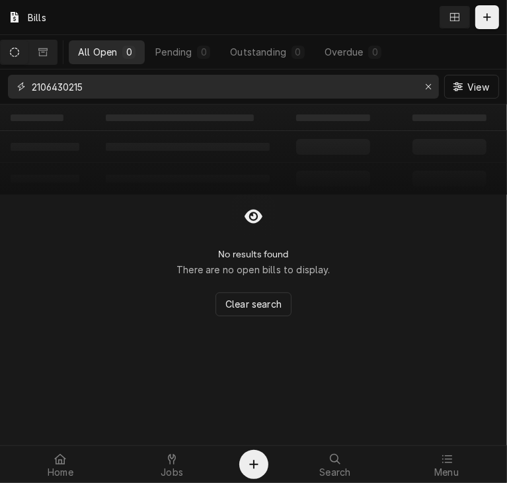
type input "2106430215"
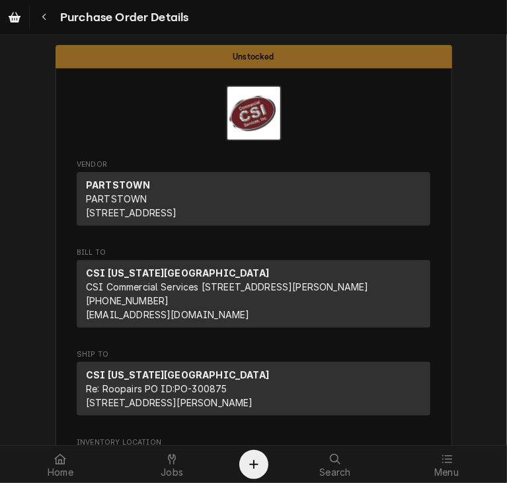
scroll to position [3079, 0]
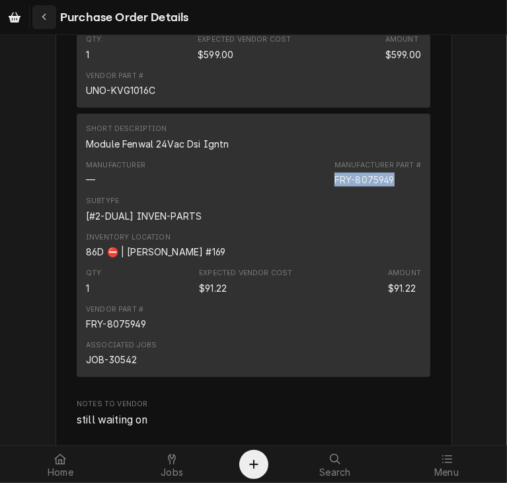
click at [50, 20] on div "Navigate back" at bounding box center [44, 17] width 13 height 13
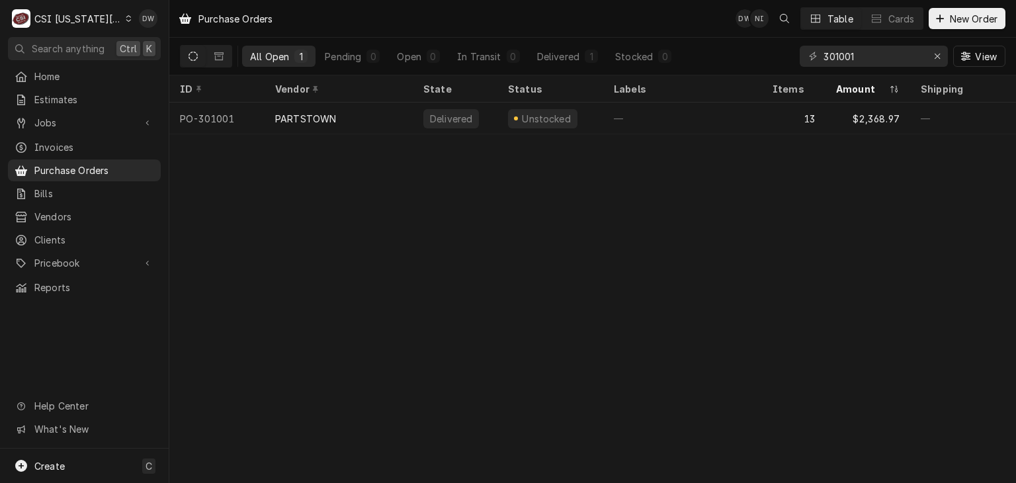
click at [126, 19] on icon "Dynamic Content Wrapper" at bounding box center [129, 18] width 6 height 7
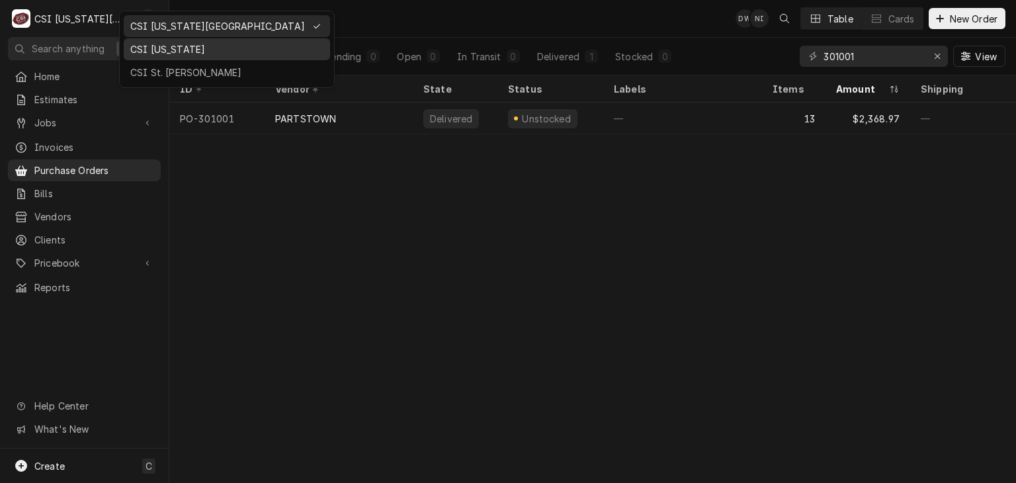
click at [143, 52] on div "CSI [US_STATE]" at bounding box center [226, 49] width 193 height 14
